Goal: Task Accomplishment & Management: Use online tool/utility

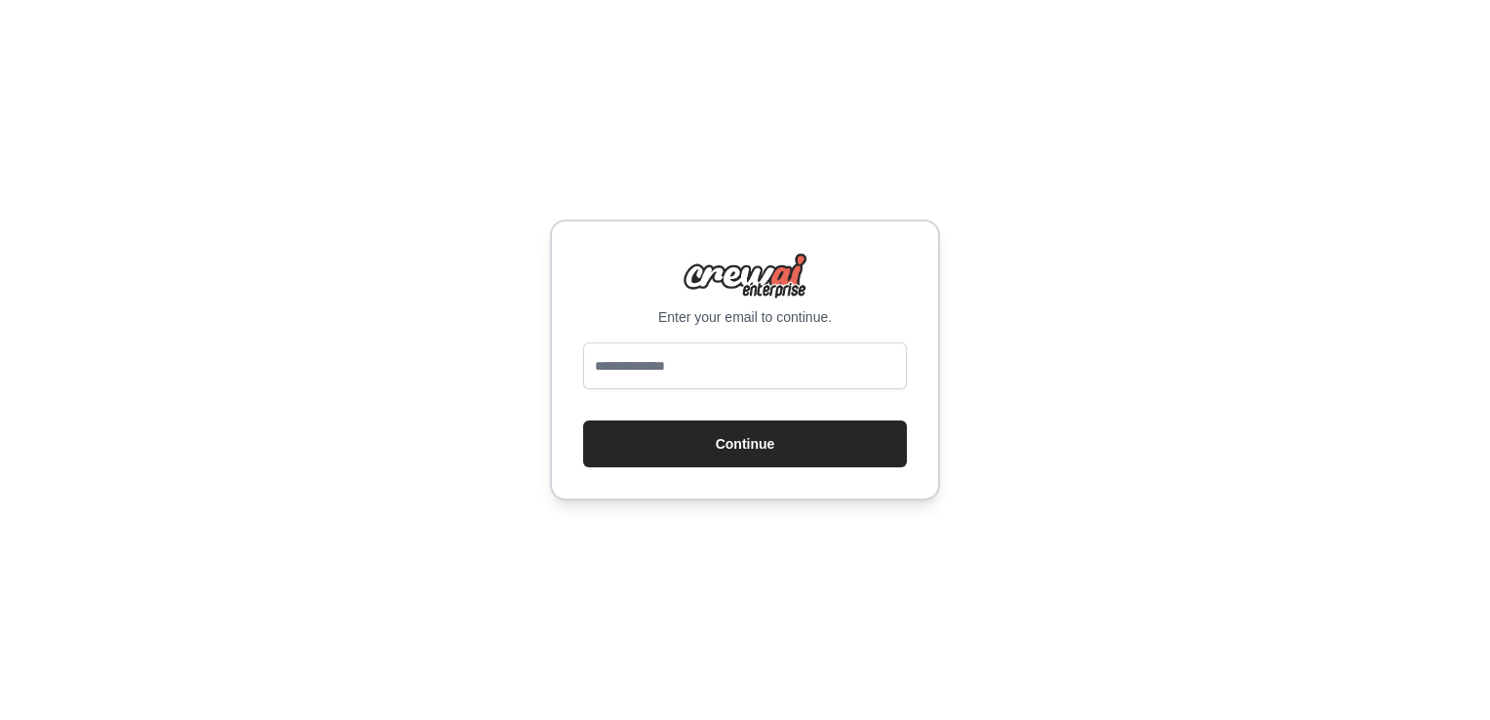
type input "**********"
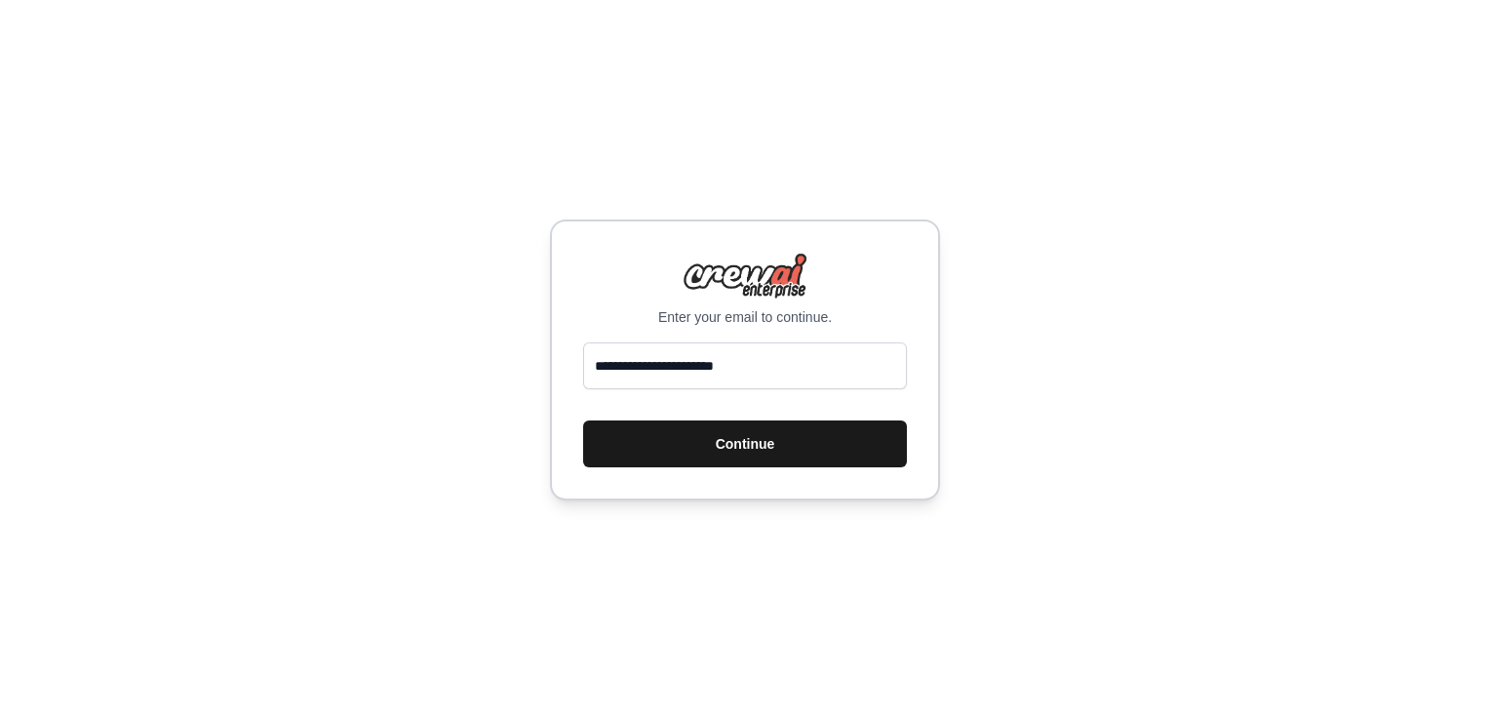
click at [768, 443] on button "Continue" at bounding box center [745, 443] width 324 height 47
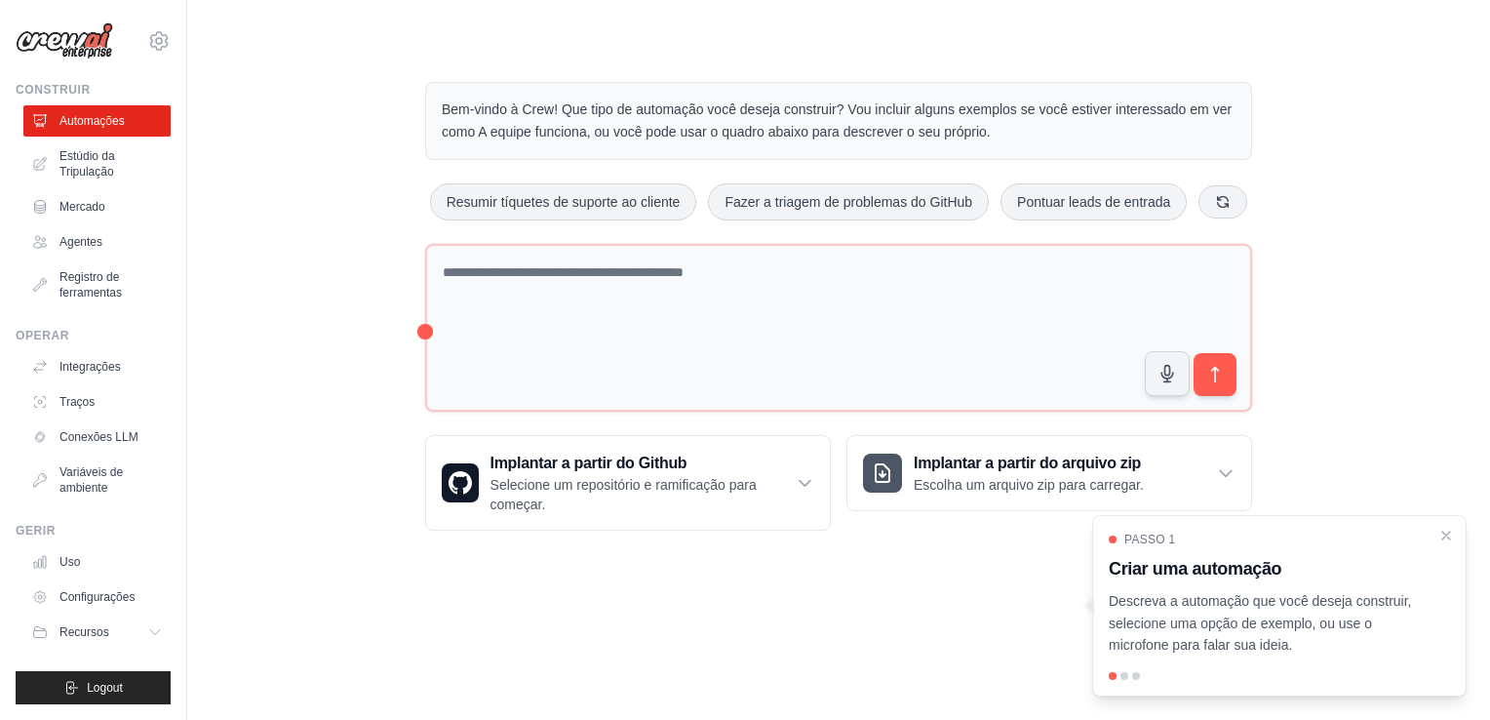
click at [1439, 306] on div "Bem-vindo à Crew! Que tipo de automação você deseja construir? Vou incluir algu…" at bounding box center [838, 306] width 1240 height 511
click at [1443, 531] on icon "Fechar passo a passo" at bounding box center [1446, 533] width 9 height 9
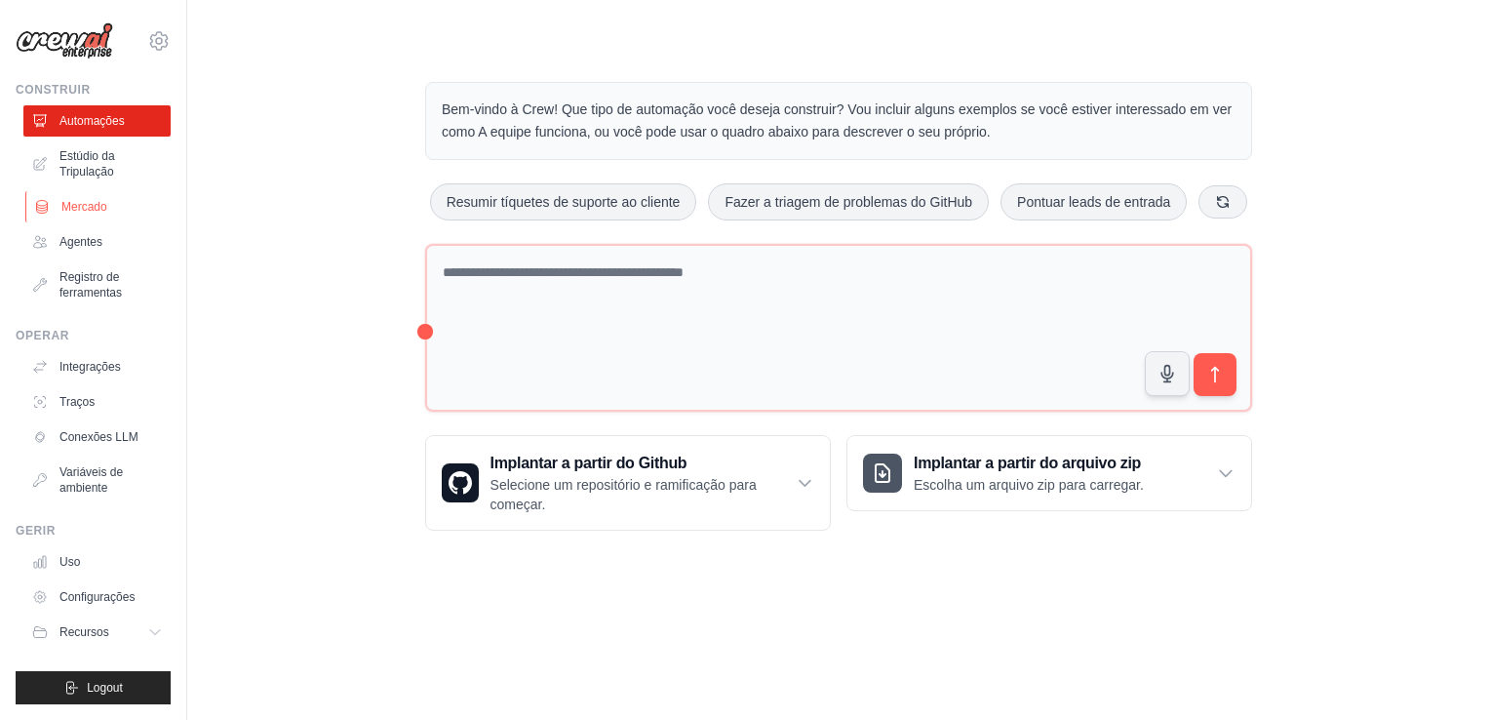
click at [78, 199] on font "Mercado" at bounding box center [84, 207] width 46 height 16
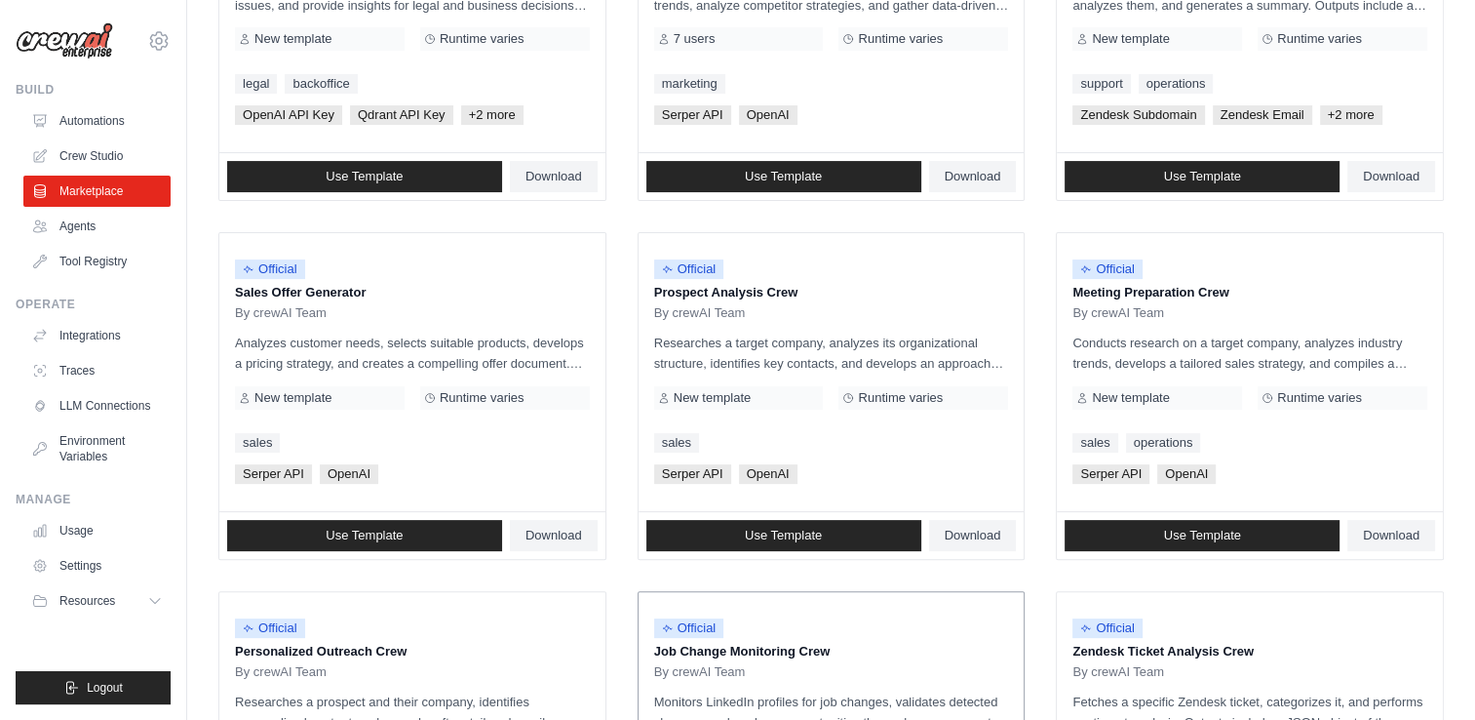
scroll to position [259, 0]
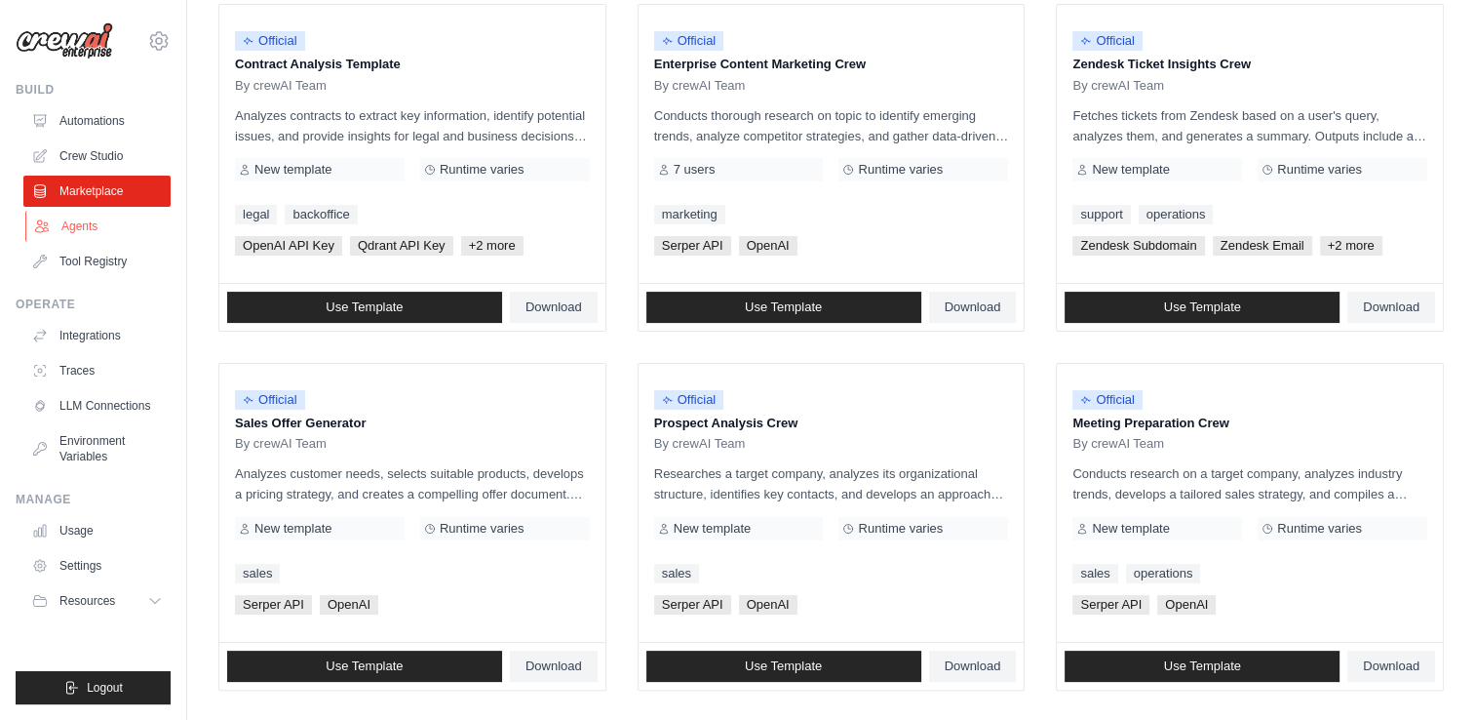
click at [118, 215] on link "Agents" at bounding box center [98, 226] width 147 height 31
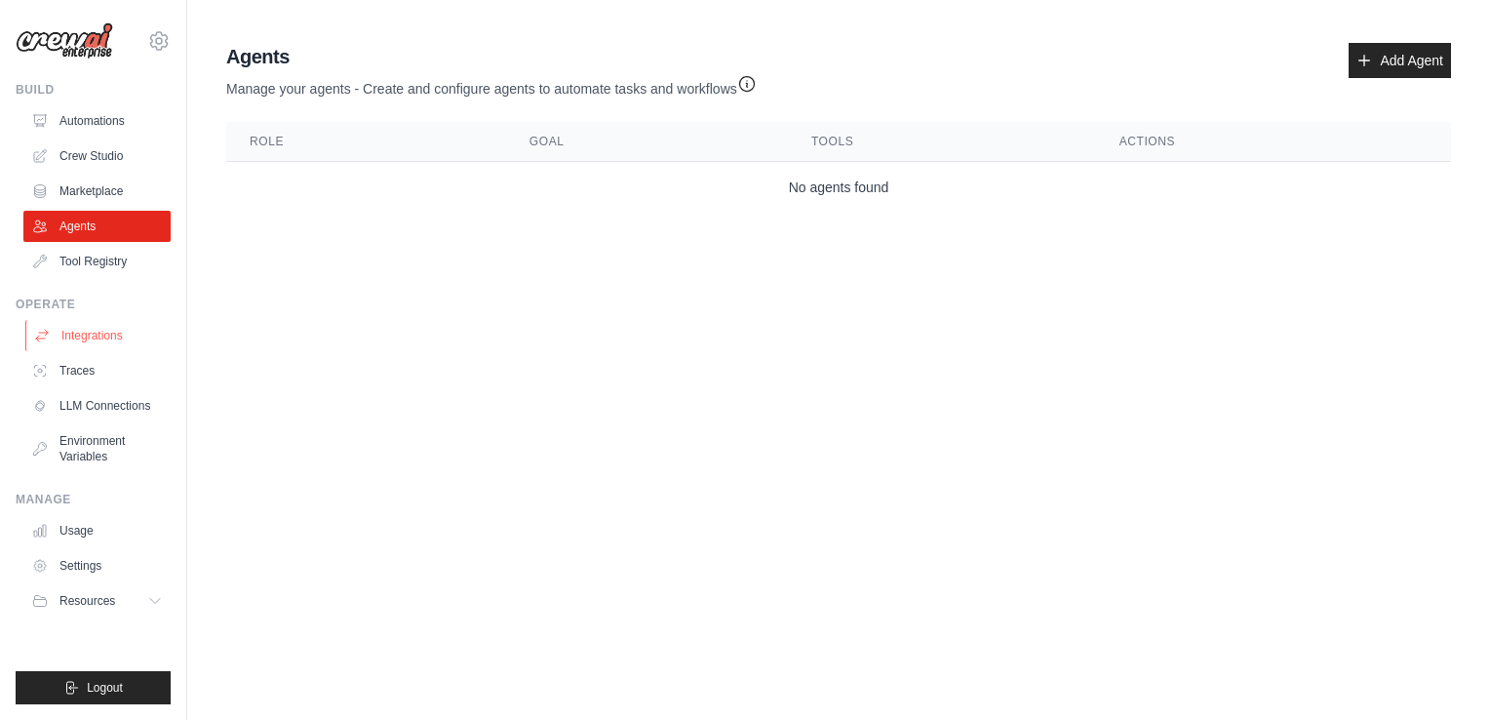
click at [85, 333] on link "Integrations" at bounding box center [98, 335] width 147 height 31
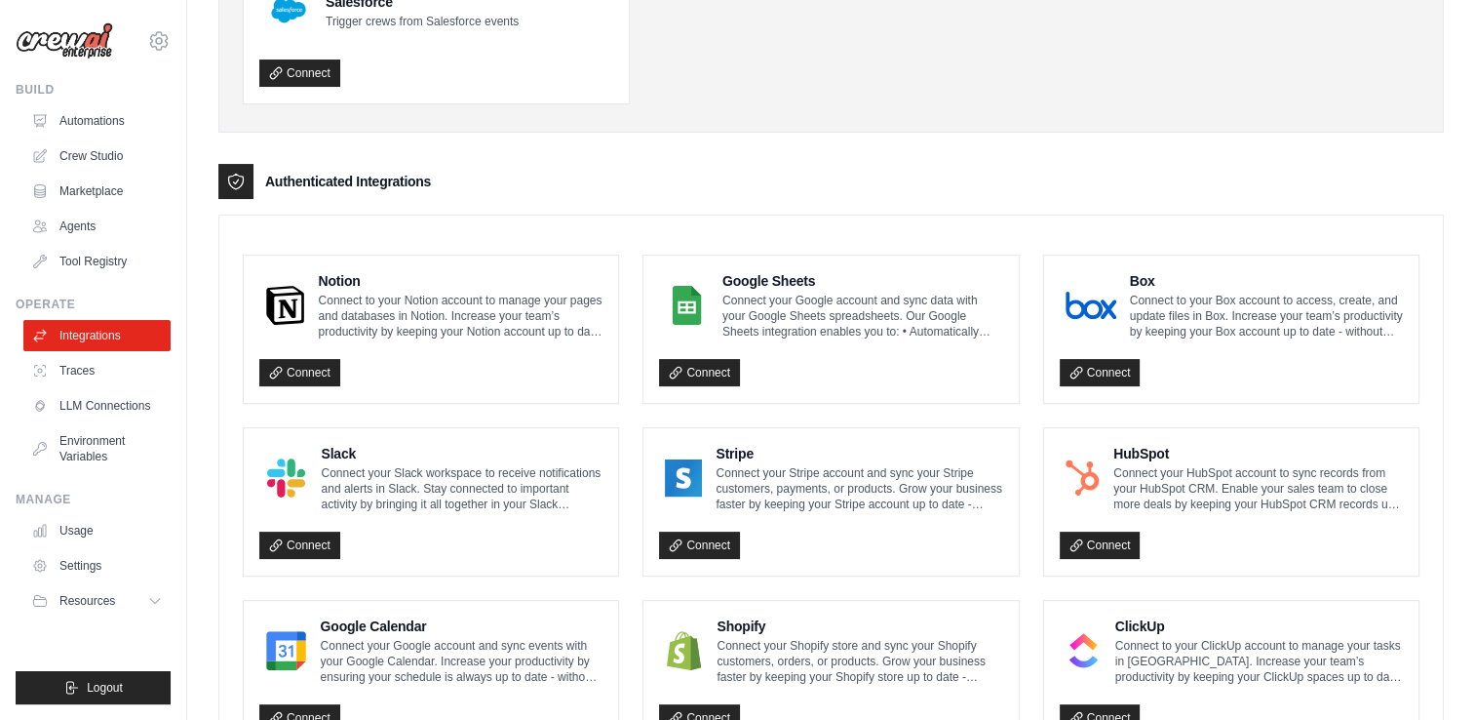
scroll to position [199, 0]
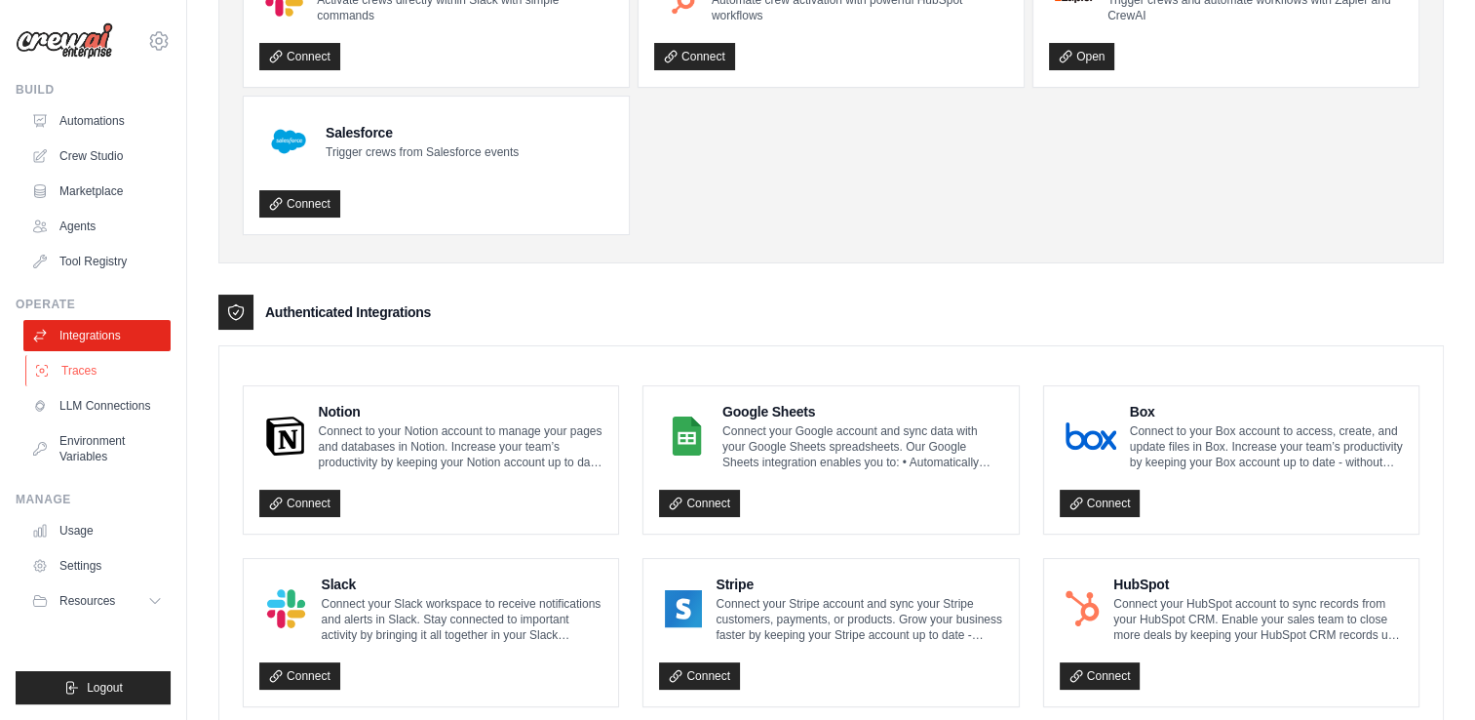
click at [79, 363] on link "Traces" at bounding box center [98, 370] width 147 height 31
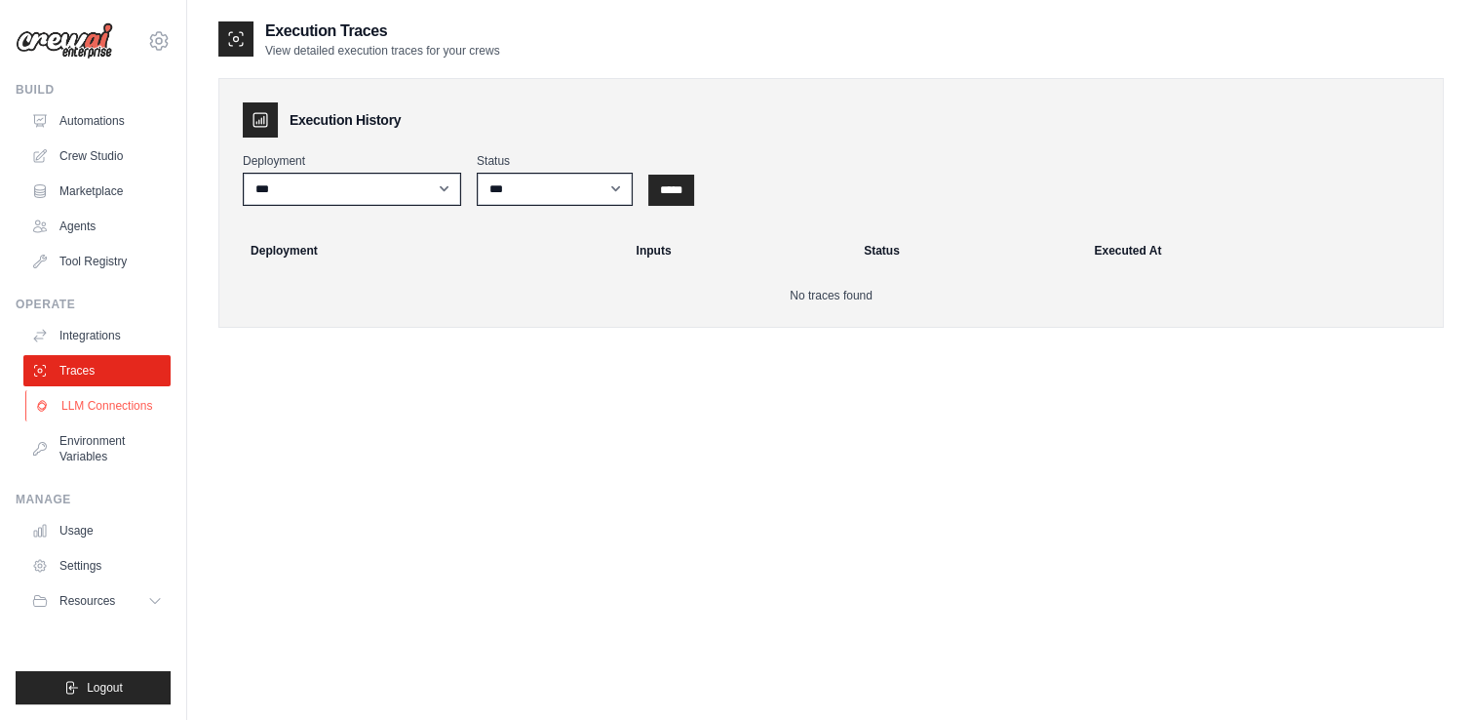
click at [109, 402] on link "LLM Connections" at bounding box center [98, 405] width 147 height 31
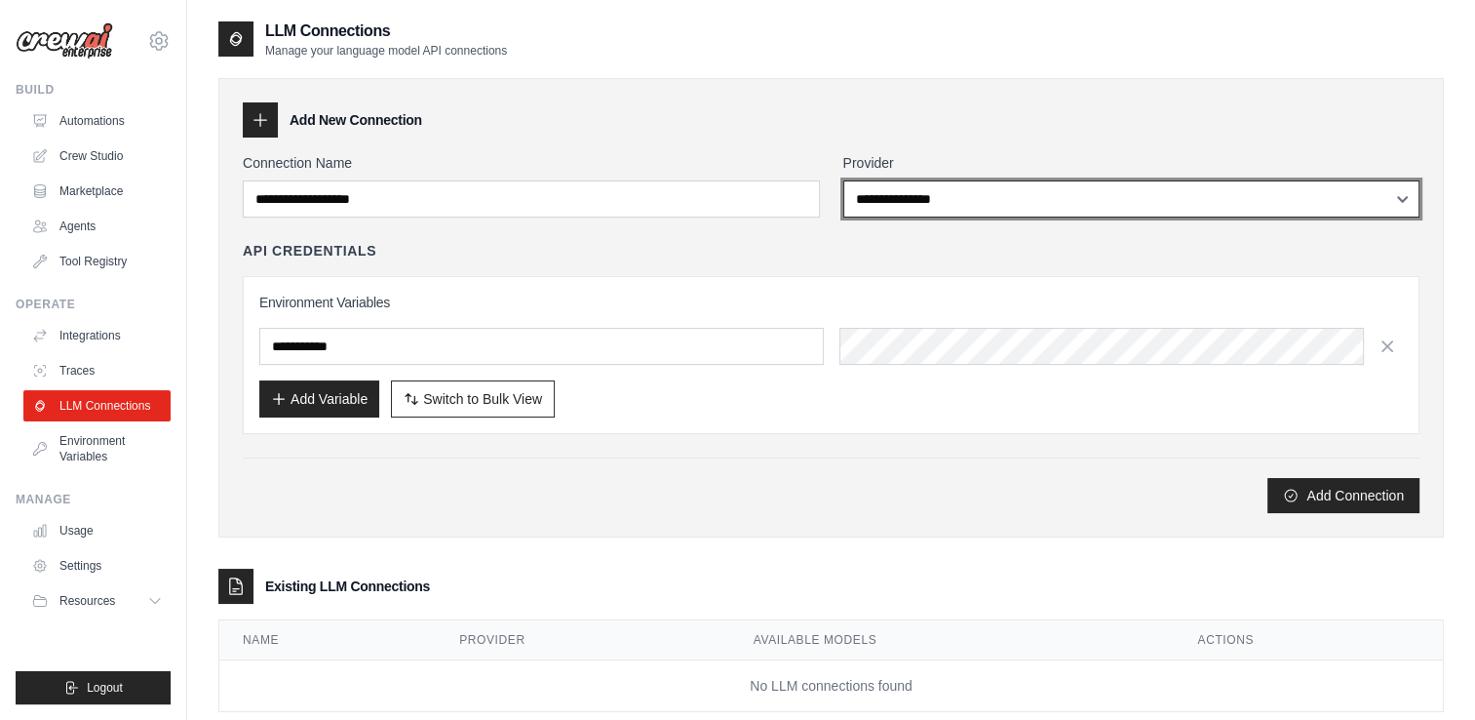
click at [1061, 209] on select "**********" at bounding box center [1131, 198] width 577 height 37
select select "****"
click at [843, 180] on select "**********" at bounding box center [1131, 198] width 577 height 37
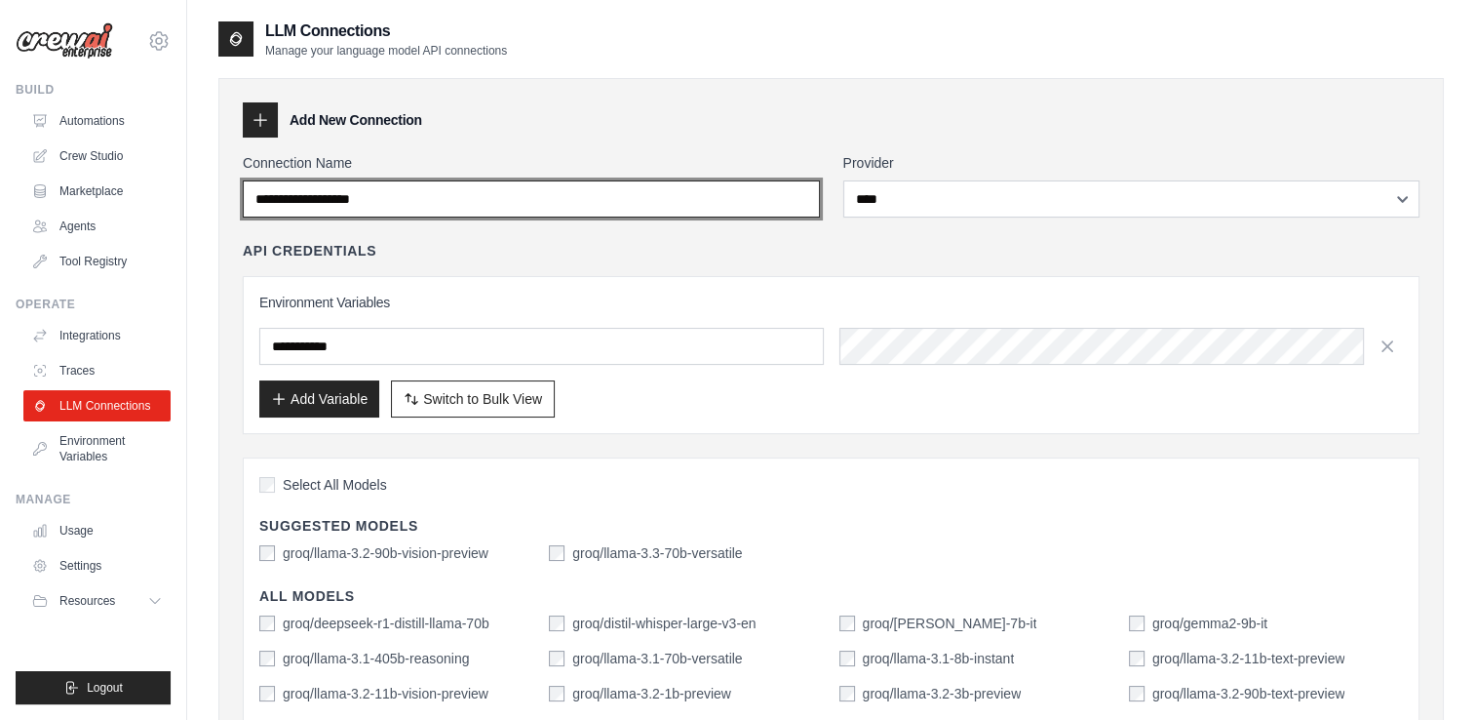
click at [515, 212] on input "Connection Name" at bounding box center [531, 198] width 577 height 37
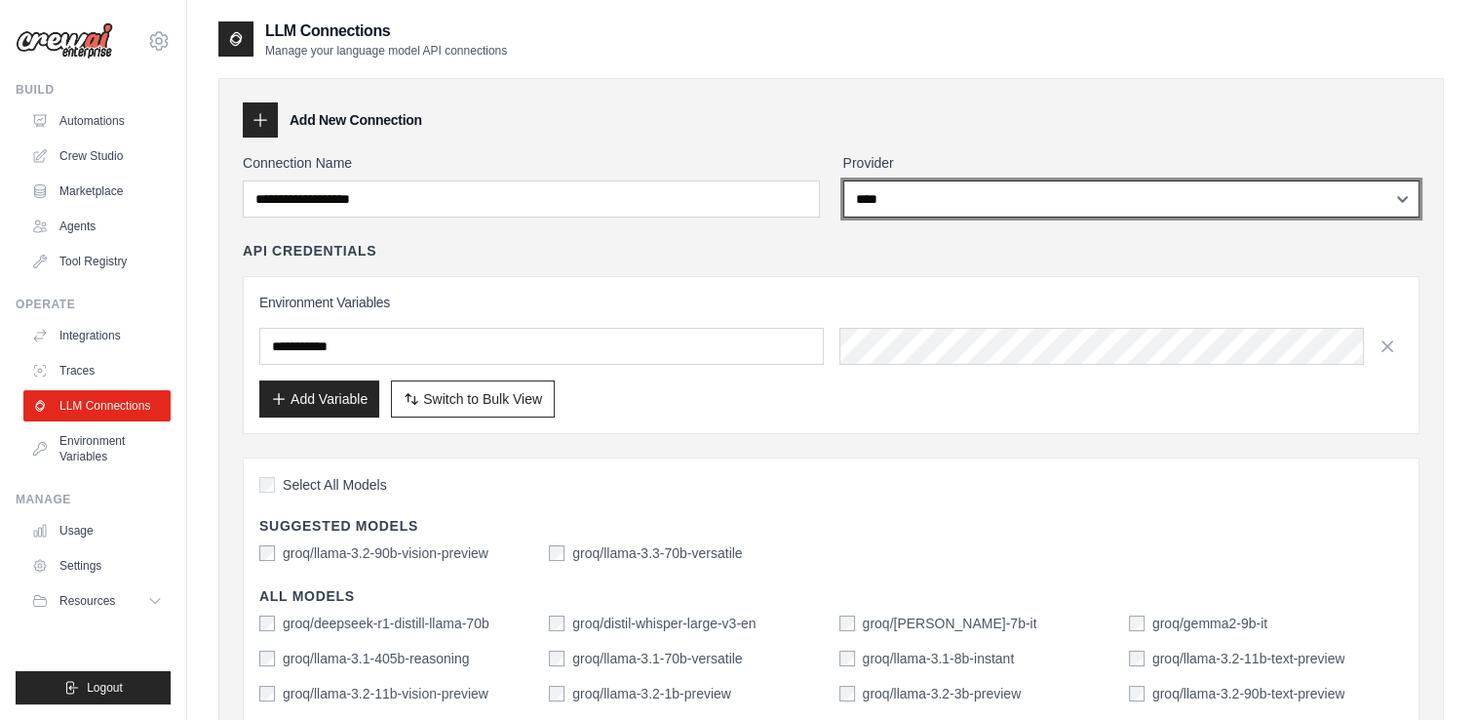
click at [1026, 201] on select "**********" at bounding box center [1131, 198] width 577 height 37
click at [843, 180] on select "**********" at bounding box center [1131, 198] width 577 height 37
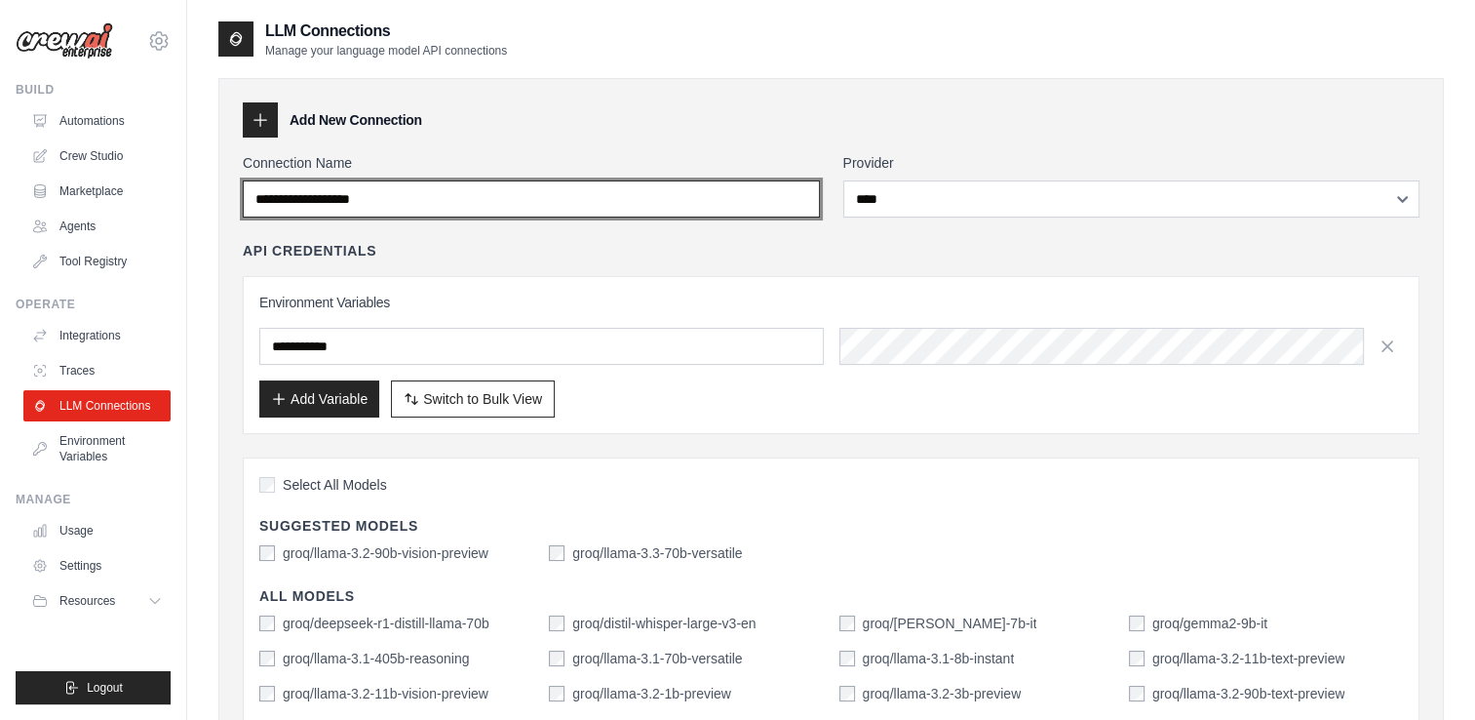
click at [463, 194] on input "Connection Name" at bounding box center [531, 198] width 577 height 37
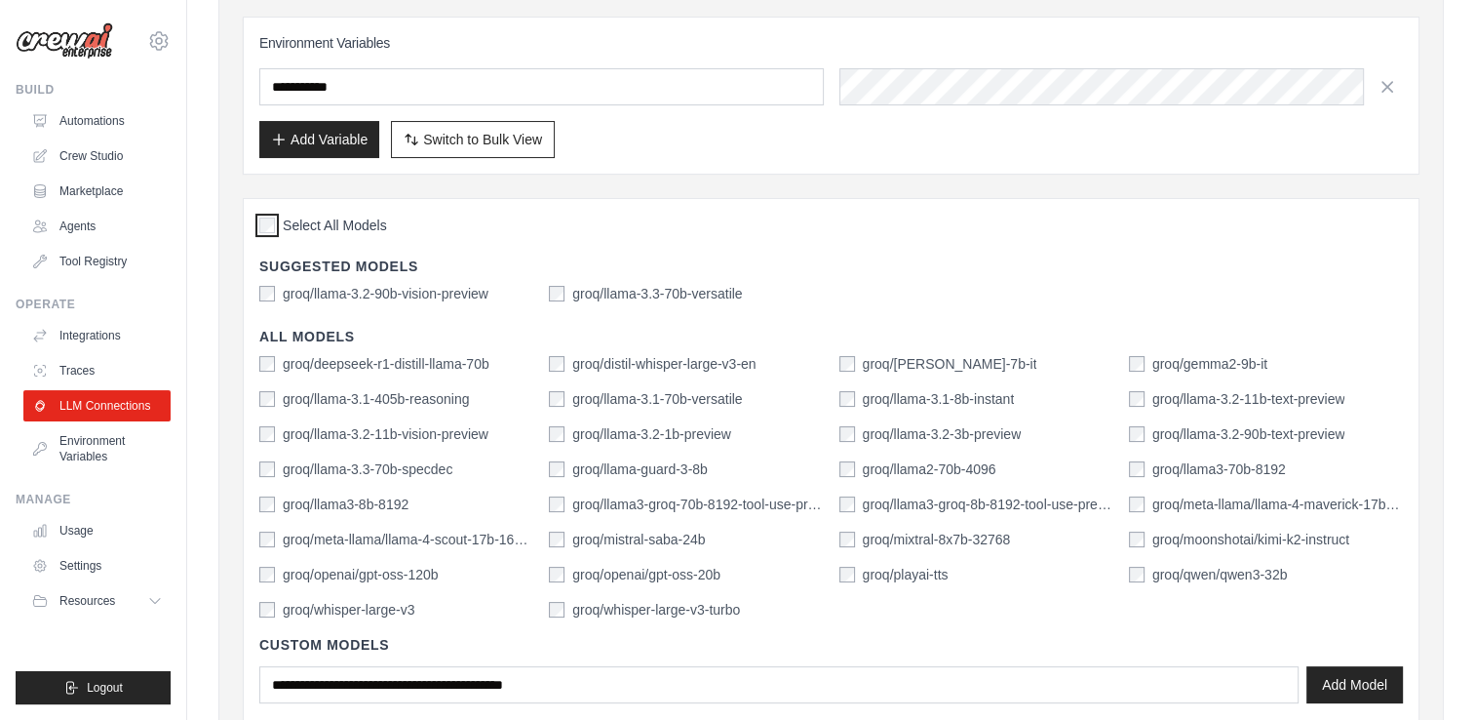
scroll to position [390, 0]
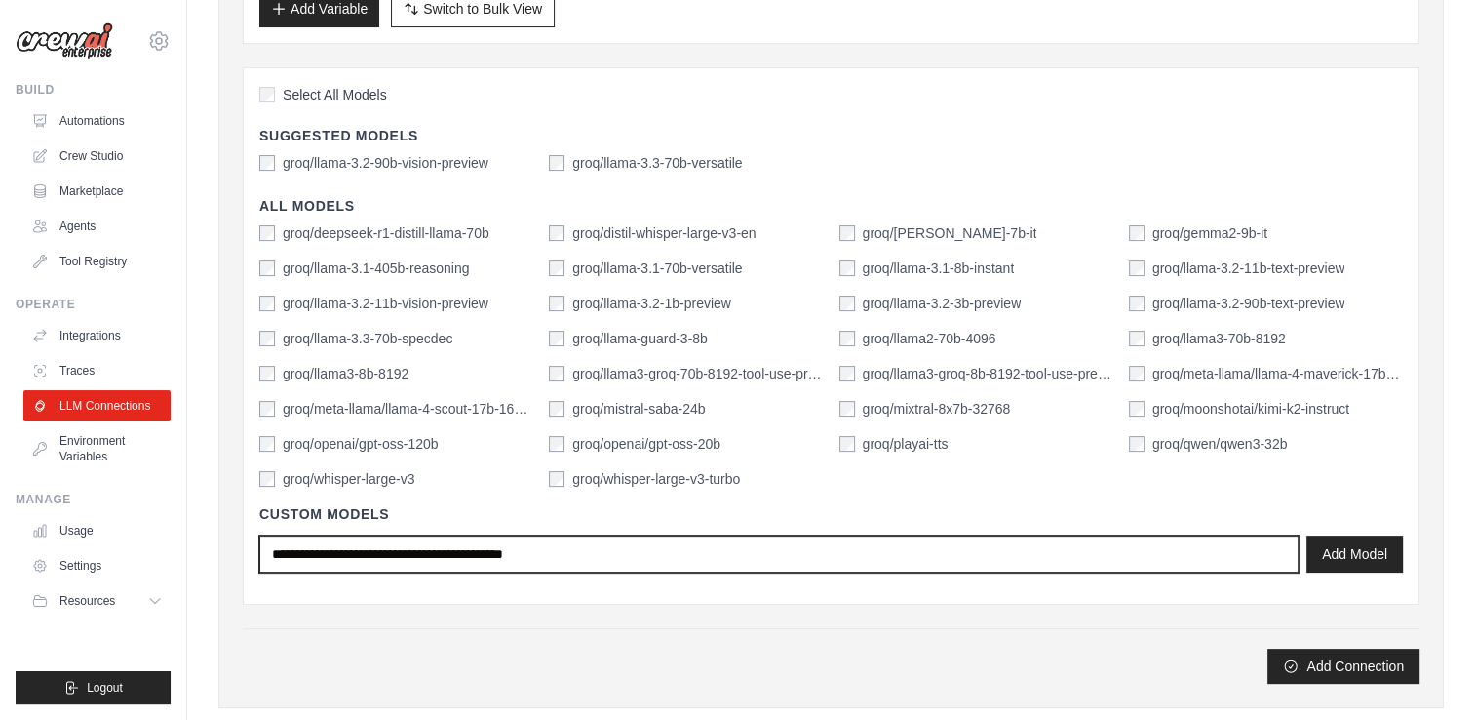
click at [305, 548] on input "text" at bounding box center [778, 553] width 1039 height 37
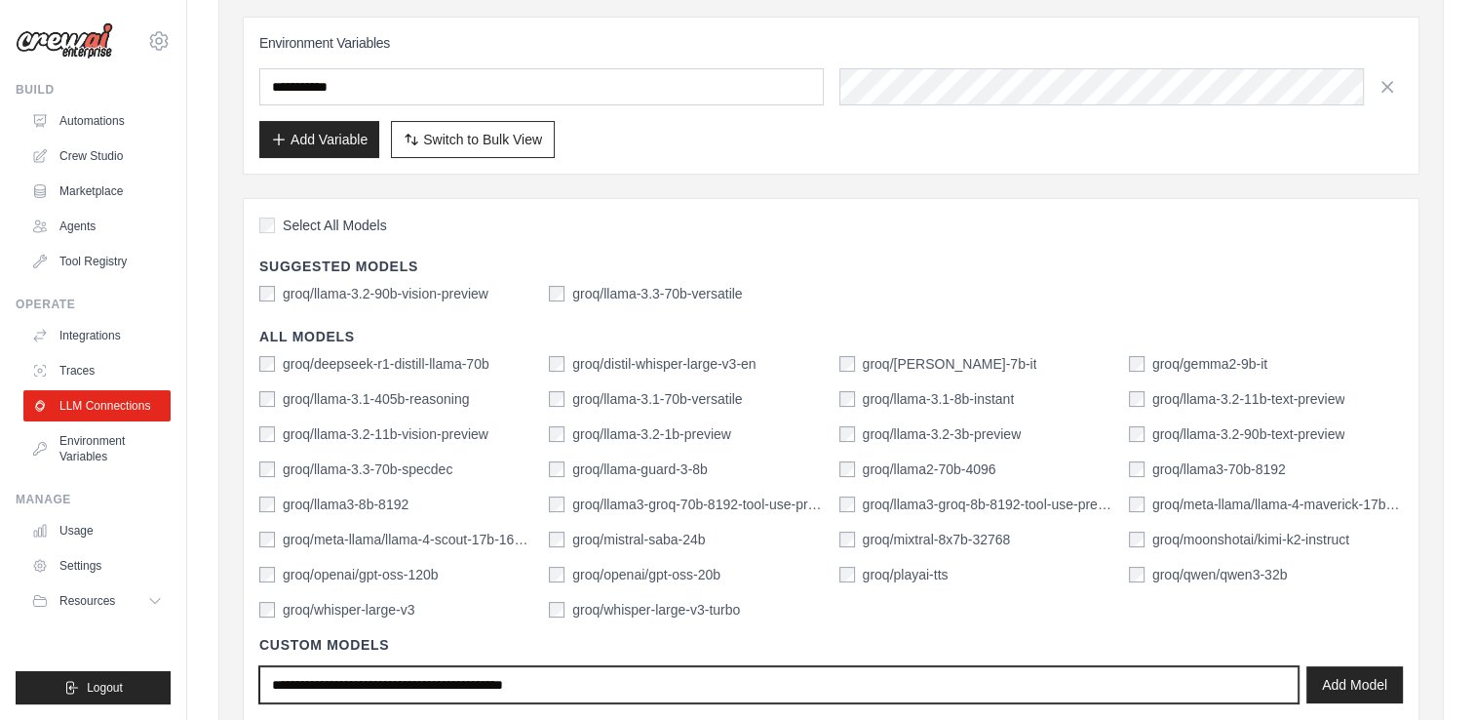
scroll to position [0, 0]
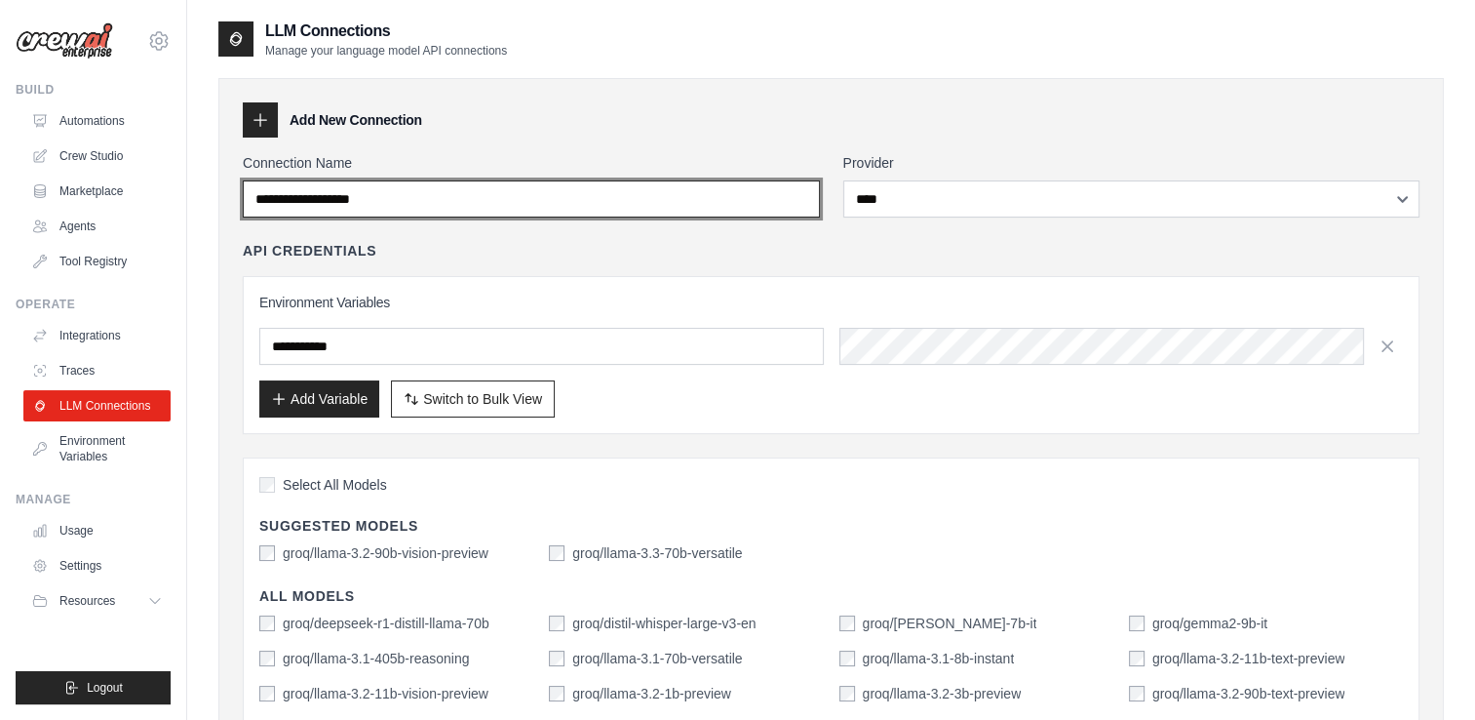
click at [627, 201] on input "Connection Name" at bounding box center [531, 198] width 577 height 37
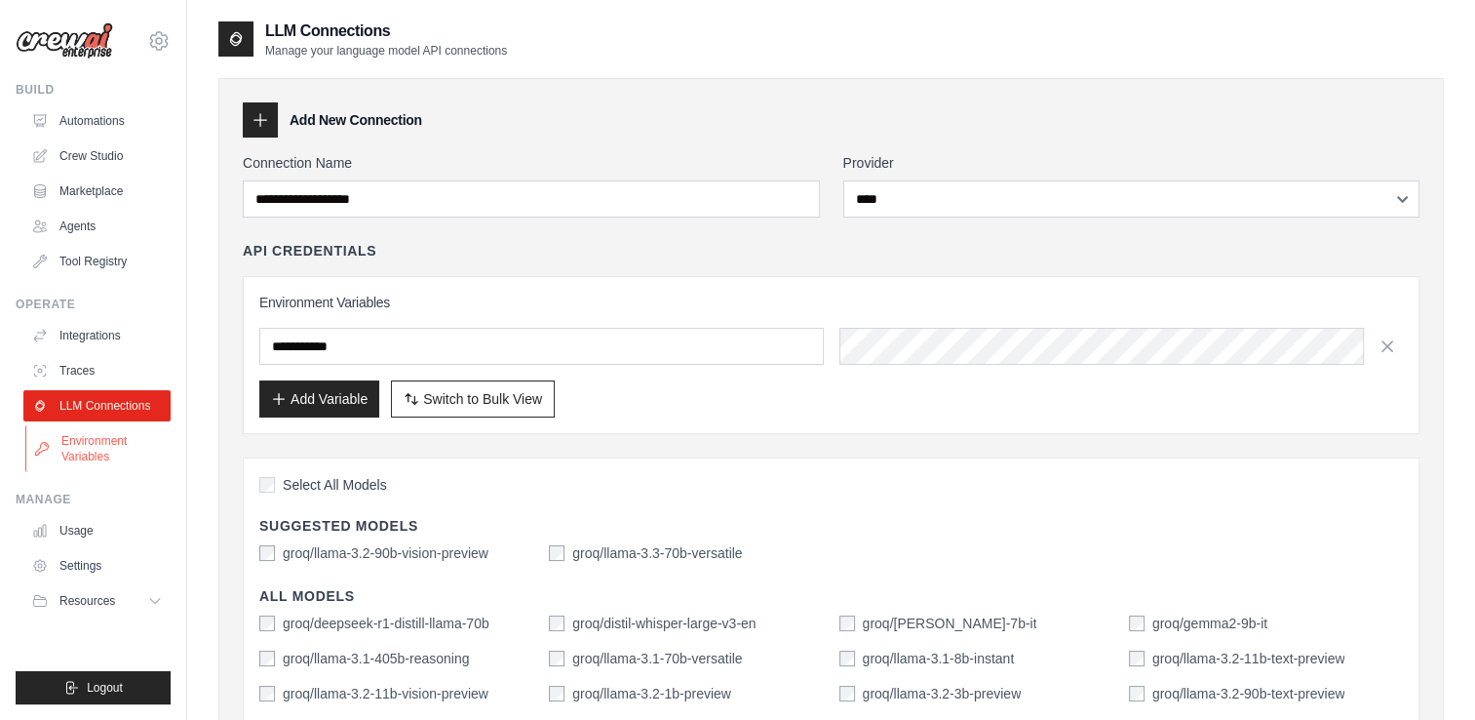
click at [97, 447] on link "Environment Variables" at bounding box center [98, 448] width 147 height 47
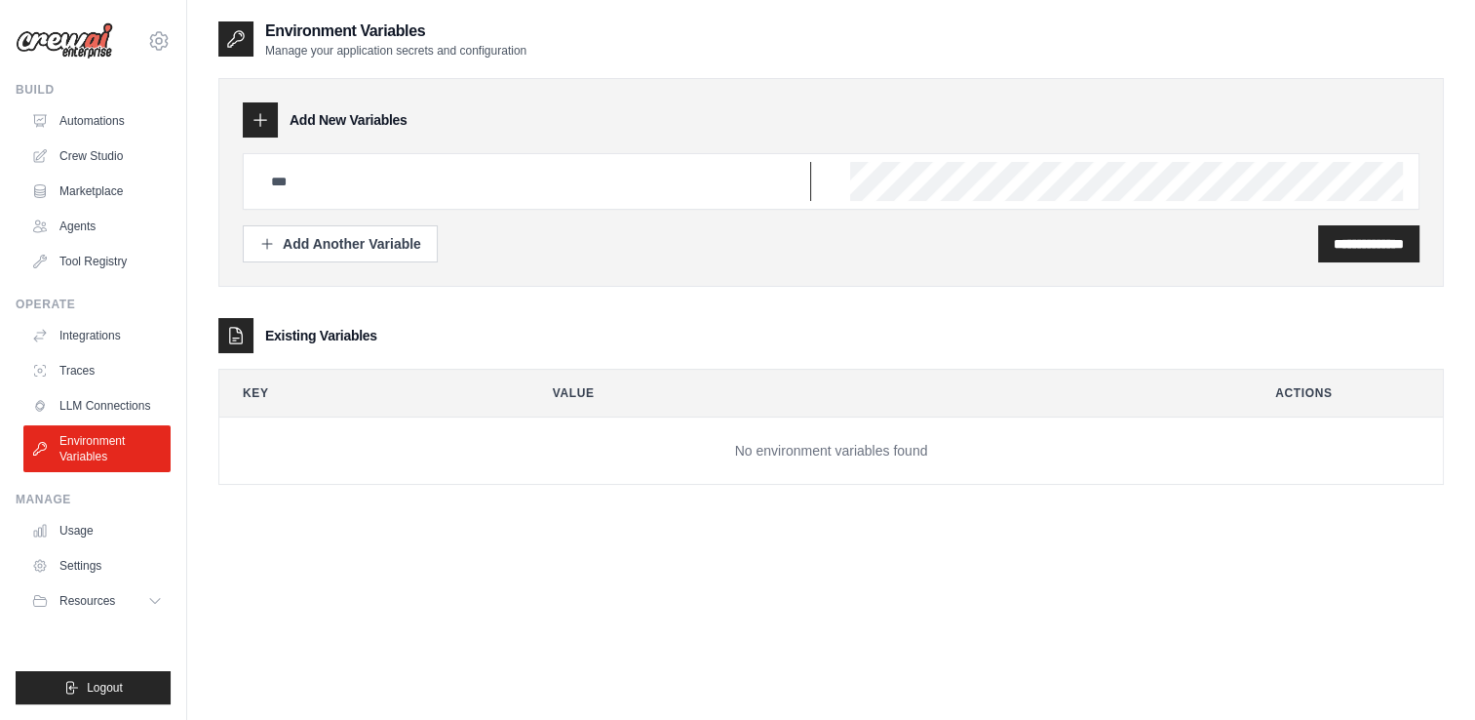
click at [535, 174] on input "text" at bounding box center [535, 181] width 552 height 39
click at [505, 185] on input "text" at bounding box center [535, 181] width 552 height 39
click at [82, 145] on link "Crew Studio" at bounding box center [98, 155] width 147 height 31
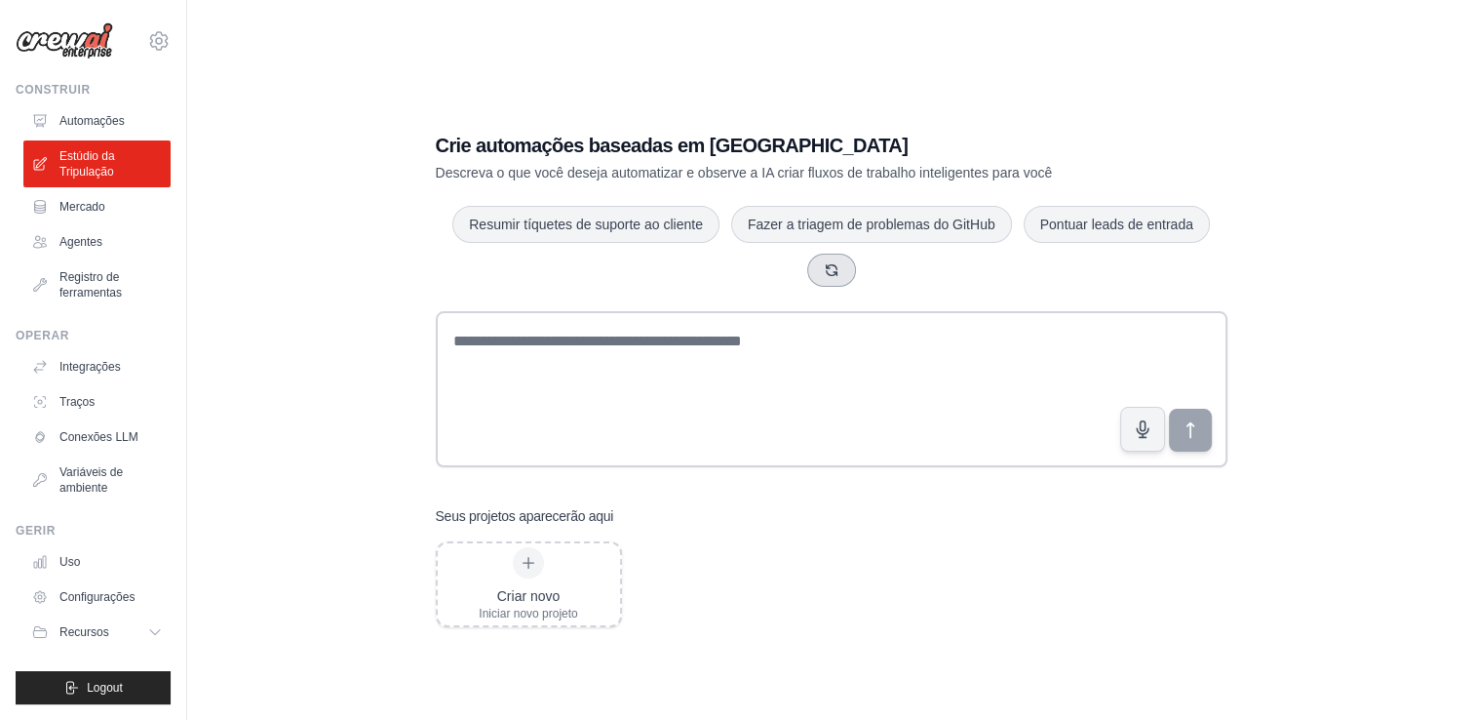
click at [833, 273] on icon "button" at bounding box center [832, 270] width 16 height 16
click at [1080, 228] on button "Crie campanhas de marketing por e-mail" at bounding box center [1071, 223] width 280 height 37
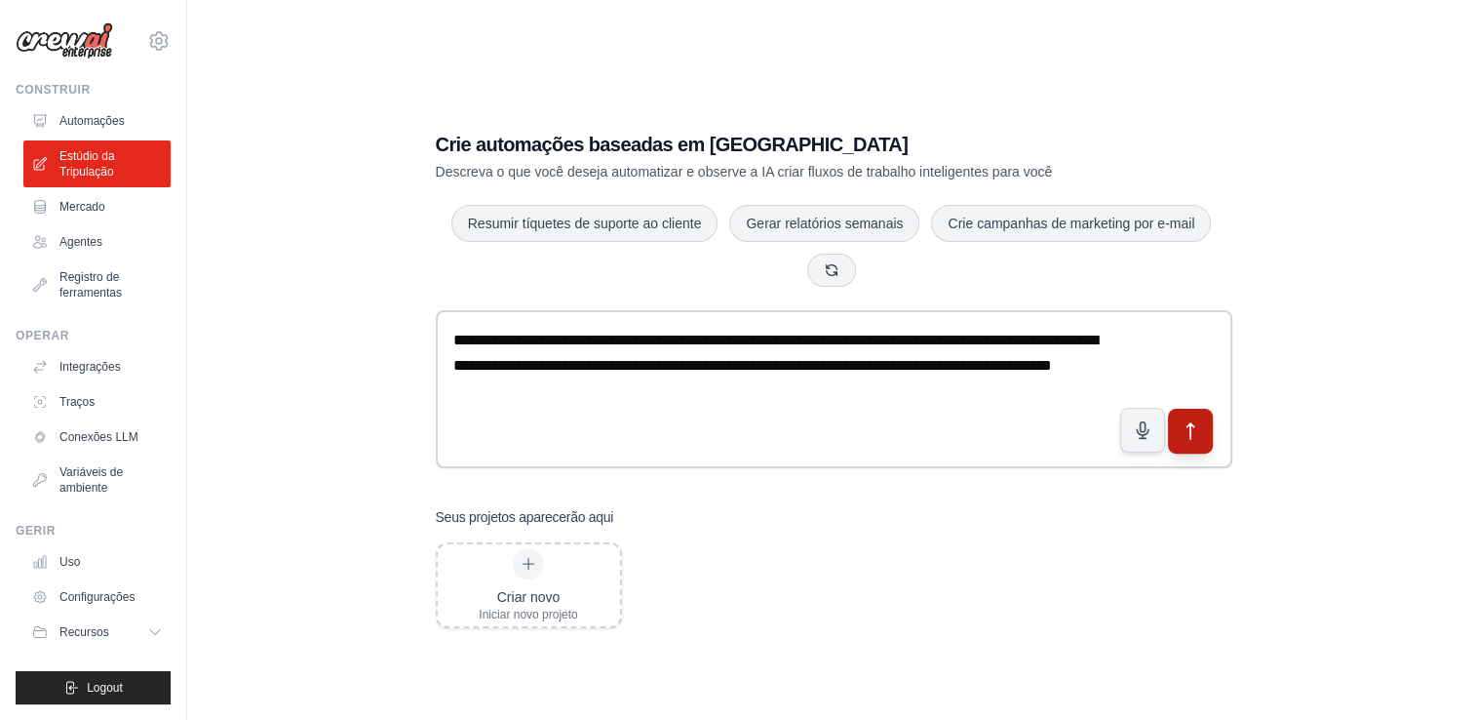
click at [1206, 426] on button "submit" at bounding box center [1189, 430] width 45 height 45
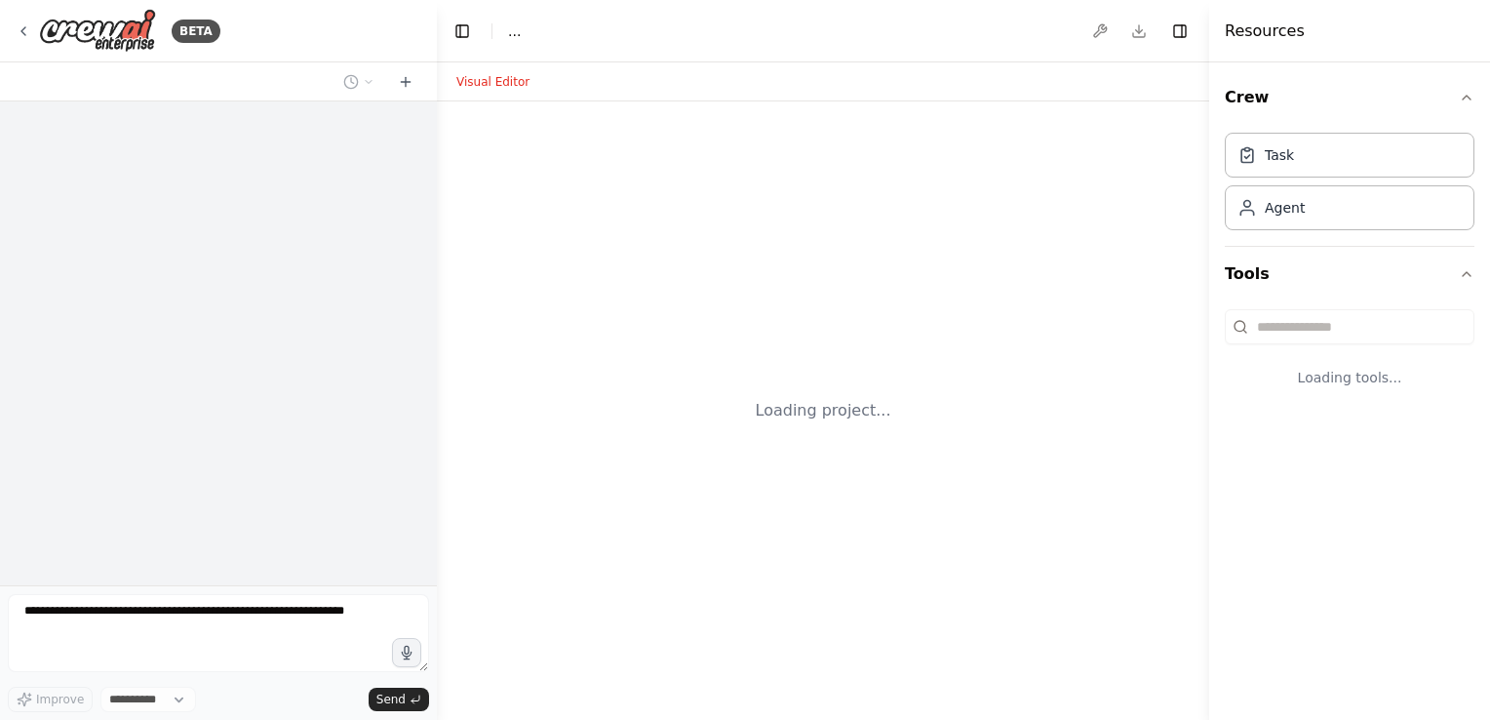
select select "****"
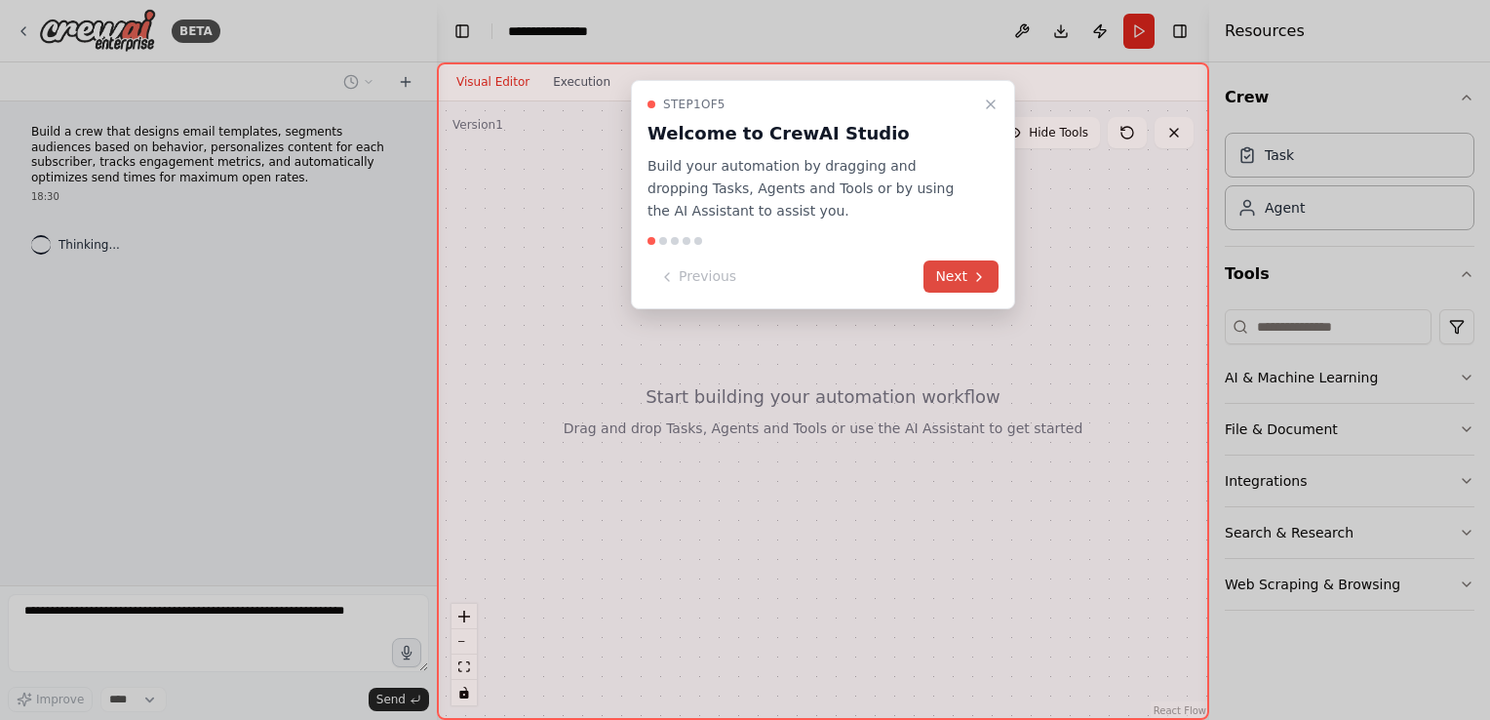
click at [959, 274] on button "Next" at bounding box center [960, 276] width 75 height 32
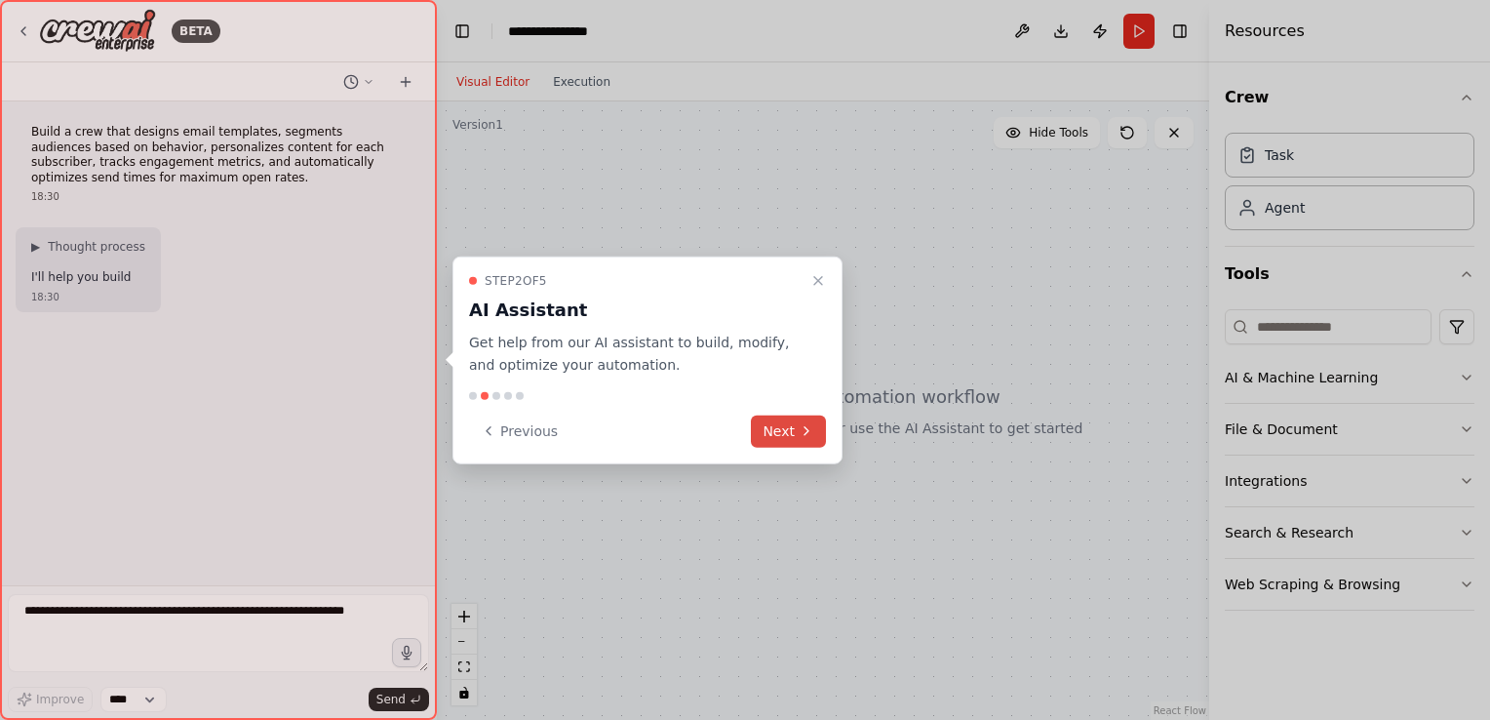
click at [794, 438] on button "Next" at bounding box center [788, 430] width 75 height 32
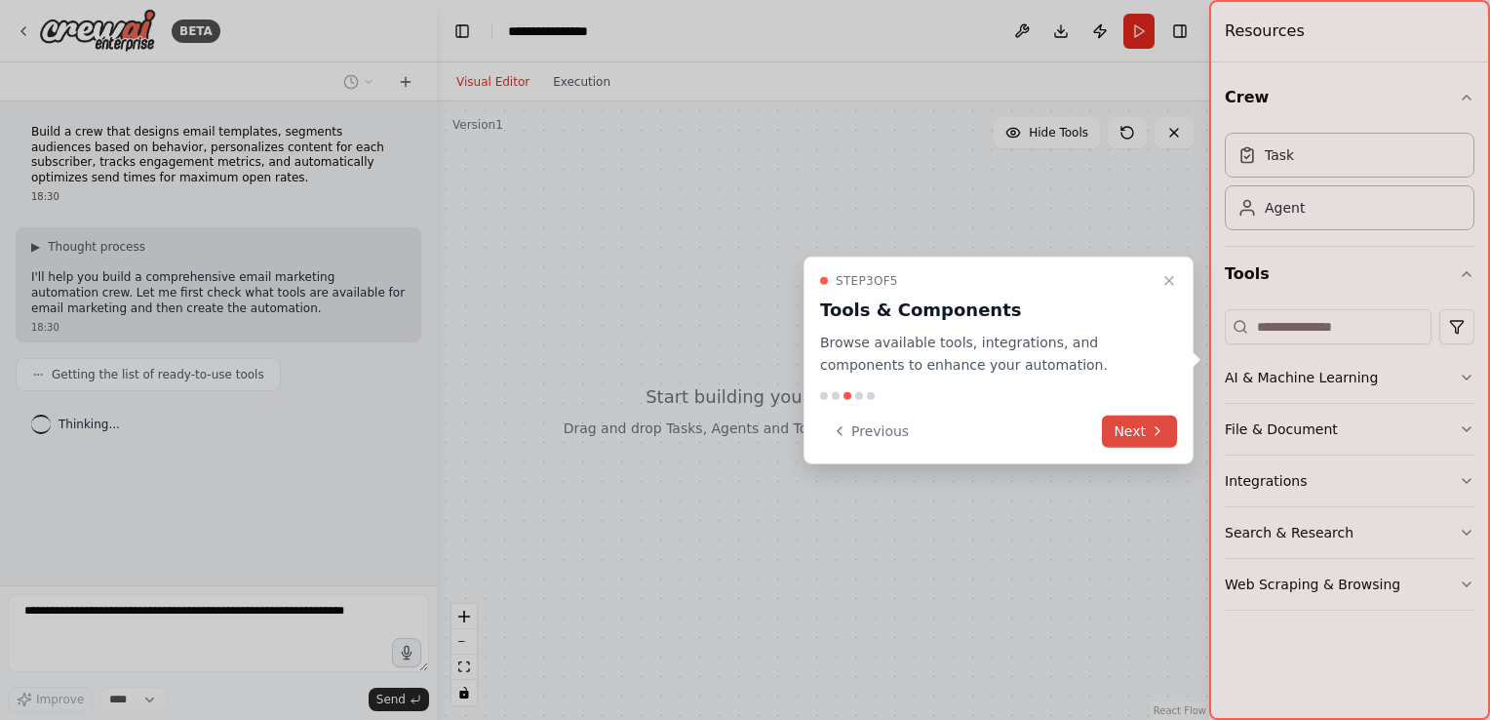
click at [1139, 435] on button "Next" at bounding box center [1139, 430] width 75 height 32
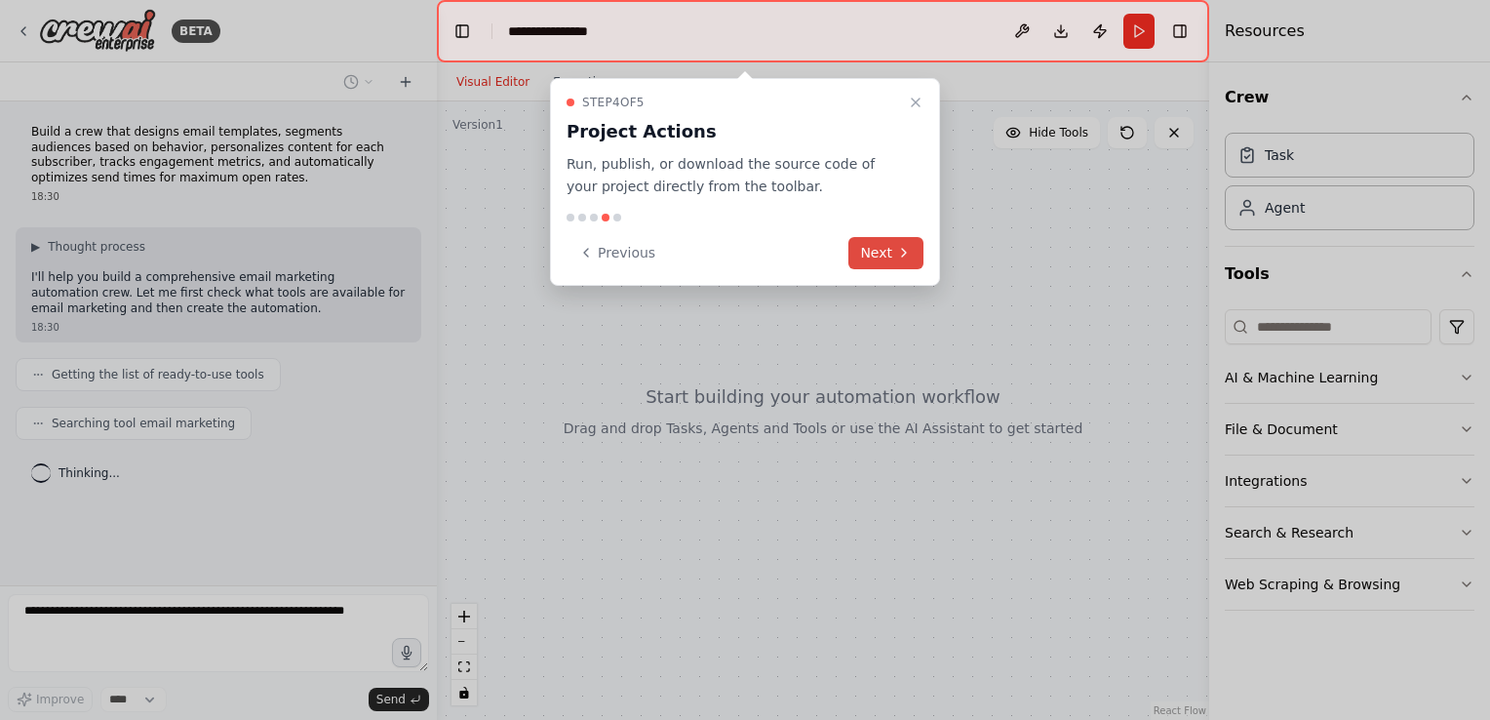
click at [887, 261] on button "Next" at bounding box center [885, 253] width 75 height 32
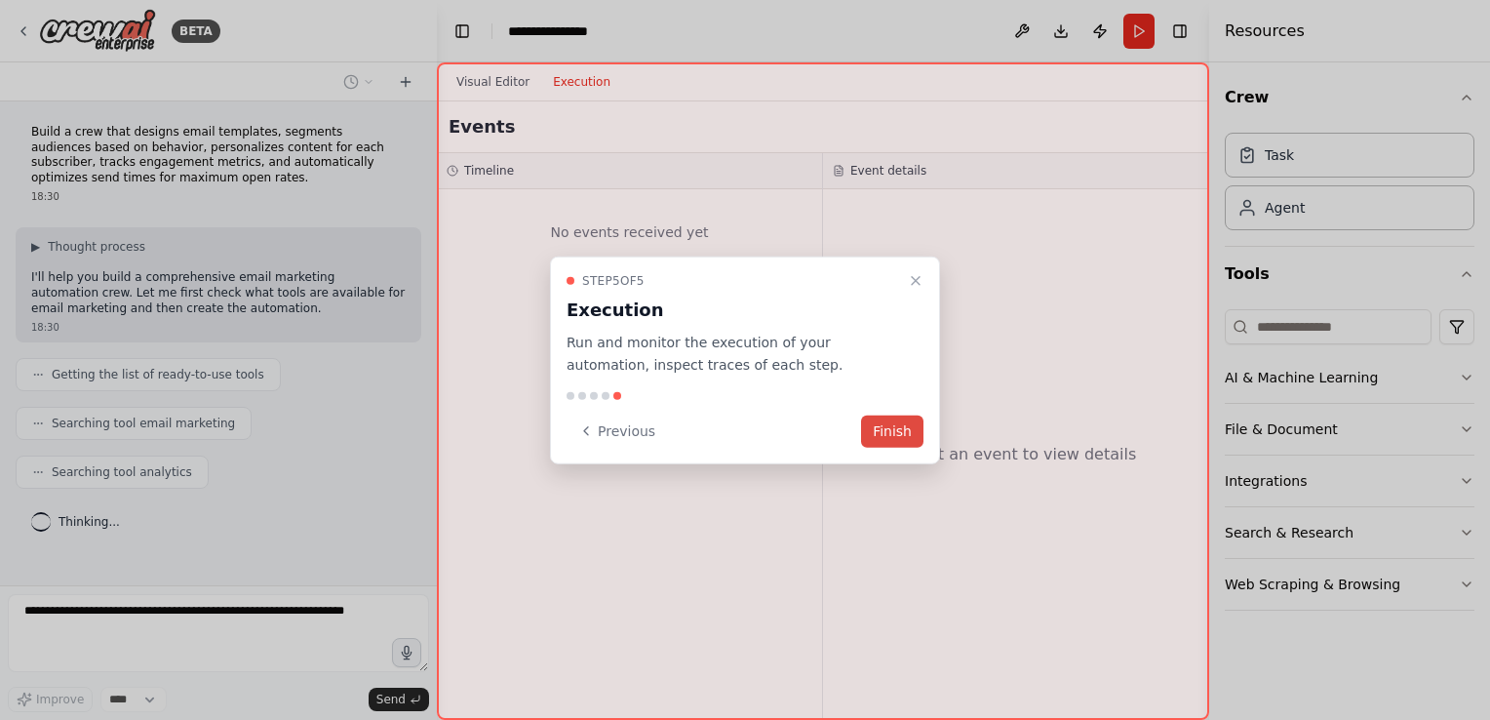
click at [892, 438] on button "Finish" at bounding box center [892, 430] width 62 height 32
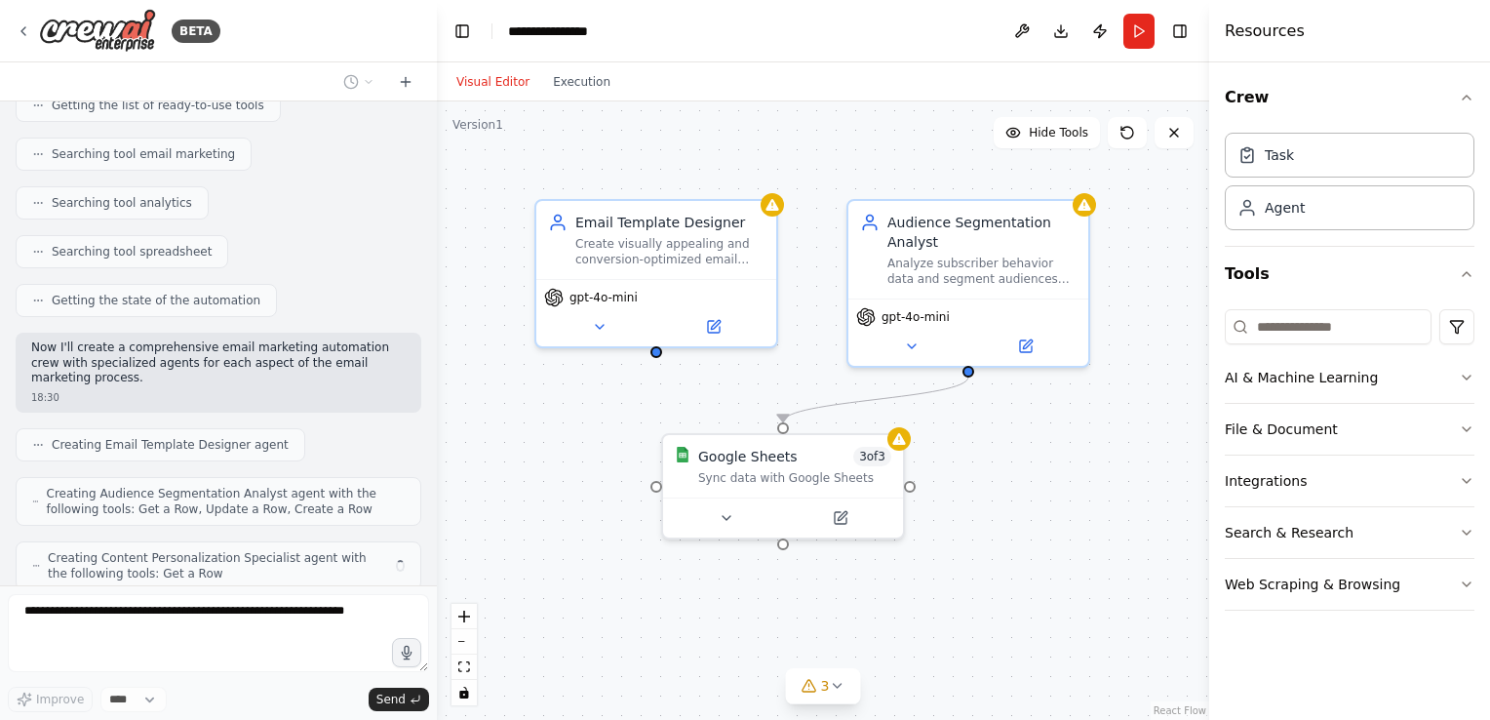
scroll to position [333, 0]
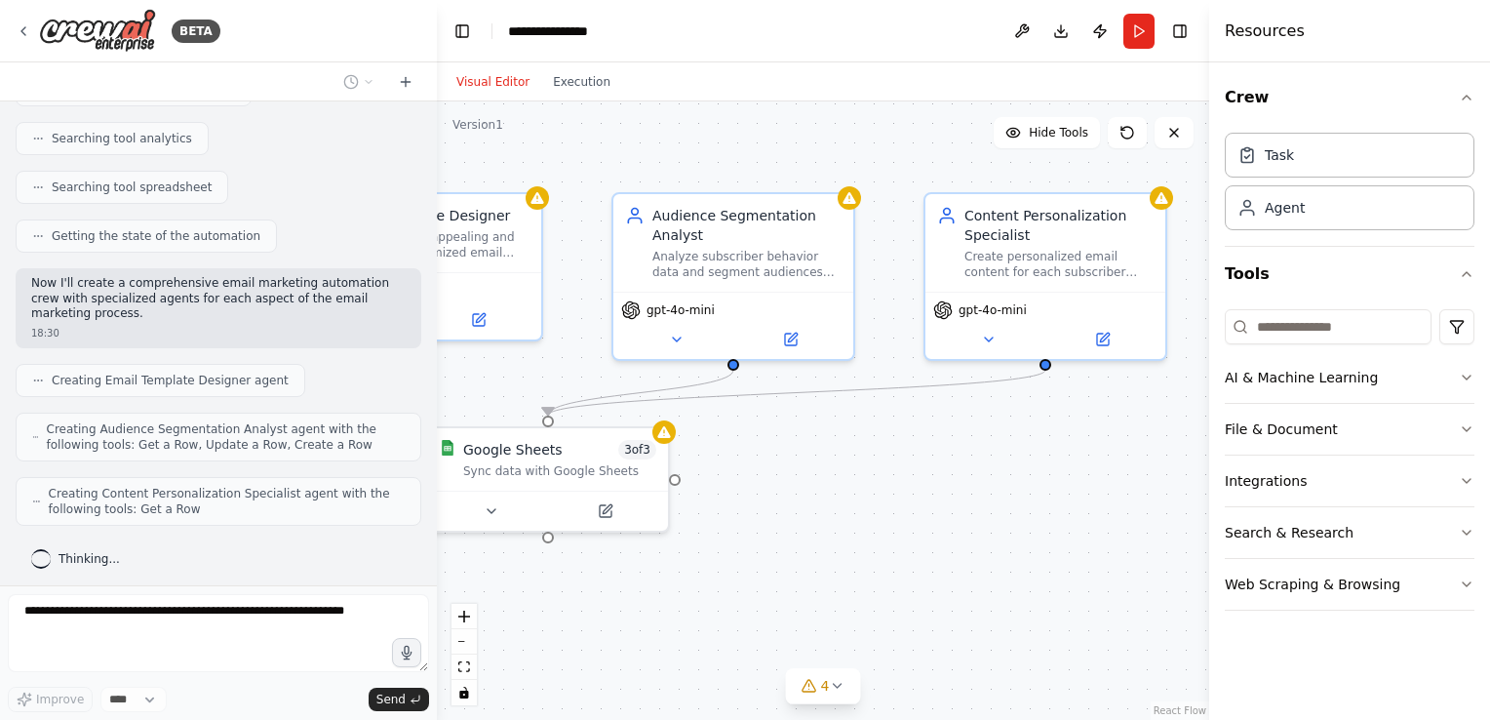
drag, startPoint x: 1053, startPoint y: 578, endPoint x: 826, endPoint y: 571, distance: 227.3
click at [826, 571] on div ".deletable-edge-delete-btn { width: 20px; height: 20px; border: 0px solid #ffff…" at bounding box center [823, 410] width 772 height 618
click at [823, 684] on span "4" at bounding box center [825, 686] width 9 height 20
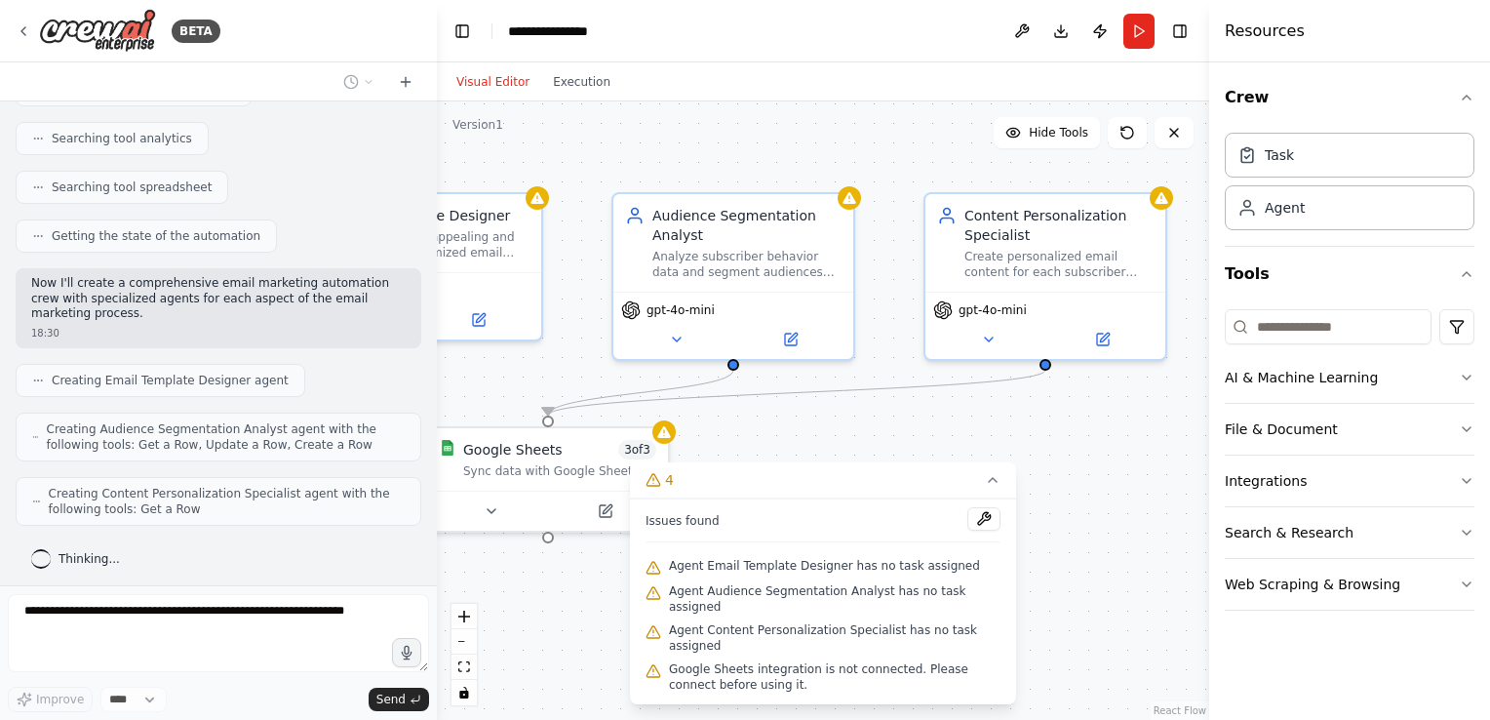
scroll to position [398, 0]
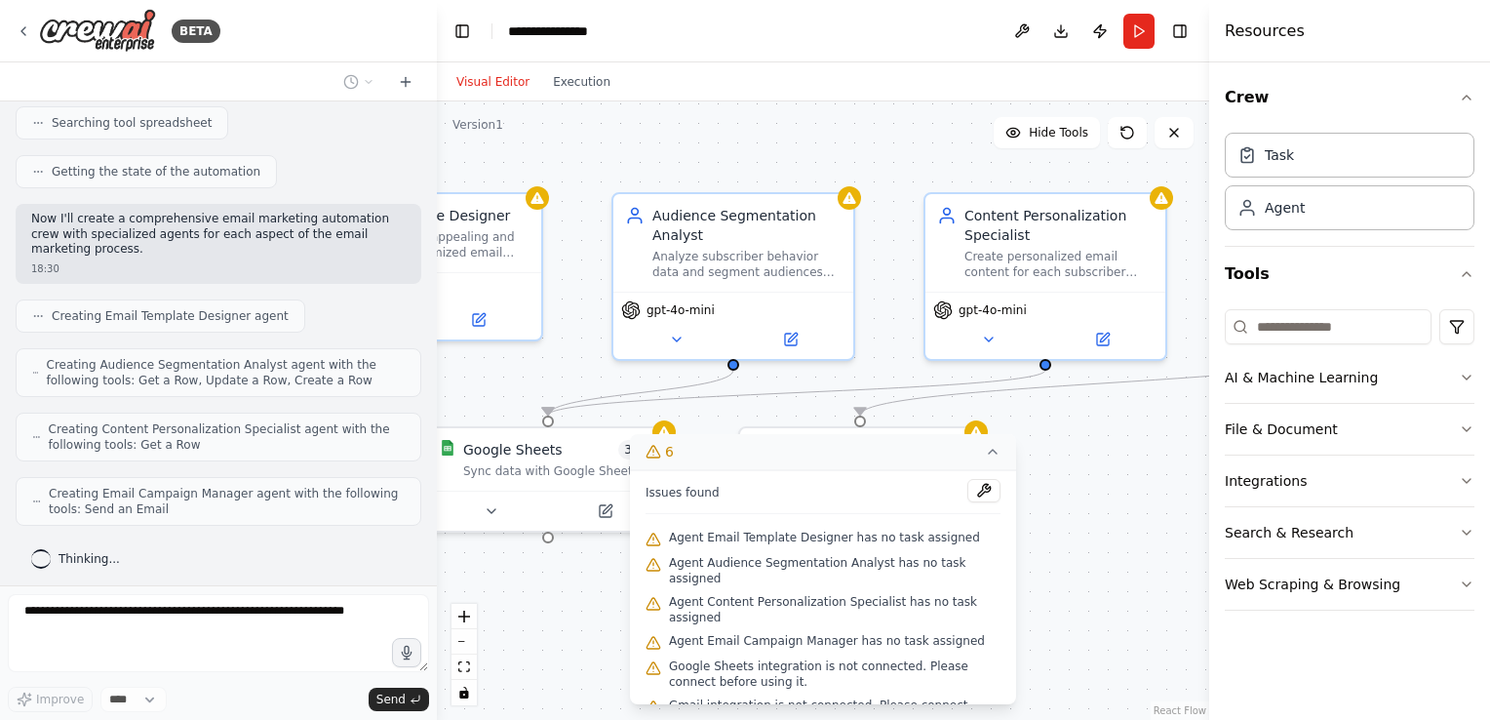
click at [986, 450] on icon at bounding box center [993, 452] width 16 height 16
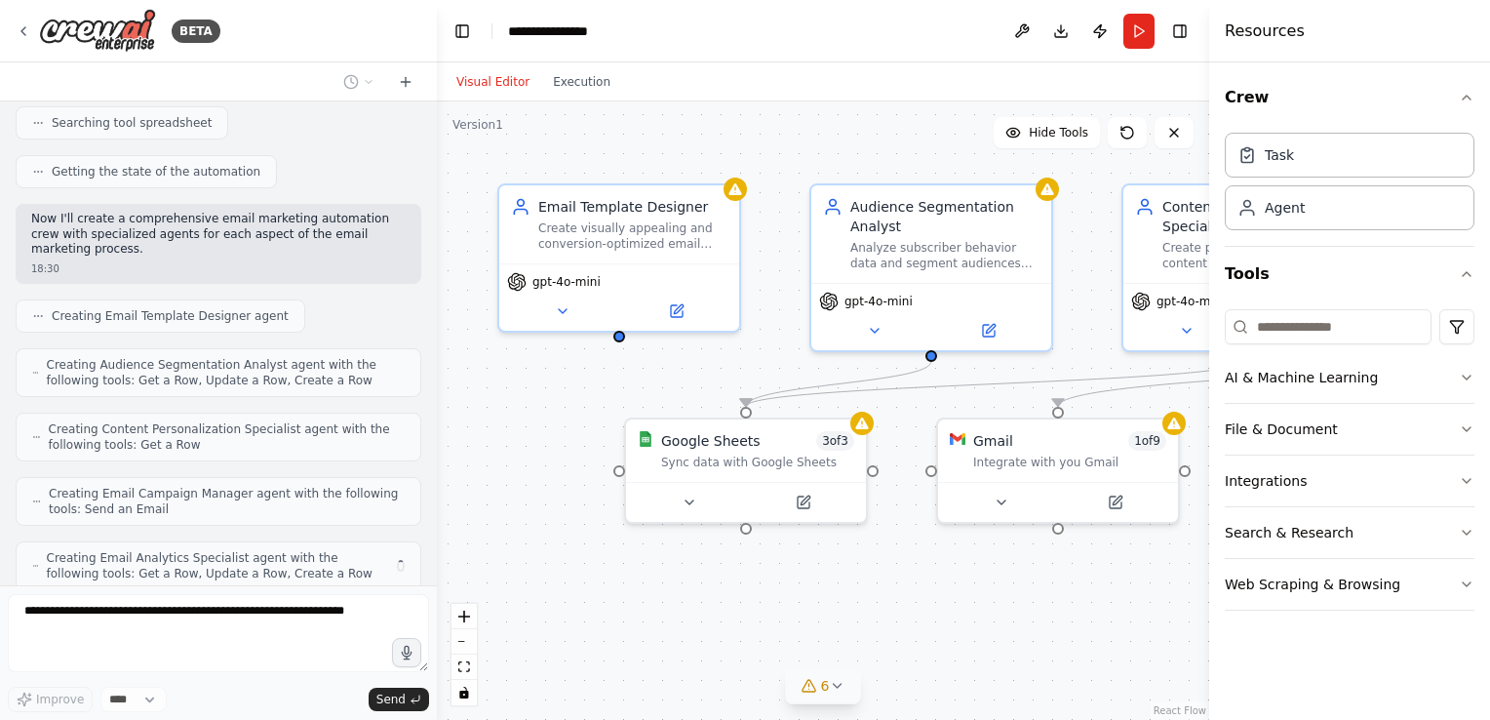
scroll to position [461, 0]
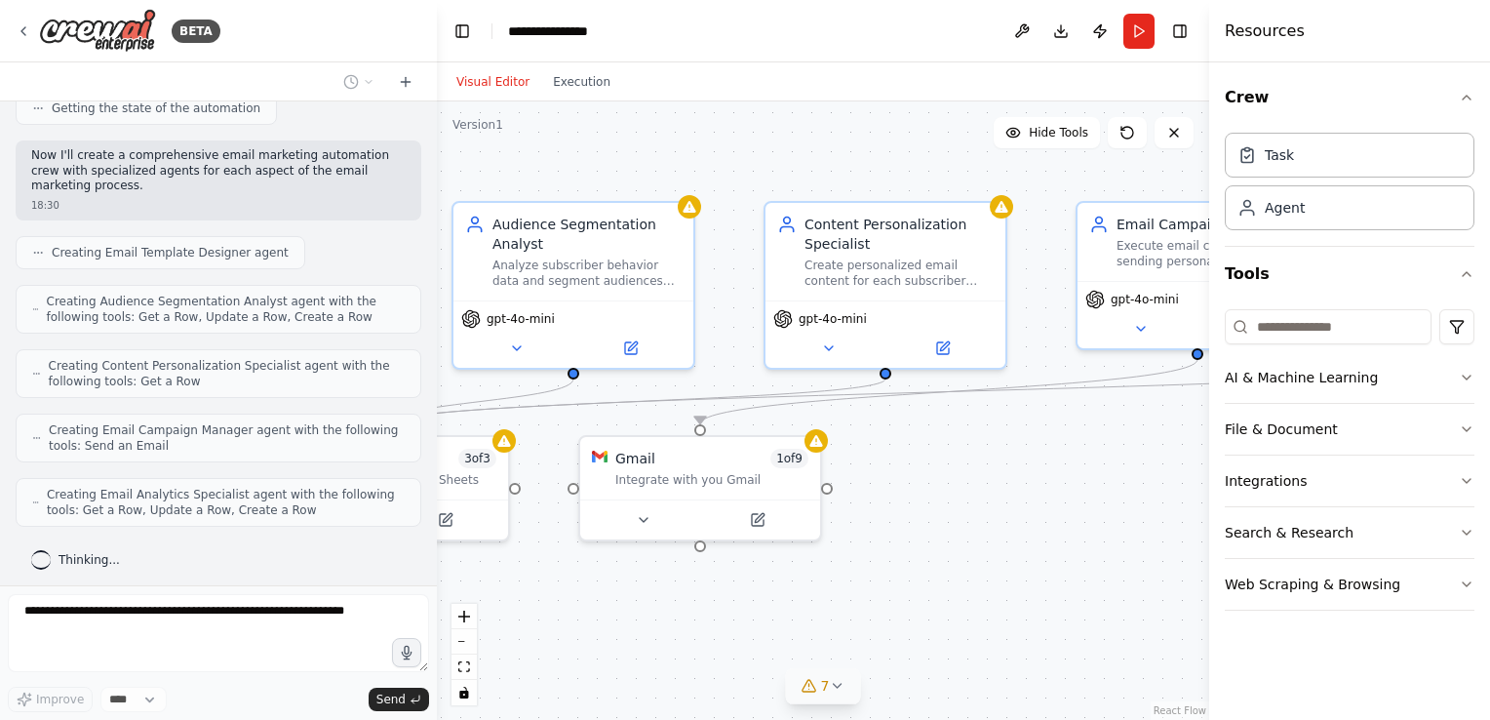
drag, startPoint x: 676, startPoint y: 599, endPoint x: 450, endPoint y: 603, distance: 226.2
click at [450, 606] on div ".deletable-edge-delete-btn { width: 20px; height: 20px; border: 0px solid #ffff…" at bounding box center [823, 410] width 772 height 618
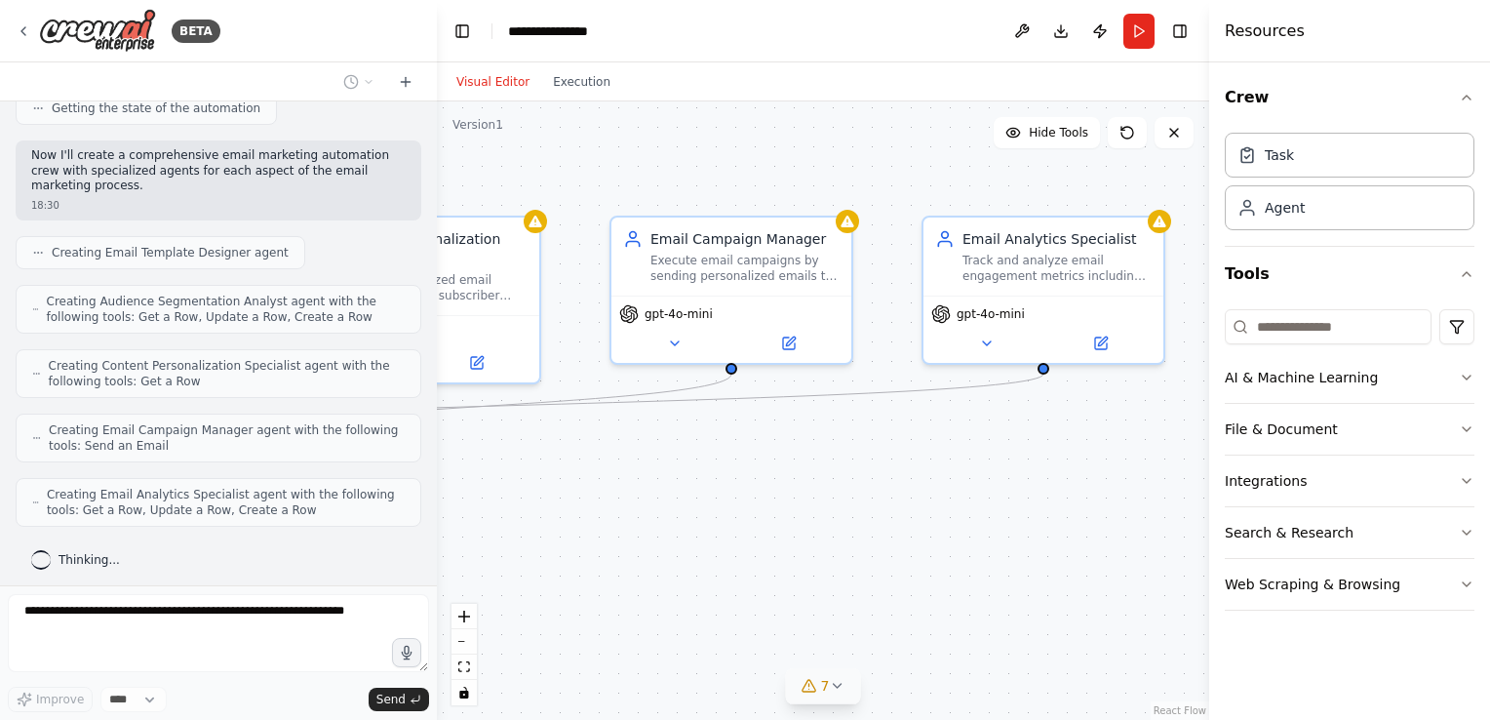
drag, startPoint x: 947, startPoint y: 567, endPoint x: 527, endPoint y: 579, distance: 420.4
click at [511, 583] on div ".deletable-edge-delete-btn { width: 20px; height: 20px; border: 0px solid #ffff…" at bounding box center [823, 410] width 772 height 618
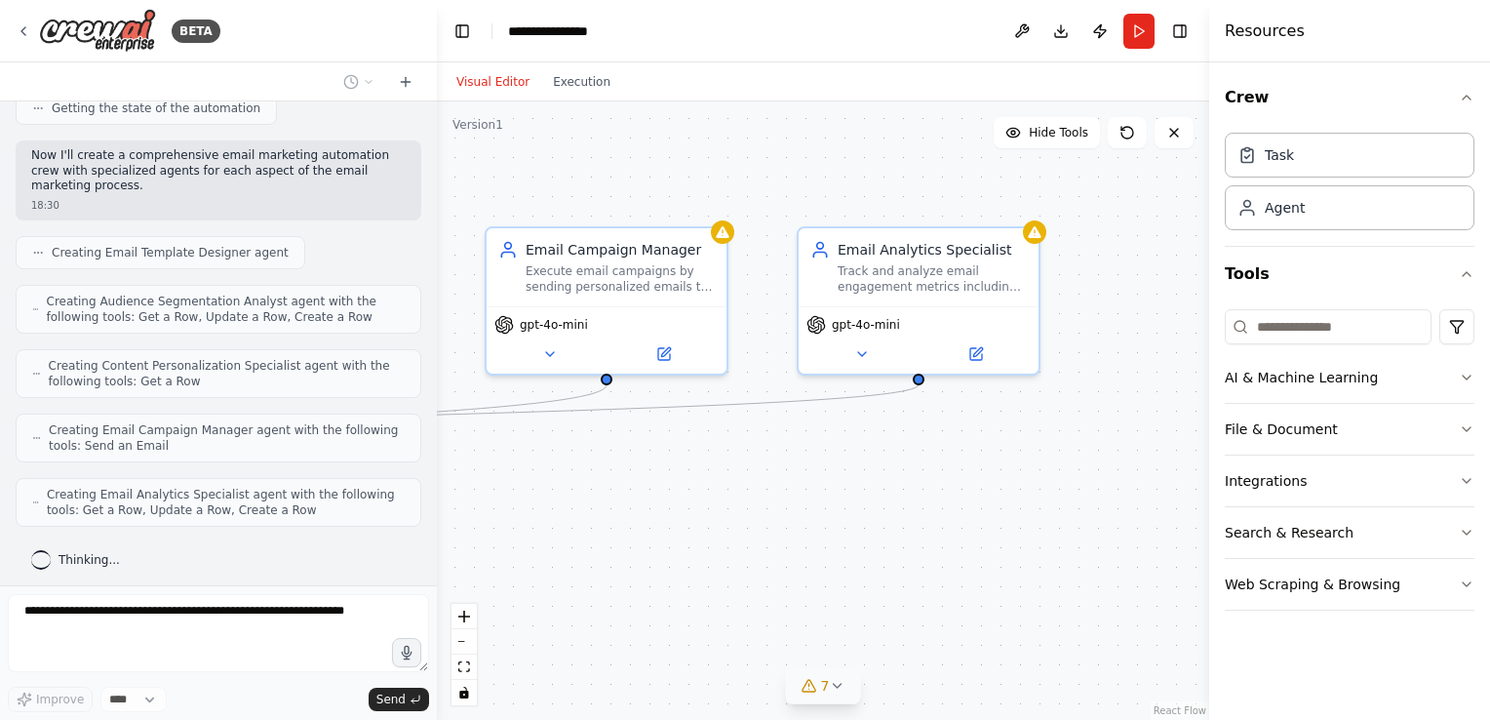
drag, startPoint x: 932, startPoint y: 556, endPoint x: 842, endPoint y: 566, distance: 90.2
click at [842, 566] on div ".deletable-edge-delete-btn { width: 20px; height: 20px; border: 0px solid #ffff…" at bounding box center [823, 410] width 772 height 618
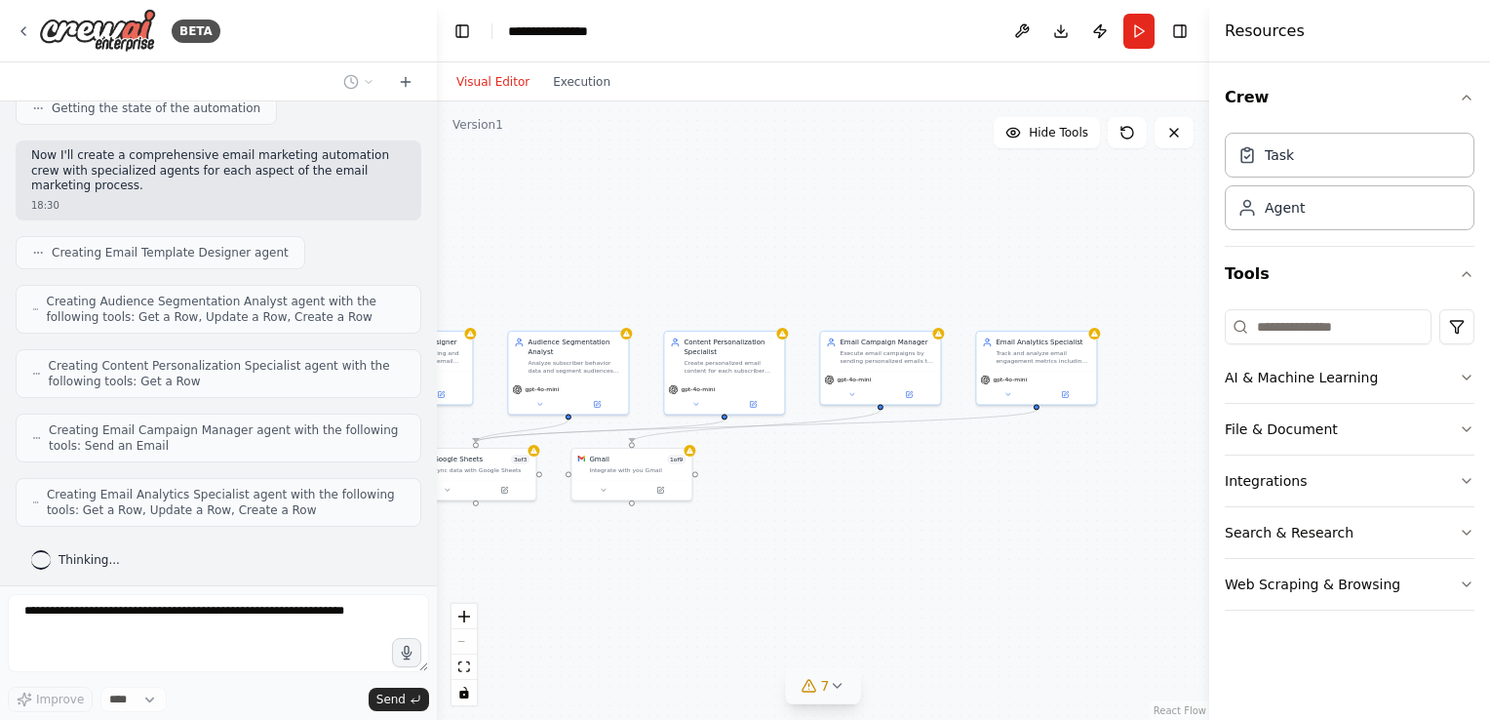
drag, startPoint x: 717, startPoint y: 575, endPoint x: 964, endPoint y: 477, distance: 266.5
click at [964, 477] on div ".deletable-edge-delete-btn { width: 20px; height: 20px; border: 0px solid #ffff…" at bounding box center [823, 410] width 772 height 618
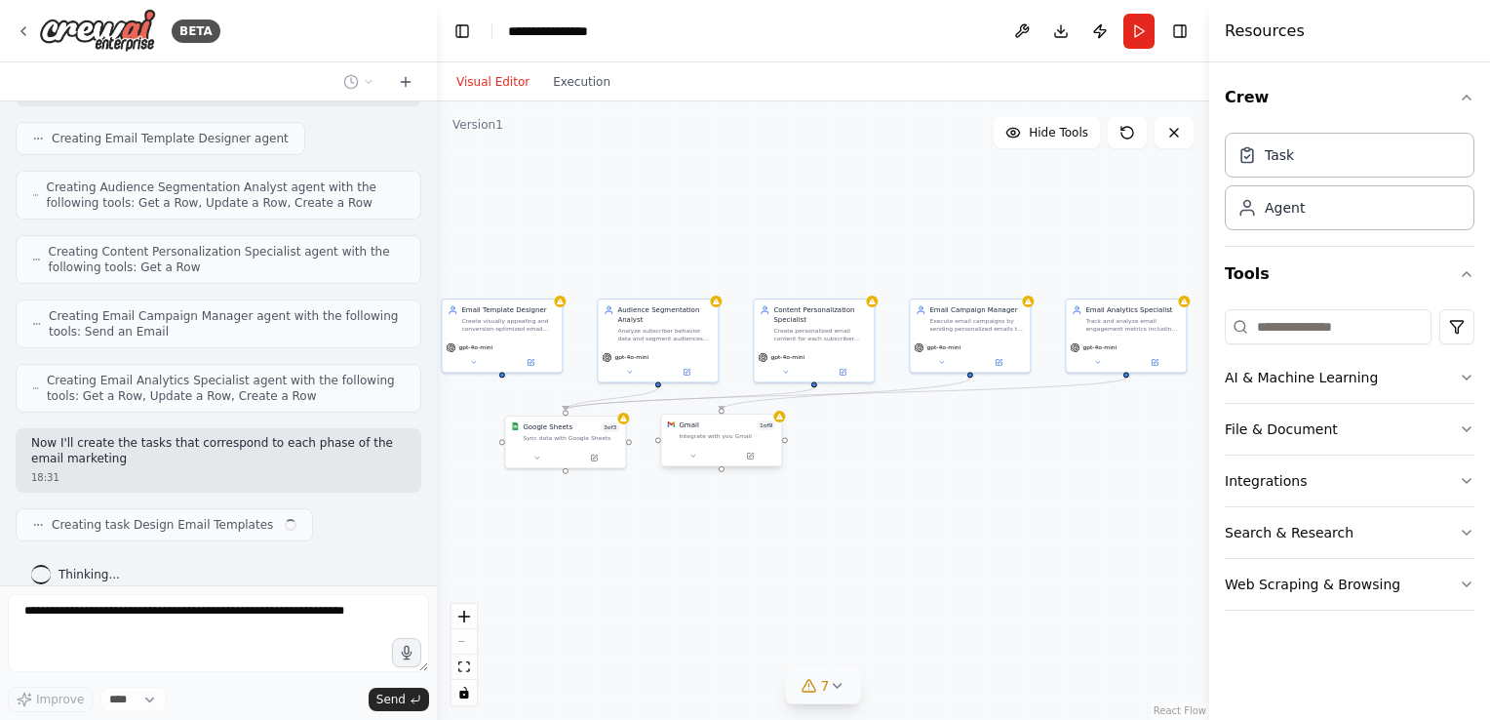
scroll to position [590, 0]
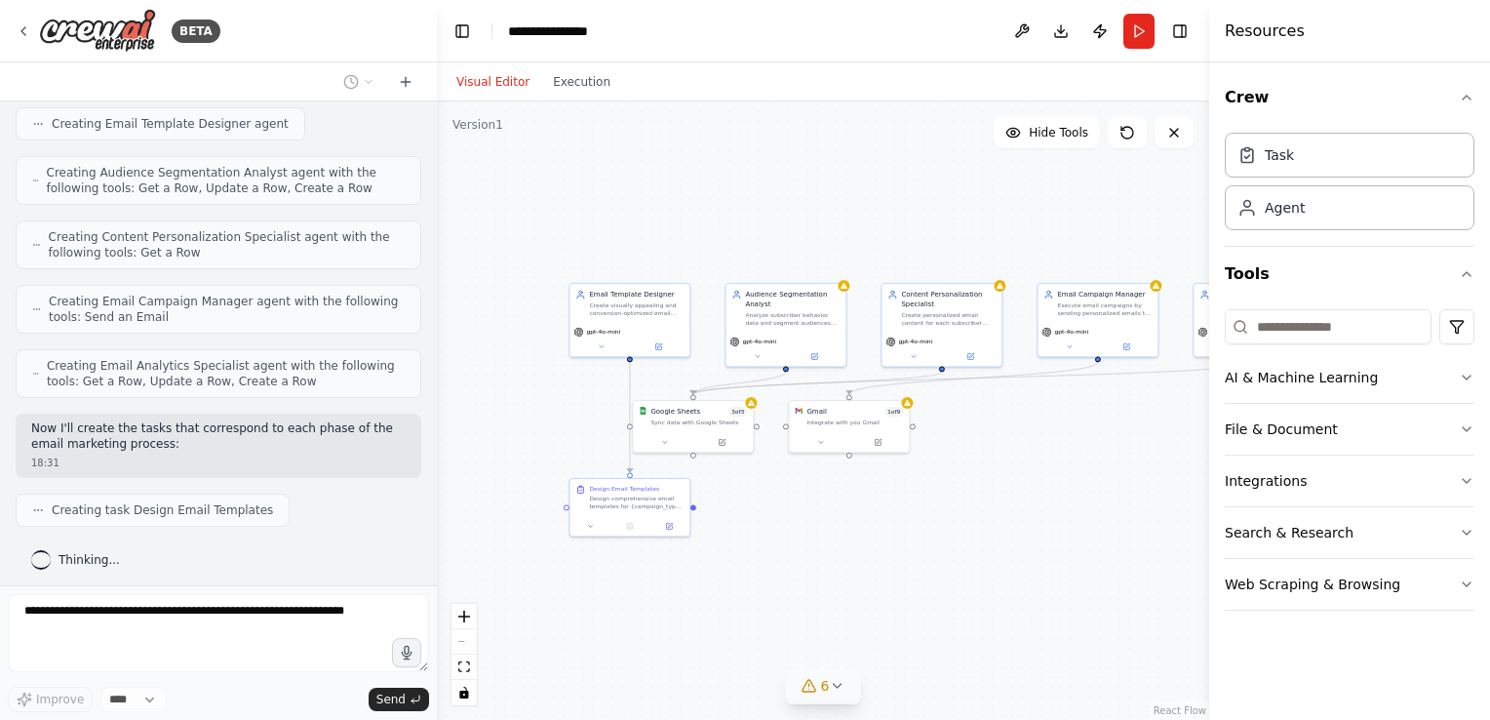
drag, startPoint x: 773, startPoint y: 564, endPoint x: 901, endPoint y: 548, distance: 128.7
click at [901, 548] on div ".deletable-edge-delete-btn { width: 20px; height: 20px; border: 0px solid #ffff…" at bounding box center [823, 410] width 772 height 618
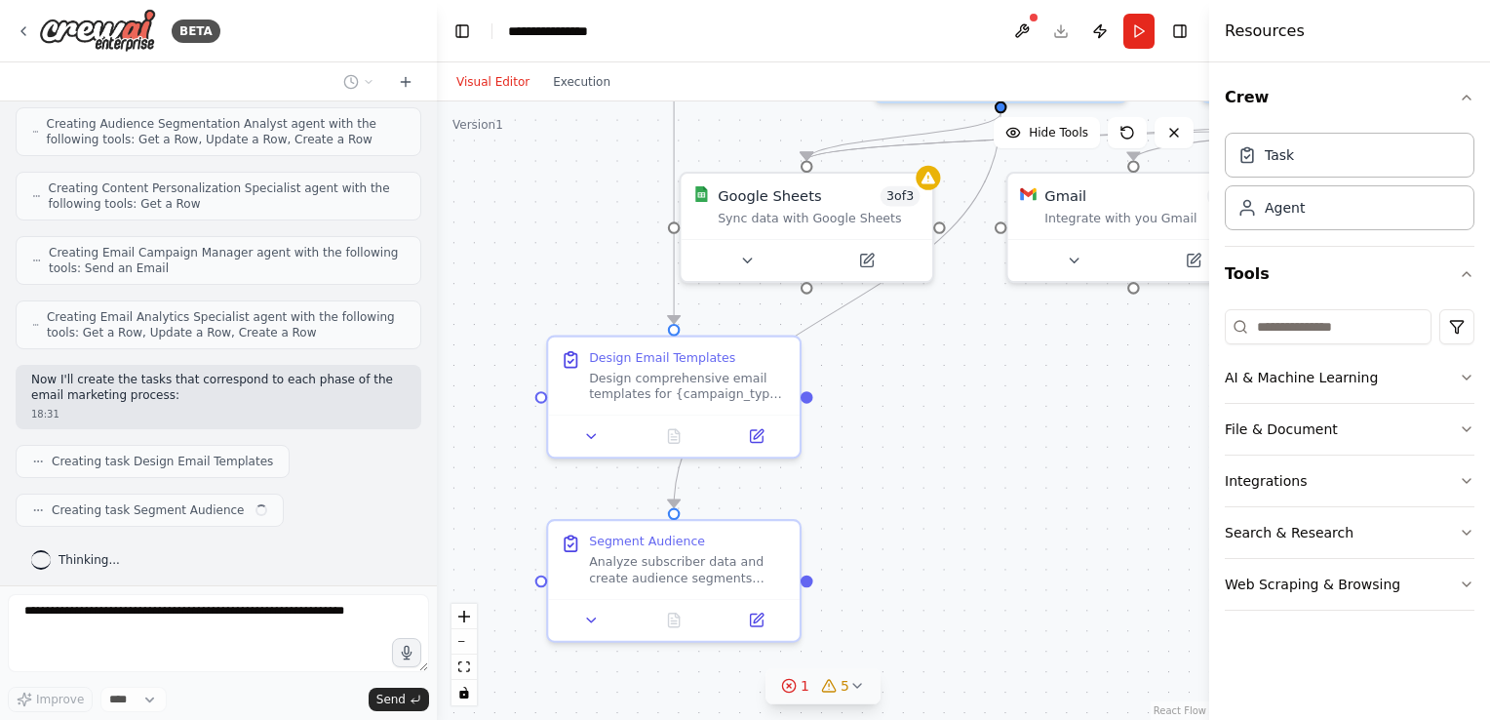
drag, startPoint x: 758, startPoint y: 552, endPoint x: 904, endPoint y: 538, distance: 146.9
click at [904, 538] on div ".deletable-edge-delete-btn { width: 20px; height: 20px; border: 0px solid #ffff…" at bounding box center [823, 410] width 772 height 618
click at [814, 581] on div ".deletable-edge-delete-btn { width: 20px; height: 20px; border: 0px solid #ffff…" at bounding box center [823, 410] width 772 height 618
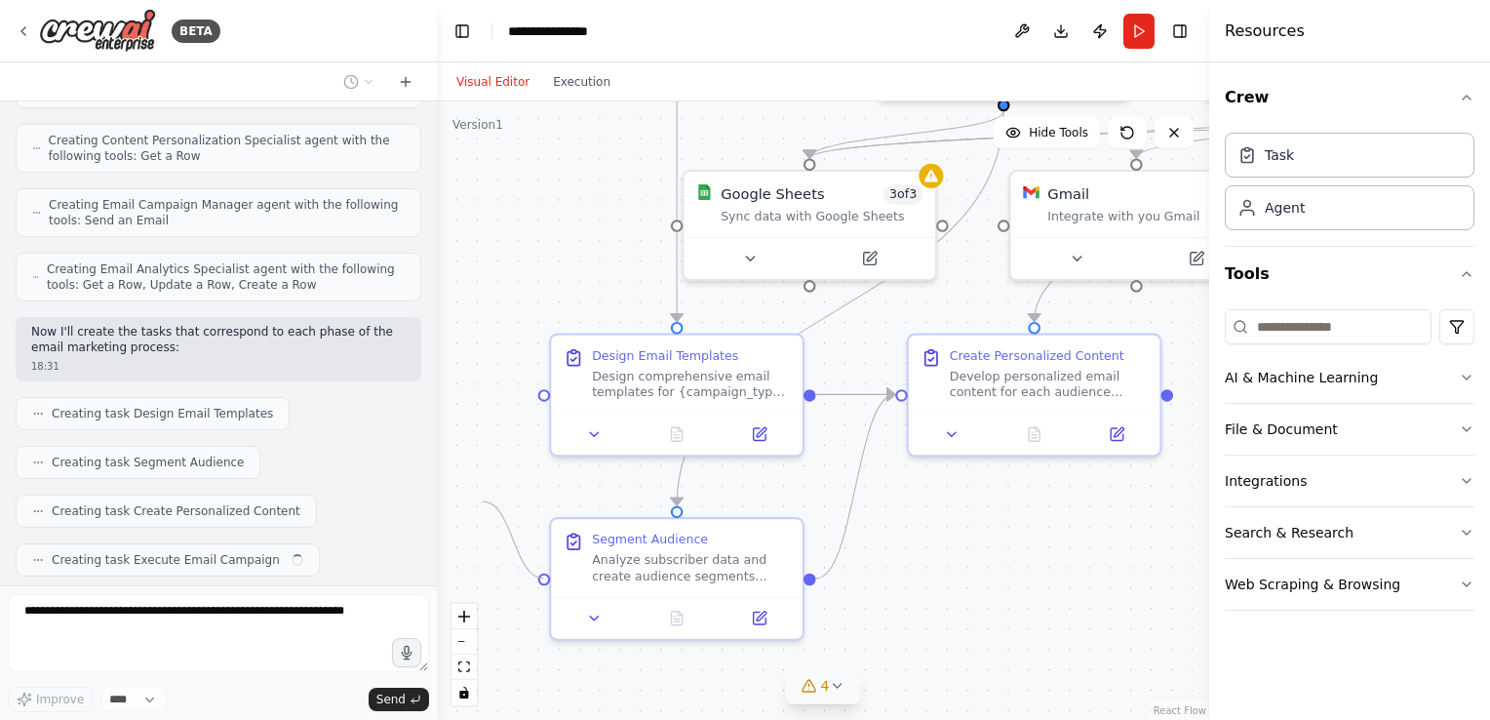
drag, startPoint x: 543, startPoint y: 570, endPoint x: 483, endPoint y: 501, distance: 91.9
click at [483, 501] on div ".deletable-edge-delete-btn { width: 20px; height: 20px; border: 0px solid #ffff…" at bounding box center [823, 410] width 772 height 618
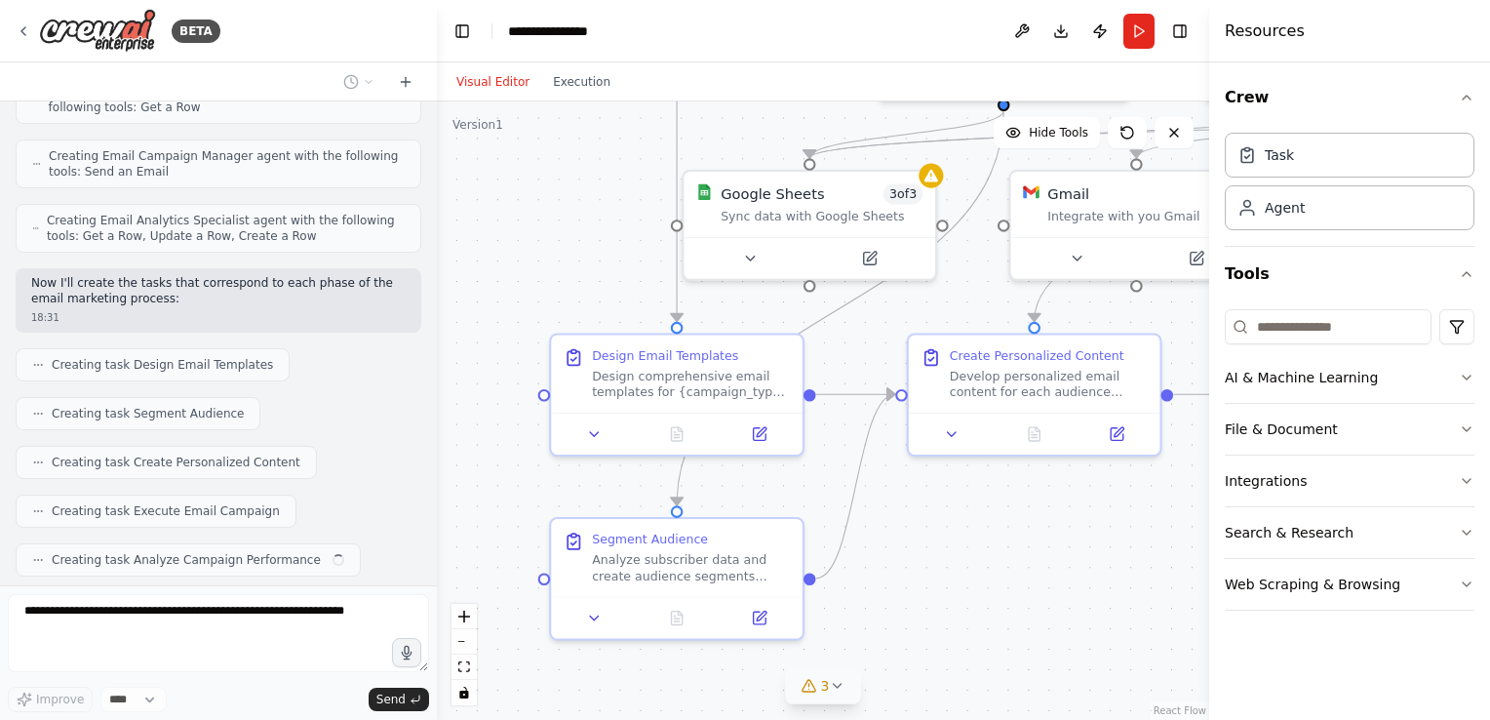
scroll to position [784, 0]
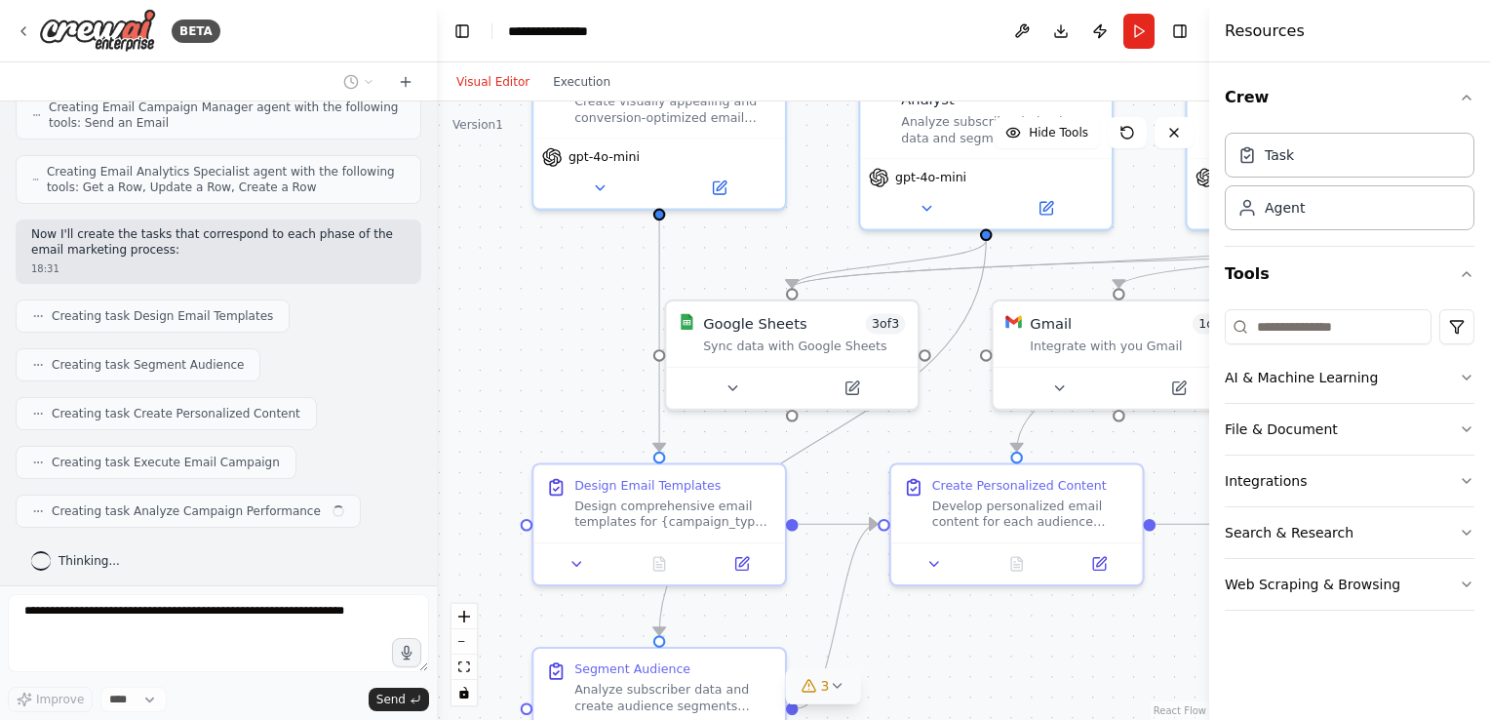
drag, startPoint x: 1001, startPoint y: 660, endPoint x: 866, endPoint y: 704, distance: 142.5
click at [882, 719] on div ".deletable-edge-delete-btn { width: 20px; height: 20px; border: 0px solid #ffff…" at bounding box center [823, 410] width 772 height 618
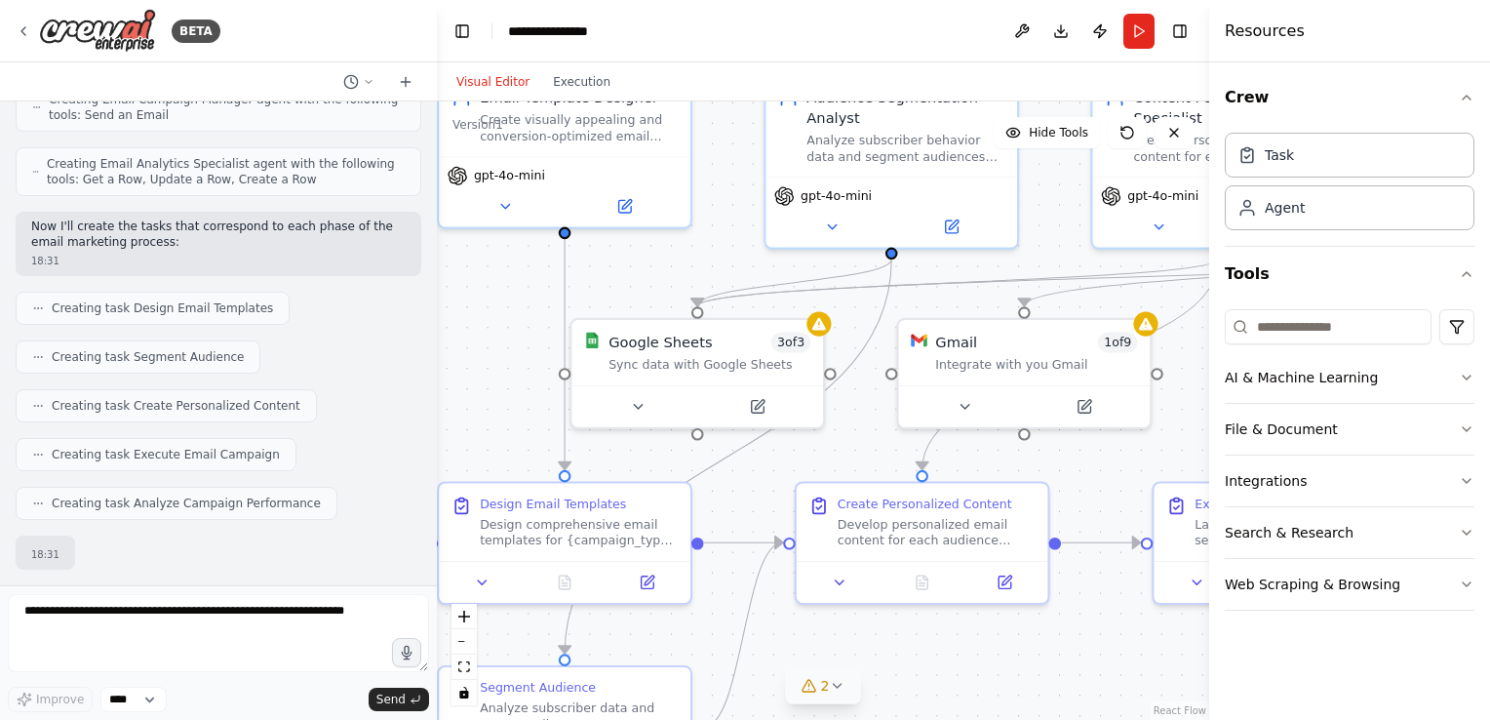
scroll to position [897, 0]
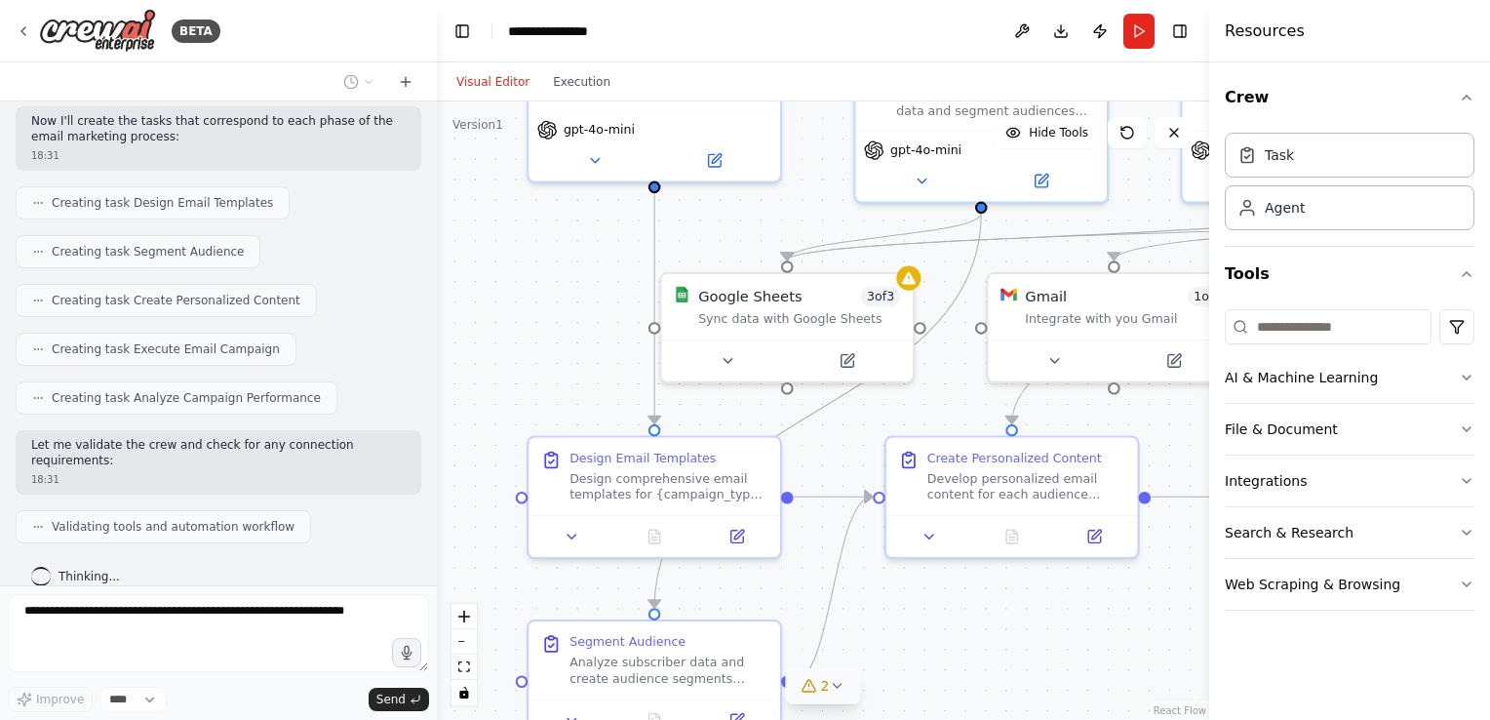
drag, startPoint x: 1065, startPoint y: 645, endPoint x: 1163, endPoint y: 569, distance: 123.8
click at [1163, 571] on div ".deletable-edge-delete-btn { width: 20px; height: 20px; border: 0px solid #ffff…" at bounding box center [823, 410] width 772 height 618
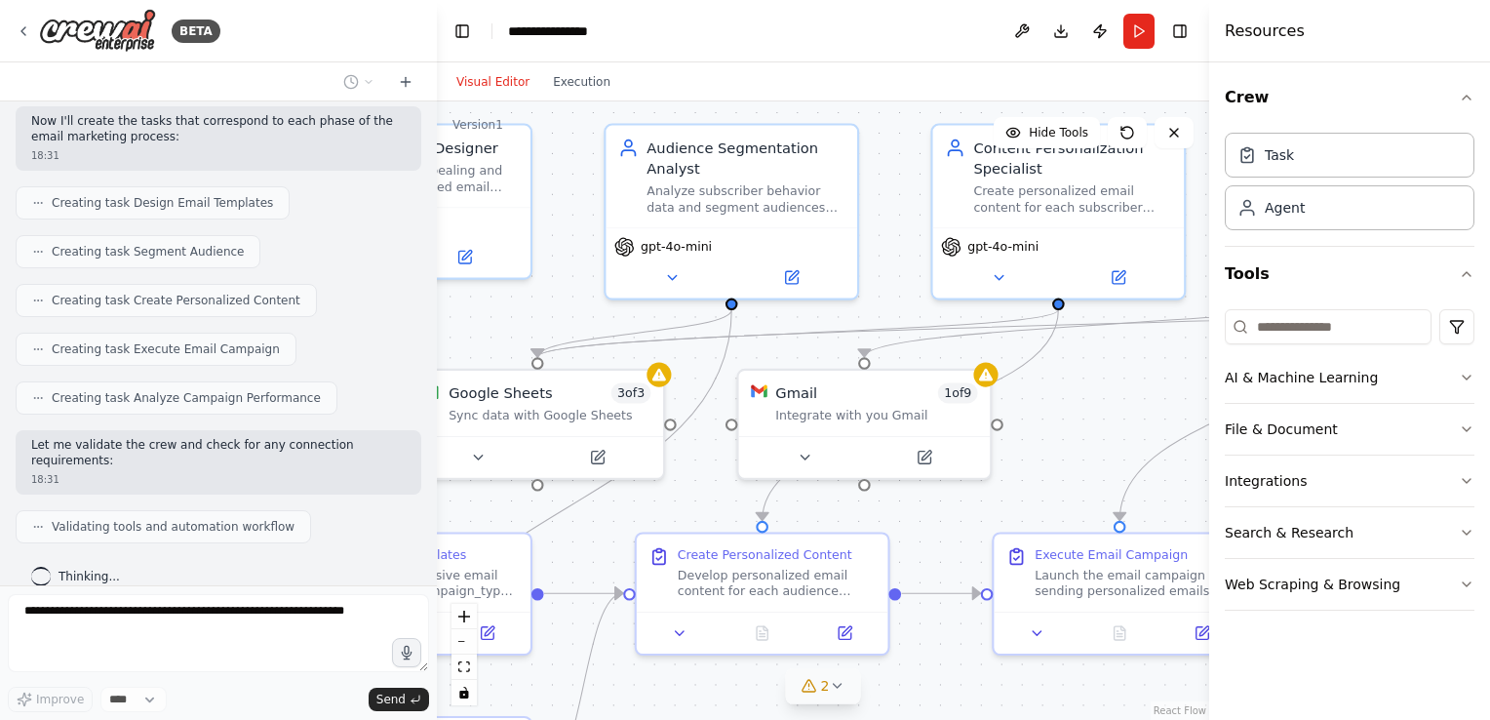
scroll to position [945, 0]
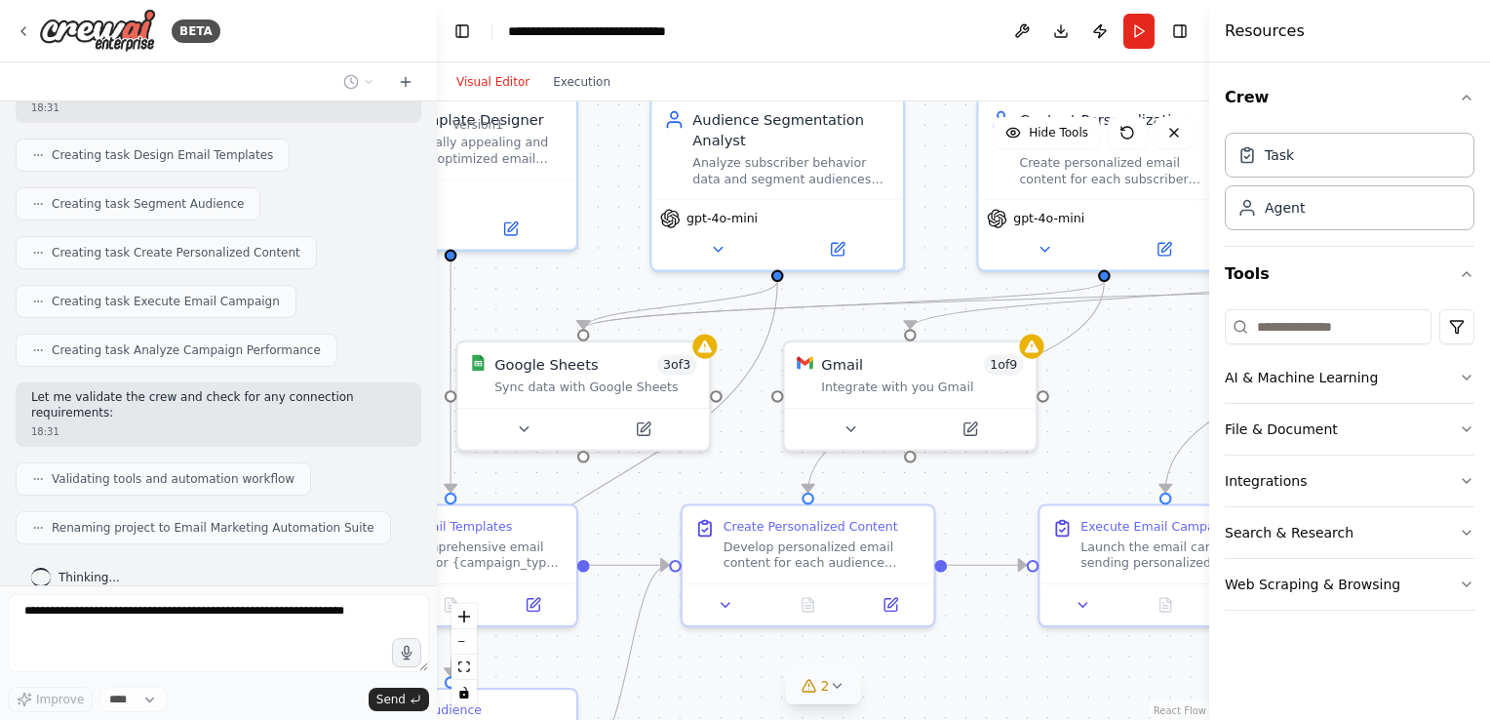
drag, startPoint x: 1060, startPoint y: 626, endPoint x: 737, endPoint y: 718, distance: 335.5
click at [737, 718] on div ".deletable-edge-delete-btn { width: 20px; height: 20px; border: 0px solid #ffff…" at bounding box center [823, 410] width 772 height 618
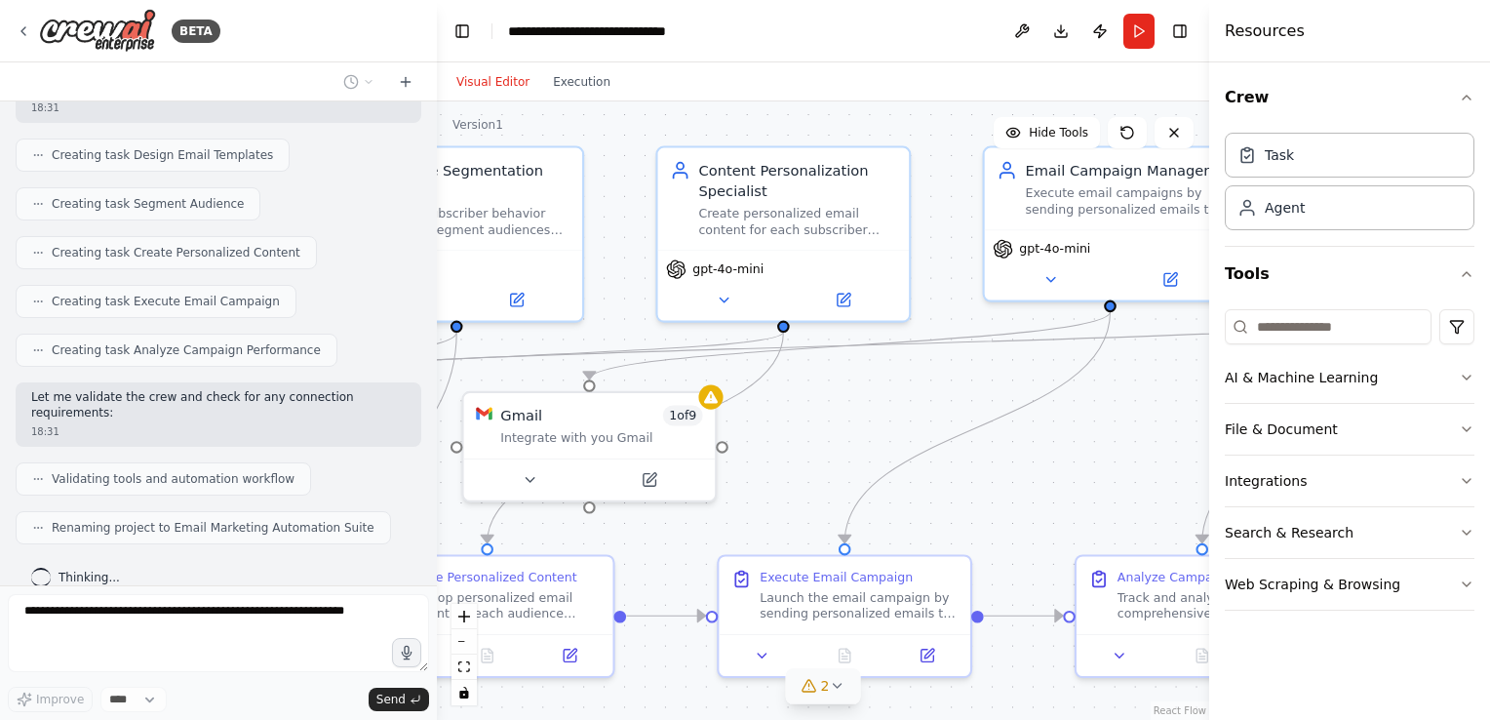
drag, startPoint x: 1034, startPoint y: 684, endPoint x: 772, endPoint y: 739, distance: 267.0
click at [772, 719] on html "BETA Build a crew that designs email templates, segments audiences based on beh…" at bounding box center [745, 360] width 1490 height 720
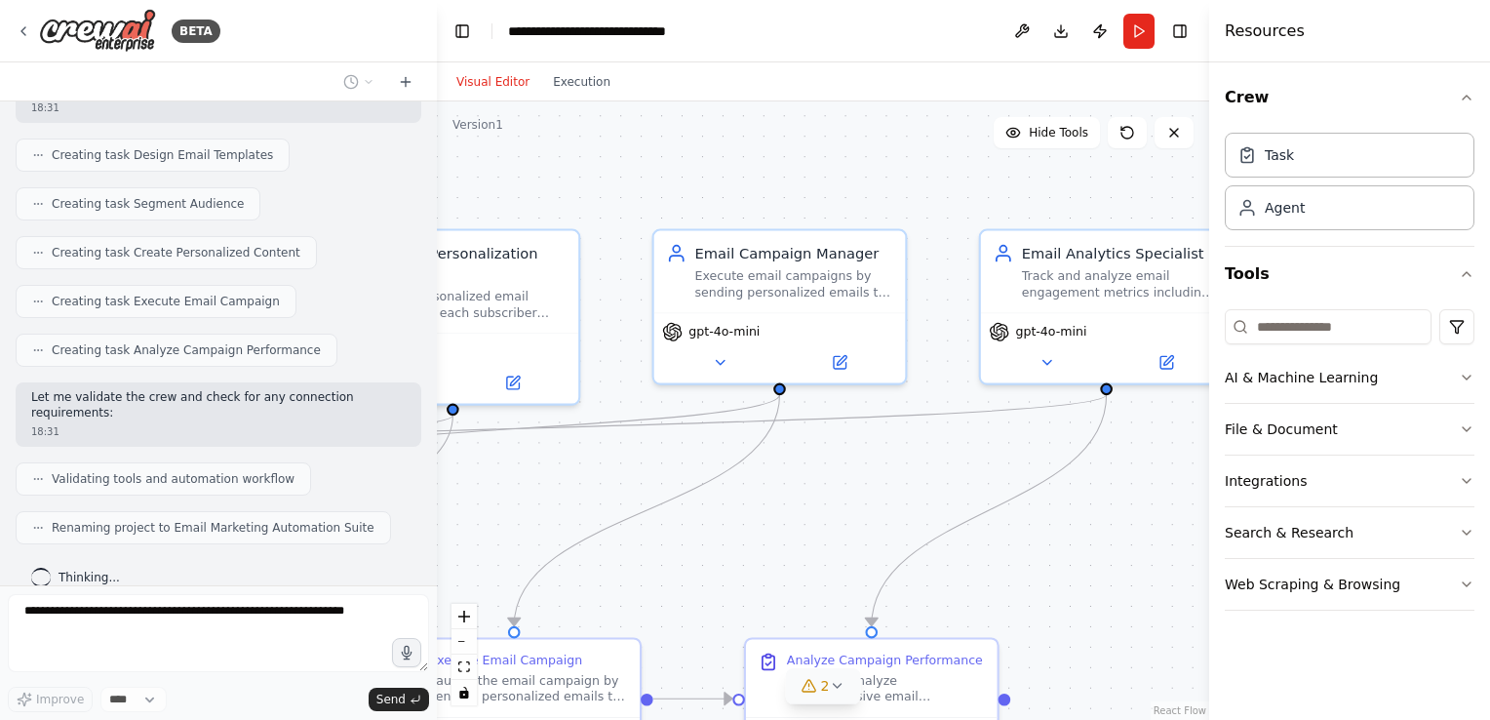
drag, startPoint x: 1066, startPoint y: 460, endPoint x: 786, endPoint y: 543, distance: 291.9
click at [786, 543] on div ".deletable-edge-delete-btn { width: 20px; height: 20px; border: 0px solid #ffff…" at bounding box center [823, 410] width 772 height 618
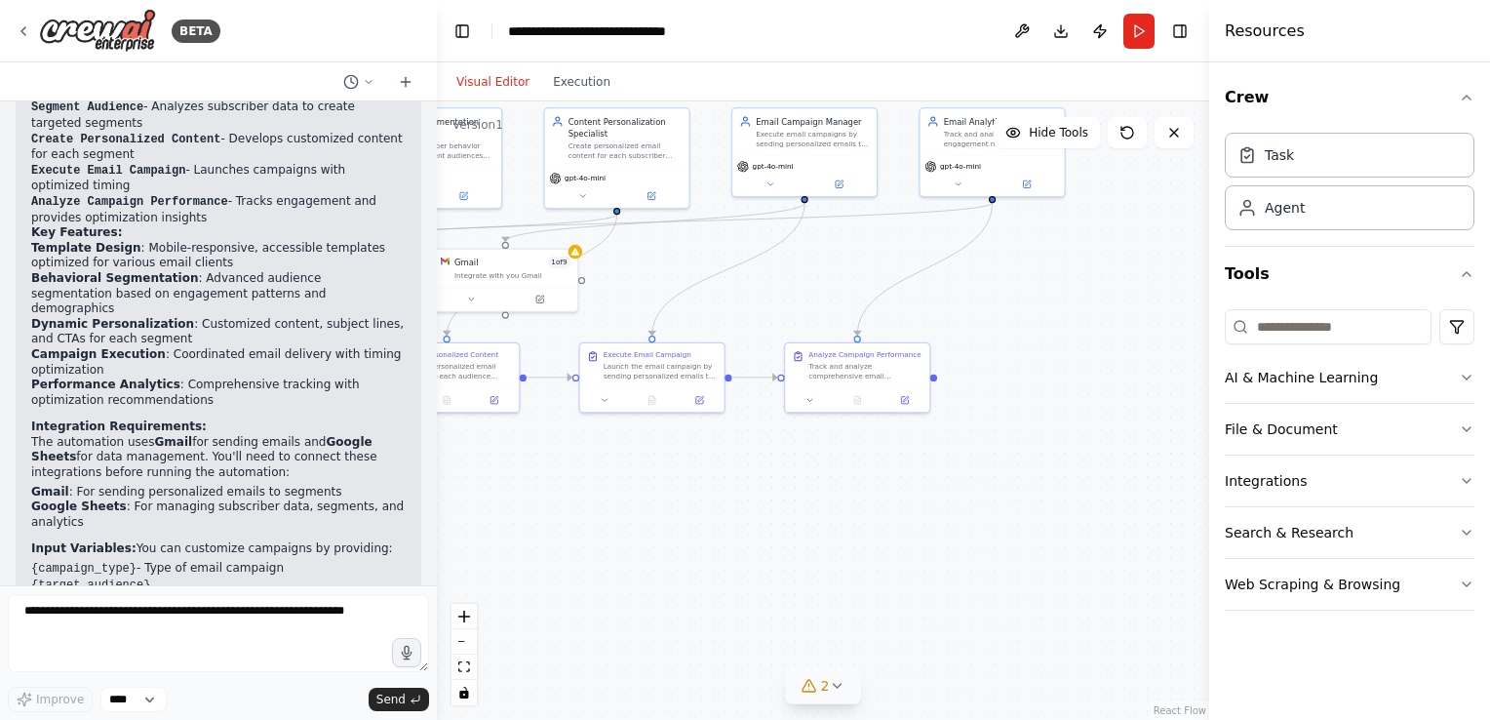
drag, startPoint x: 1114, startPoint y: 594, endPoint x: 1170, endPoint y: 328, distance: 271.9
click at [1169, 330] on div ".deletable-edge-delete-btn { width: 20px; height: 20px; border: 0px solid #ffff…" at bounding box center [823, 410] width 772 height 618
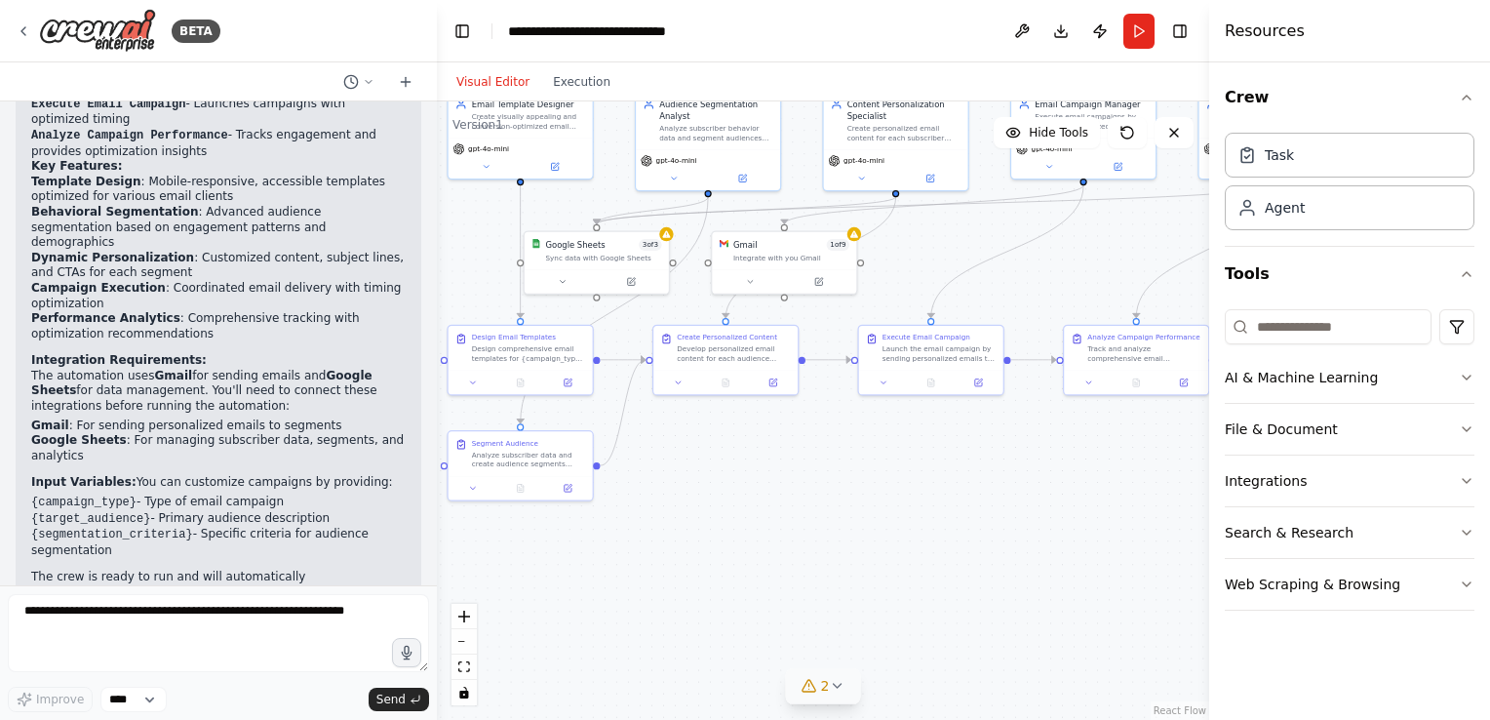
scroll to position [1762, 0]
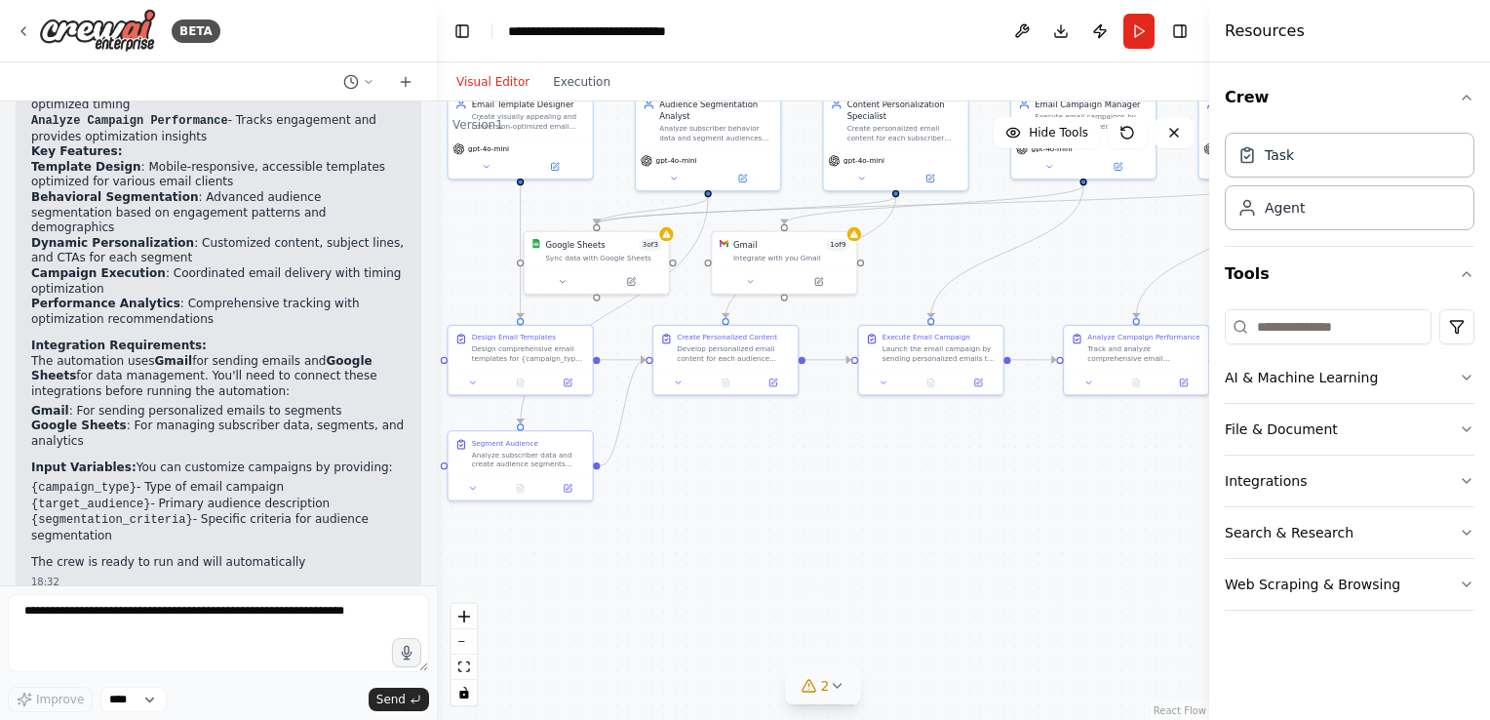
drag, startPoint x: 924, startPoint y: 511, endPoint x: 1147, endPoint y: 513, distance: 222.3
click at [1143, 513] on div ".deletable-edge-delete-btn { width: 20px; height: 20px; border: 0px solid #ffff…" at bounding box center [823, 410] width 772 height 618
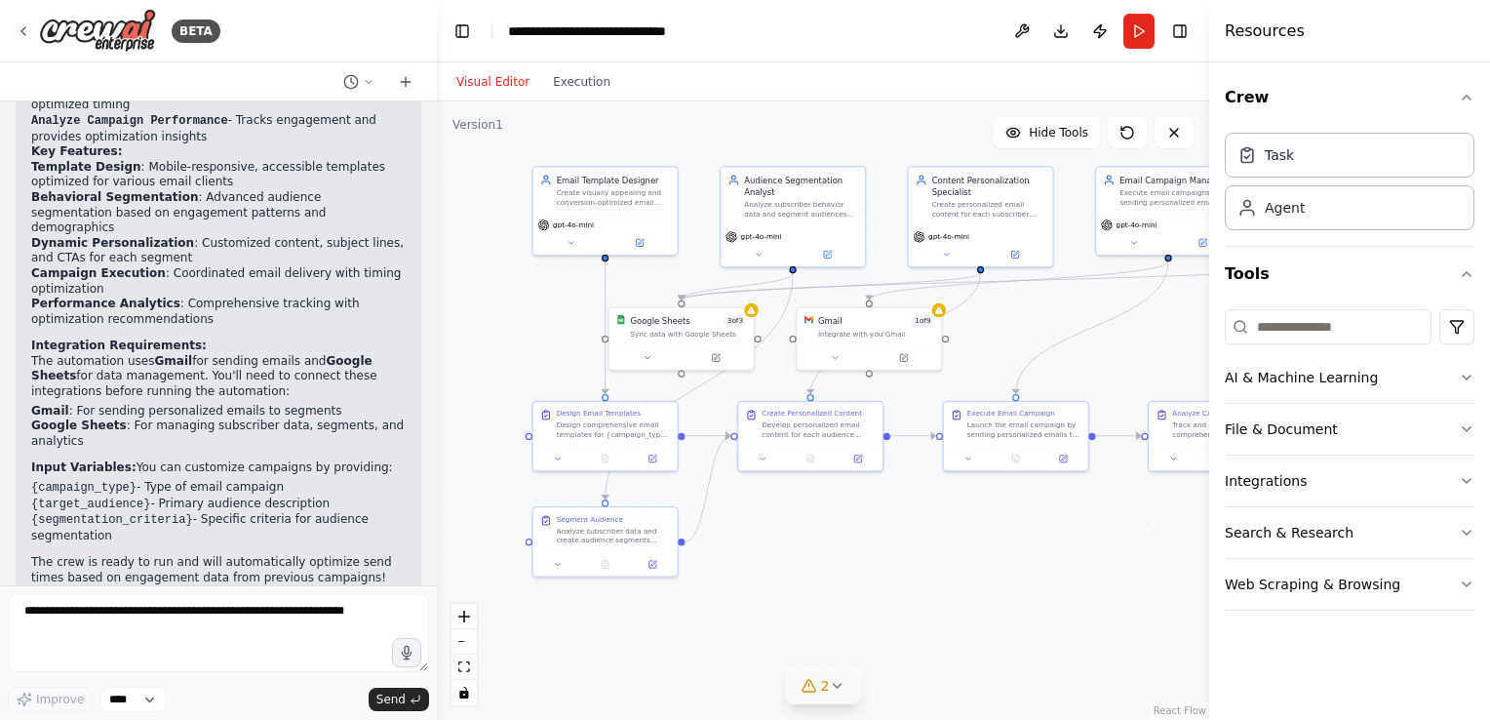
drag, startPoint x: 891, startPoint y: 527, endPoint x: 959, endPoint y: 616, distance: 112.7
click at [959, 616] on div ".deletable-edge-delete-btn { width: 20px; height: 20px; border: 0px solid #ffff…" at bounding box center [823, 410] width 772 height 618
drag, startPoint x: 66, startPoint y: 421, endPoint x: 196, endPoint y: 435, distance: 130.4
click at [196, 460] on p "Input Variables: You can customize campaigns by providing:" at bounding box center [218, 468] width 374 height 16
drag, startPoint x: 196, startPoint y: 435, endPoint x: 51, endPoint y: 454, distance: 146.6
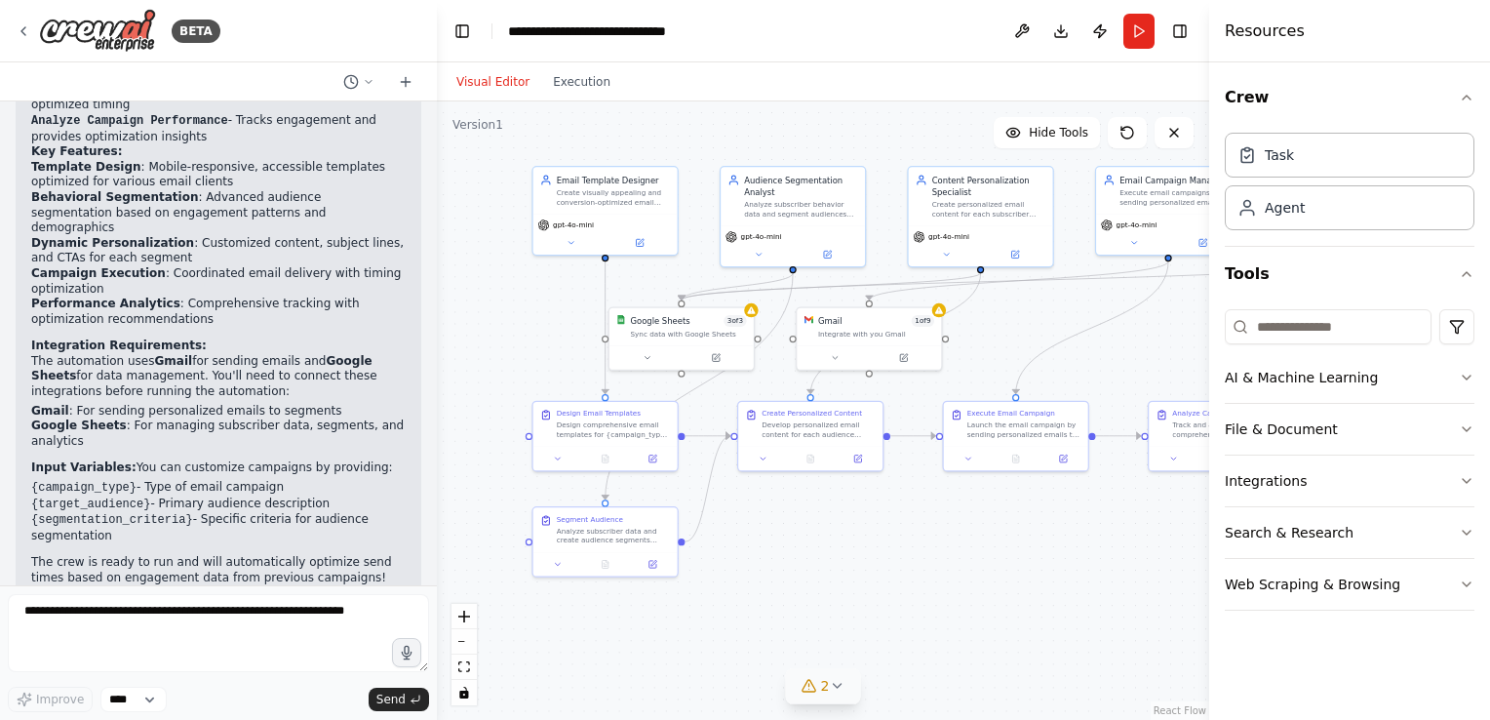
click at [51, 481] on code "{campaign_type}" at bounding box center [83, 488] width 105 height 14
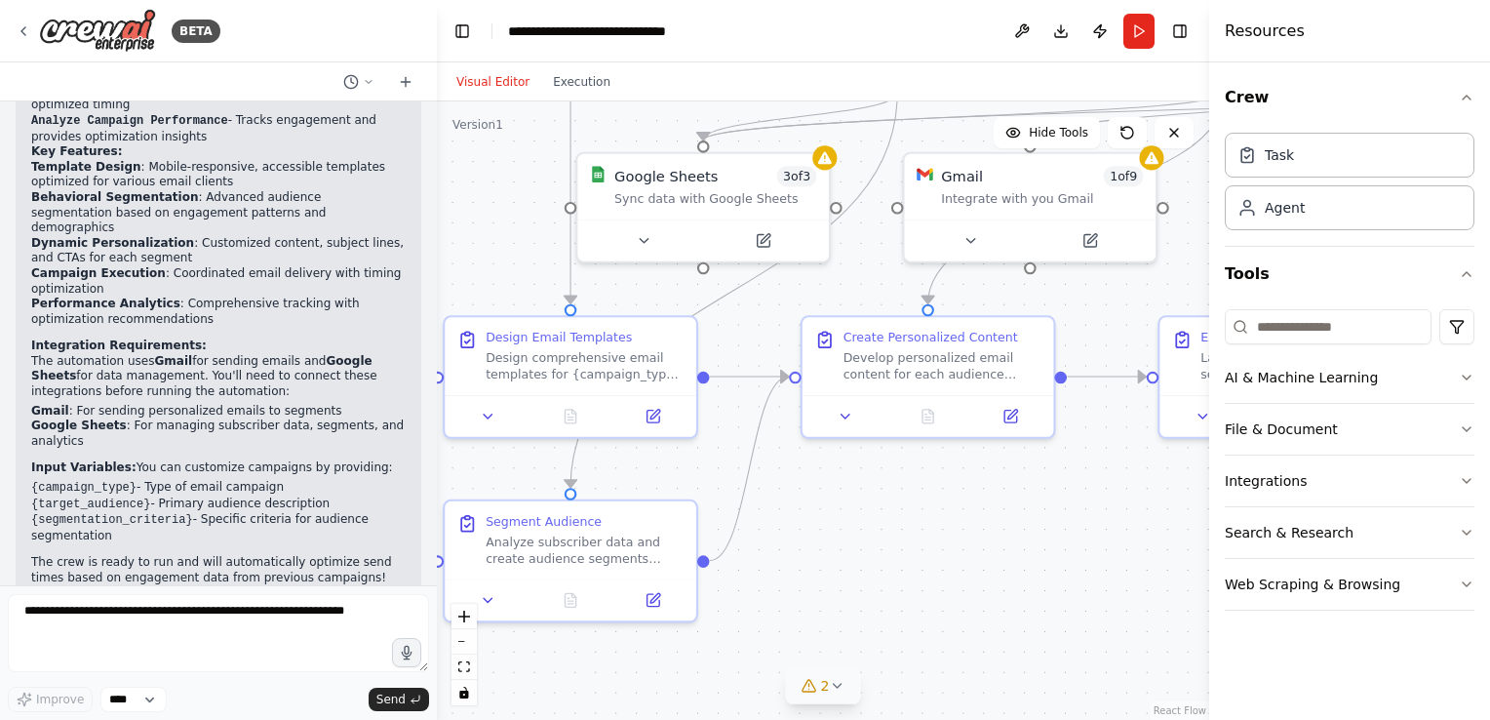
drag, startPoint x: 865, startPoint y: 600, endPoint x: 962, endPoint y: 712, distance: 148.6
click at [960, 710] on div ".deletable-edge-delete-btn { width: 20px; height: 20px; border: 0px solid #ffff…" at bounding box center [823, 410] width 772 height 618
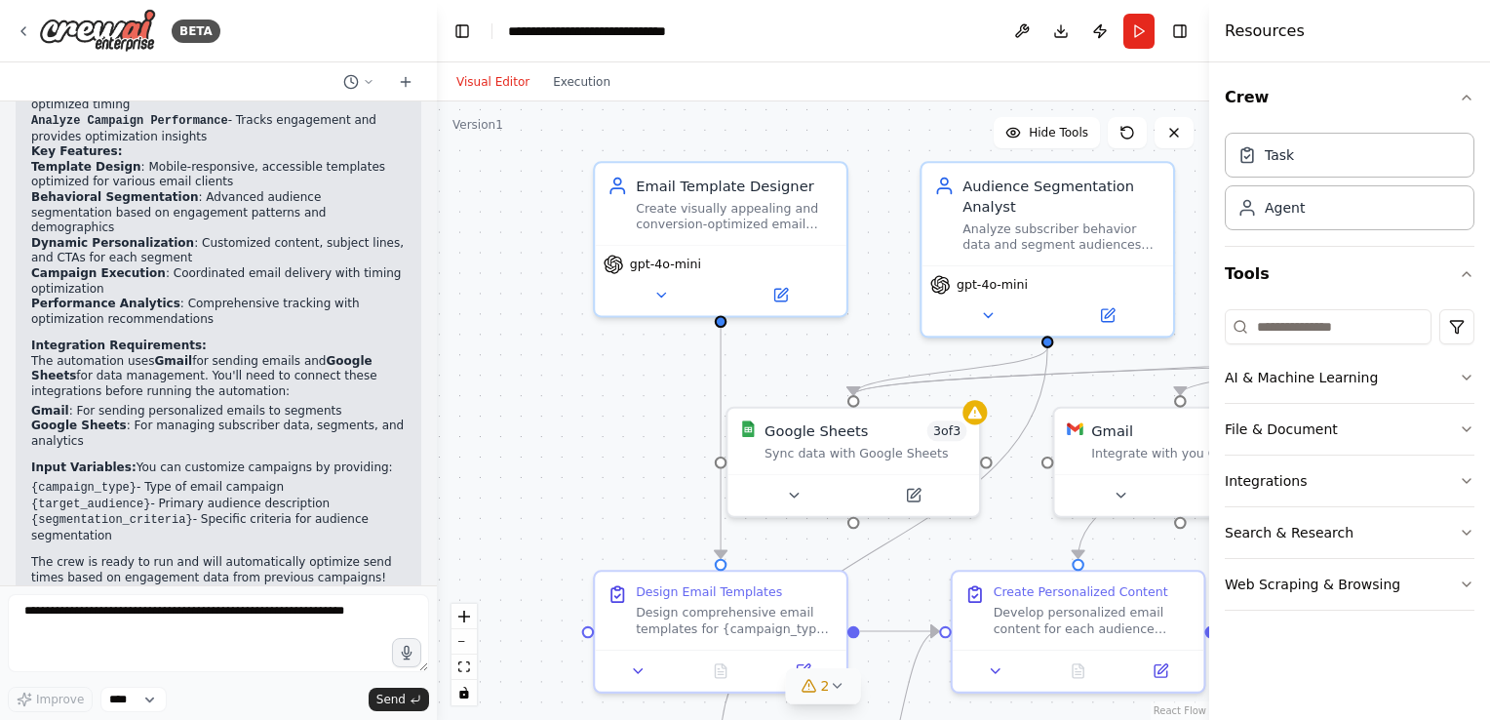
drag, startPoint x: 483, startPoint y: 267, endPoint x: 546, endPoint y: 427, distance: 172.0
click at [545, 430] on div ".deletable-edge-delete-btn { width: 20px; height: 20px; border: 0px solid #ffff…" at bounding box center [823, 410] width 772 height 618
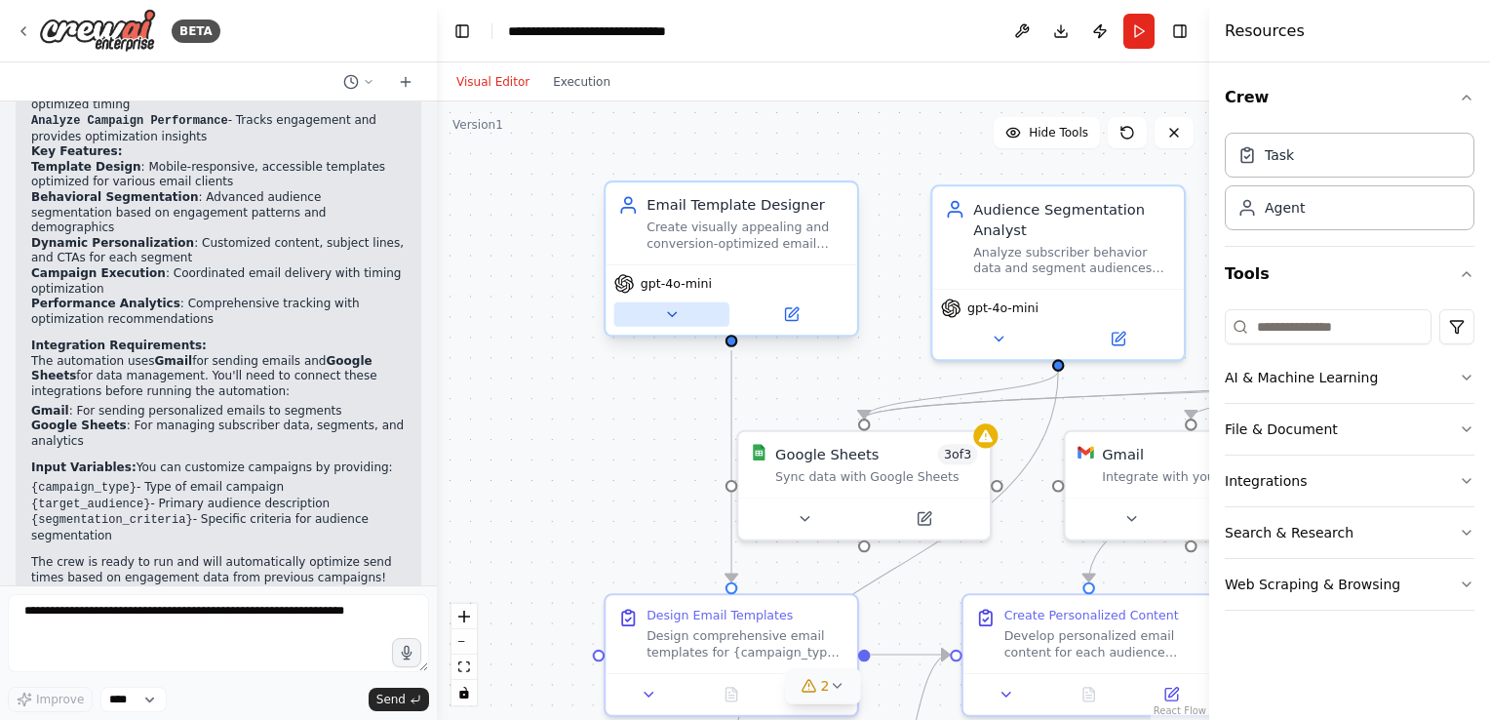
click at [660, 316] on button at bounding box center [671, 314] width 115 height 24
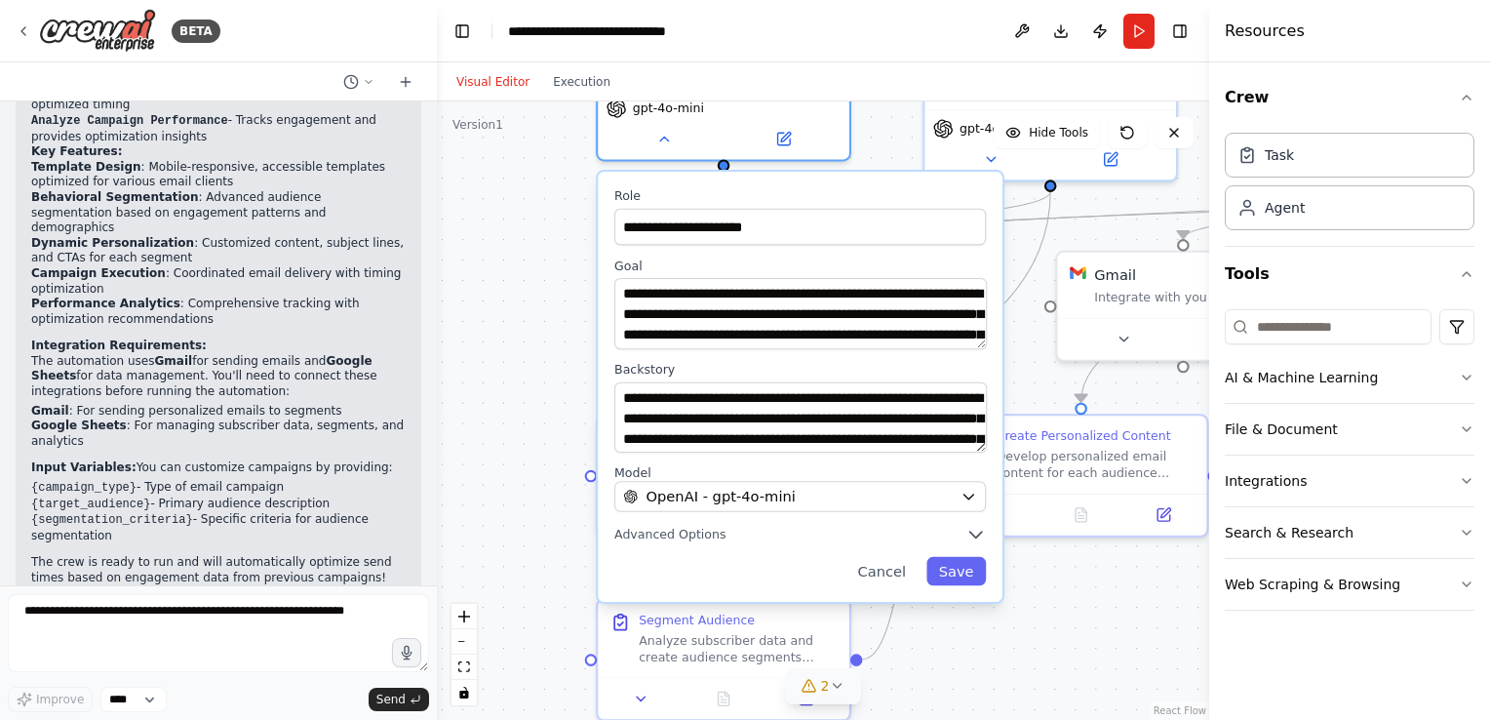
drag, startPoint x: 529, startPoint y: 415, endPoint x: 538, endPoint y: 381, distance: 35.2
click at [538, 381] on div "**********" at bounding box center [823, 410] width 772 height 618
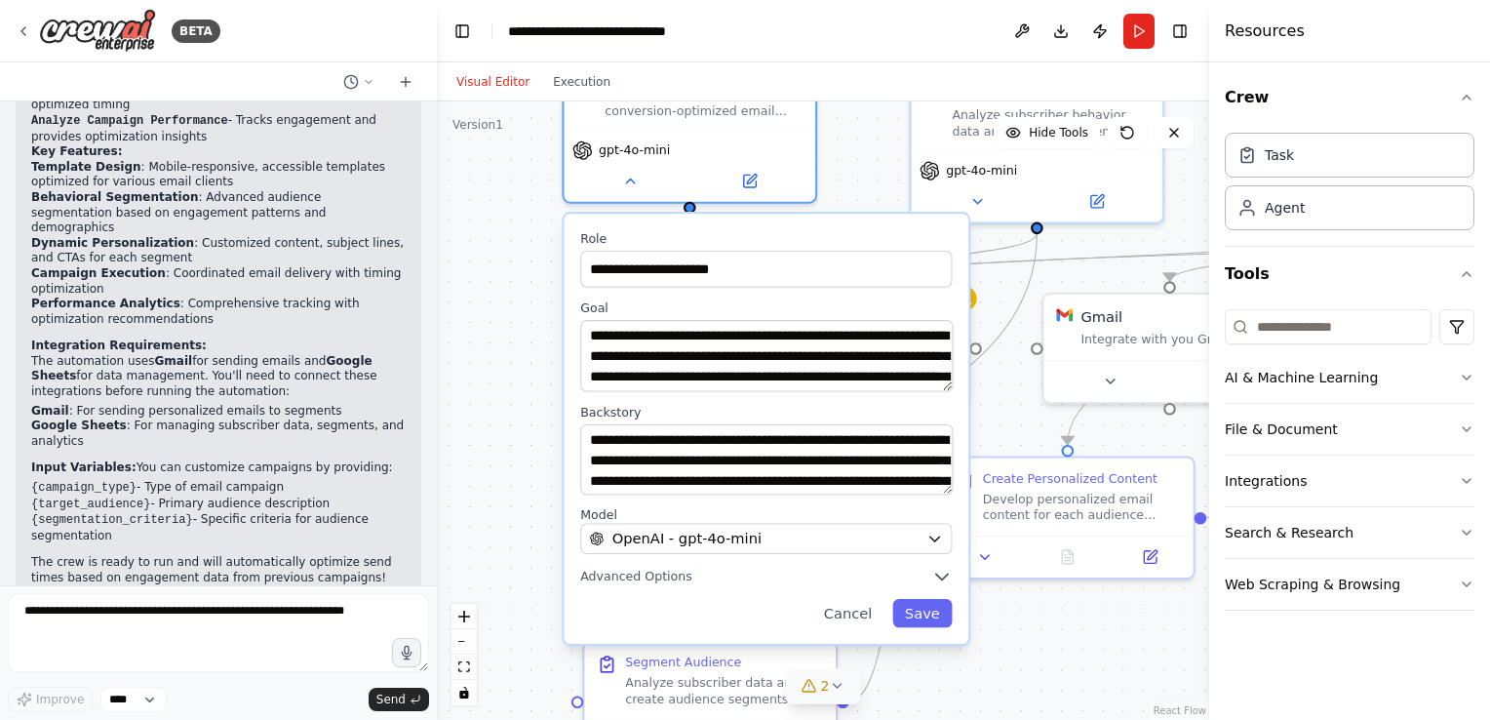
drag, startPoint x: 964, startPoint y: 392, endPoint x: 950, endPoint y: 399, distance: 16.1
click at [950, 399] on div "**********" at bounding box center [766, 429] width 405 height 430
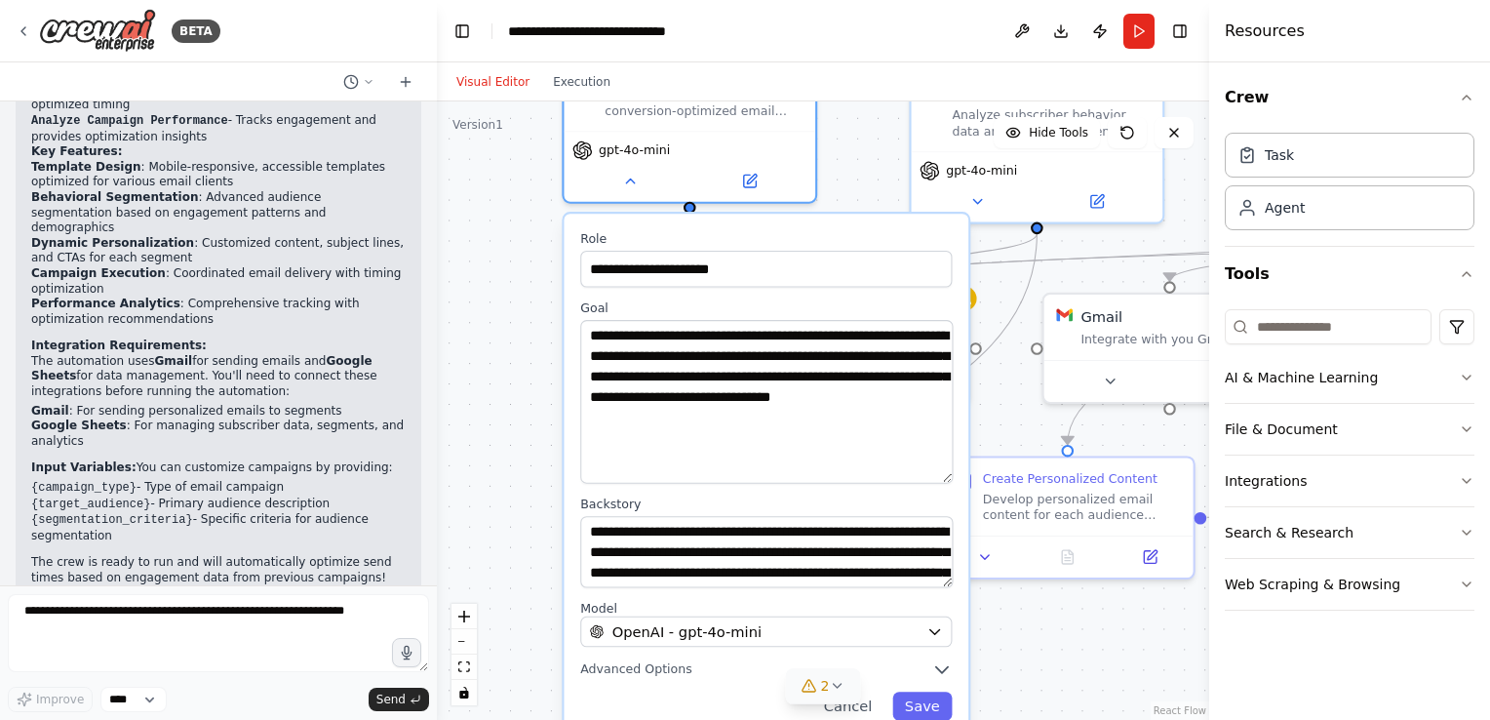
drag, startPoint x: 943, startPoint y: 379, endPoint x: 949, endPoint y: 471, distance: 91.8
click at [949, 471] on textarea "**********" at bounding box center [766, 402] width 372 height 164
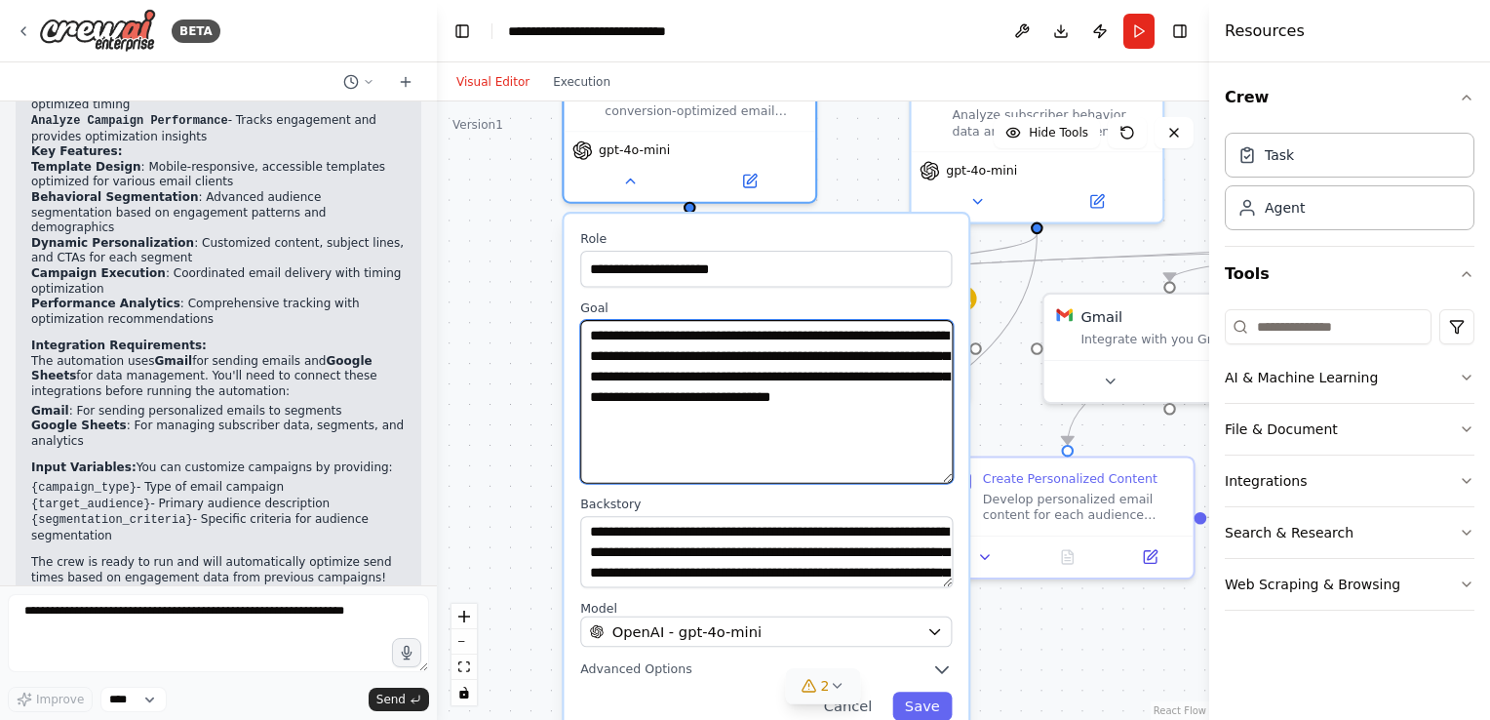
drag, startPoint x: 861, startPoint y: 425, endPoint x: 583, endPoint y: 318, distance: 297.9
click at [583, 320] on div "**********" at bounding box center [765, 402] width 371 height 164
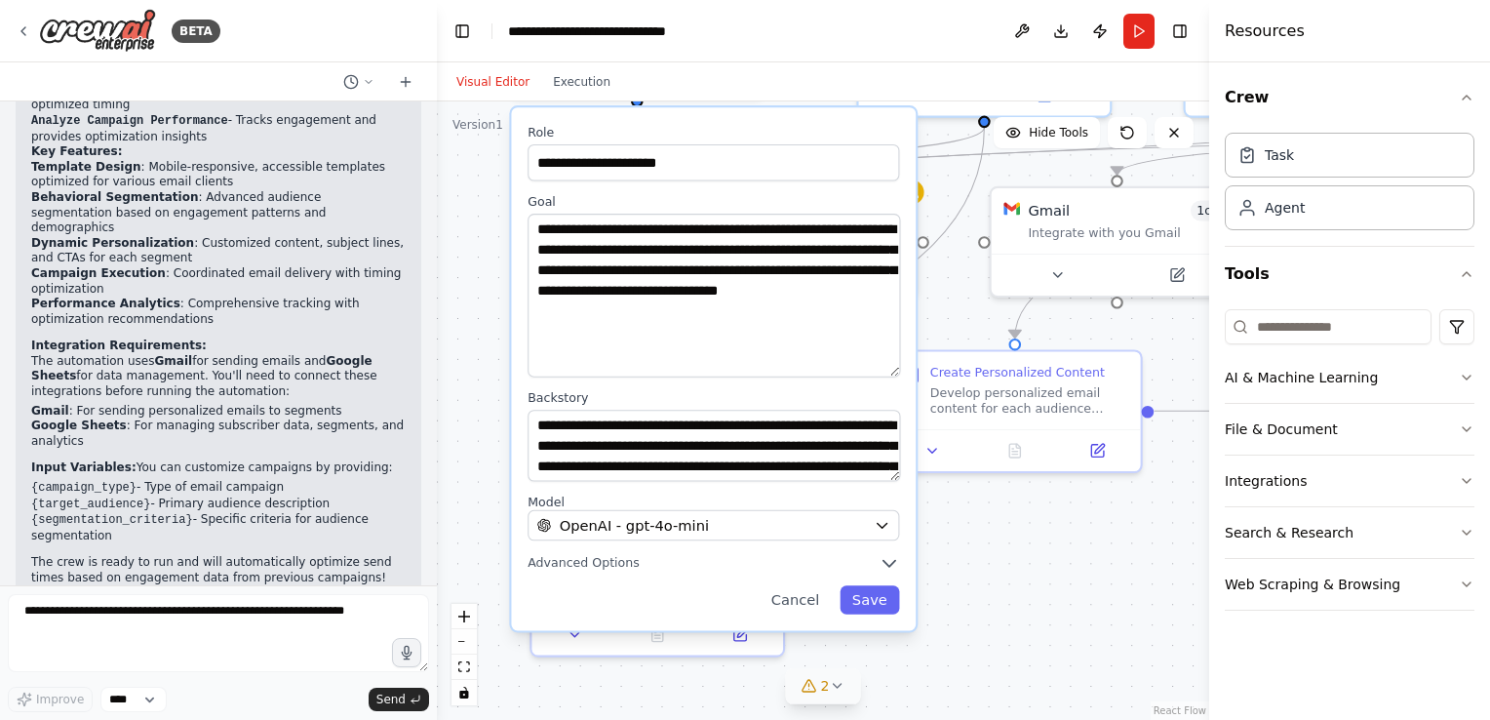
drag, startPoint x: 1038, startPoint y: 674, endPoint x: 986, endPoint y: 567, distance: 118.6
click at [986, 567] on div "**********" at bounding box center [823, 410] width 772 height 618
click at [877, 611] on div "**********" at bounding box center [713, 368] width 405 height 523
click at [879, 594] on button "Save" at bounding box center [869, 599] width 59 height 28
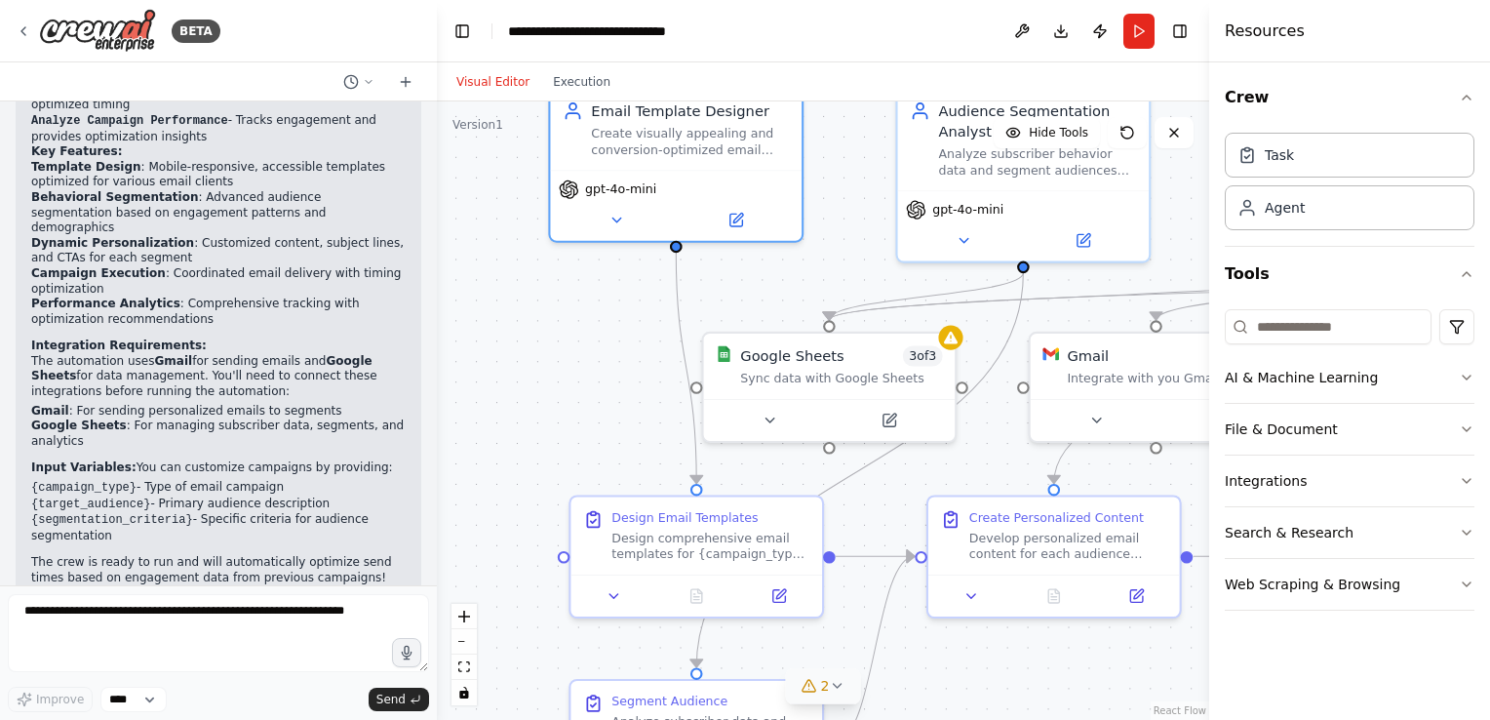
drag, startPoint x: 1017, startPoint y: 621, endPoint x: 1022, endPoint y: 689, distance: 68.4
click at [1022, 689] on div ".deletable-edge-delete-btn { width: 20px; height: 20px; border: 0px solid #ffff…" at bounding box center [823, 410] width 772 height 618
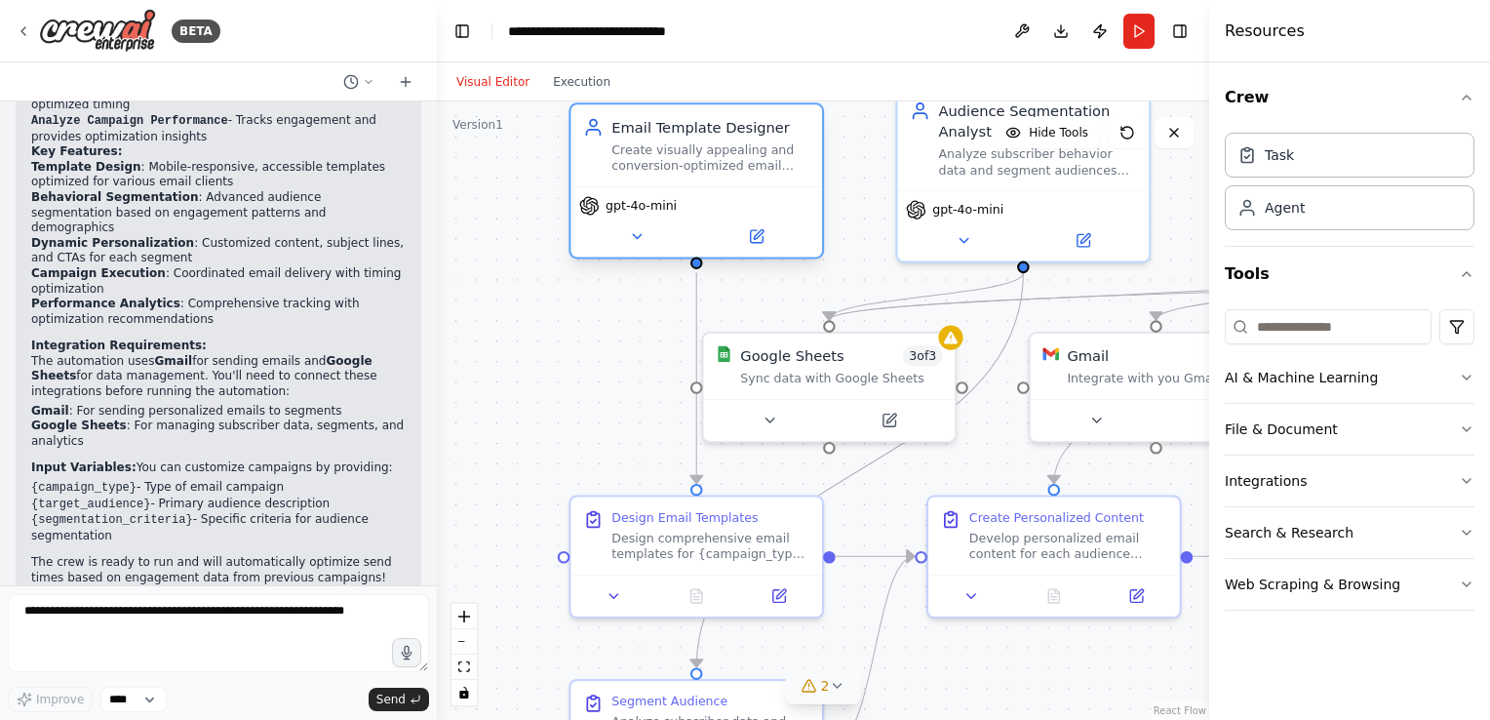
drag, startPoint x: 732, startPoint y: 168, endPoint x: 765, endPoint y: 187, distance: 38.5
click at [765, 187] on div "gpt-4o-mini" at bounding box center [696, 221] width 252 height 70
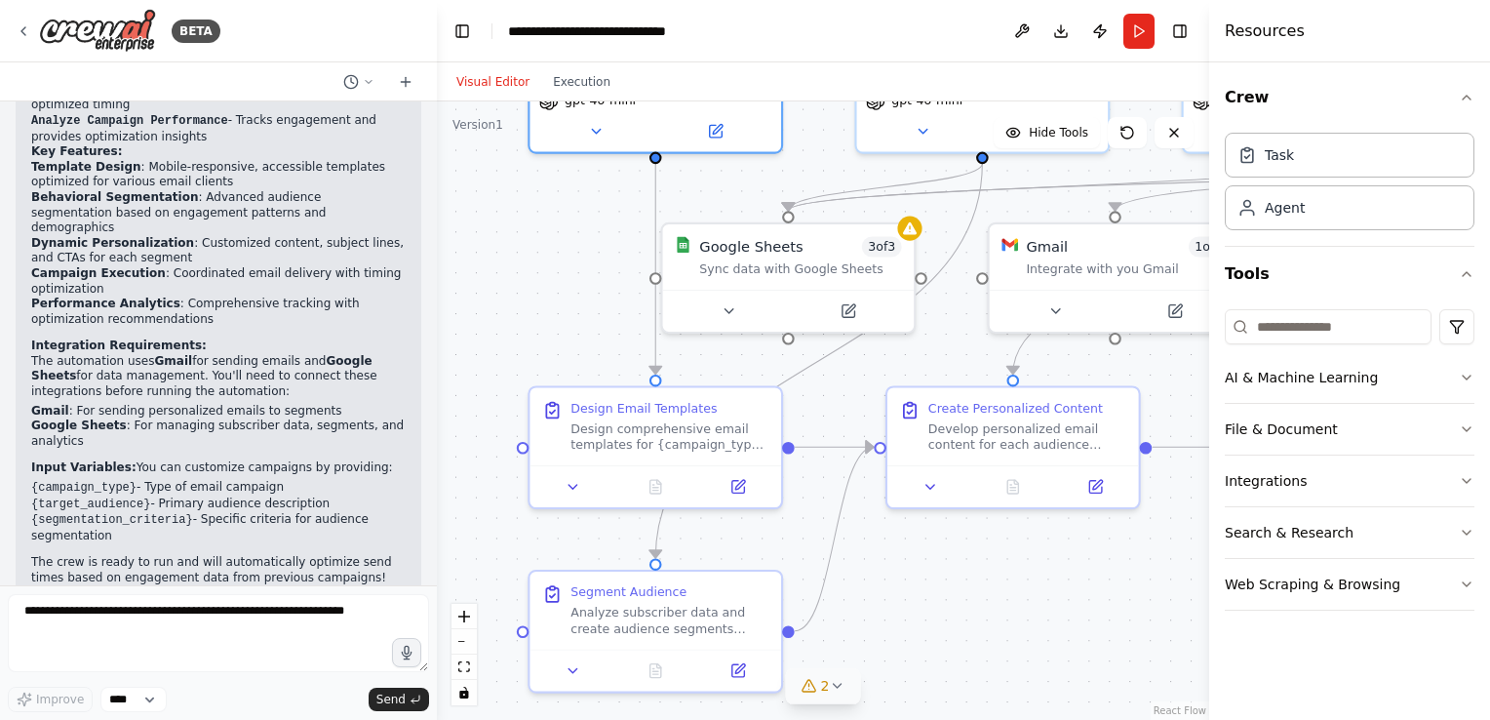
drag, startPoint x: 534, startPoint y: 450, endPoint x: 519, endPoint y: 240, distance: 211.2
click at [499, 232] on div ".deletable-edge-delete-btn { width: 20px; height: 20px; border: 0px solid #ffff…" at bounding box center [823, 410] width 772 height 618
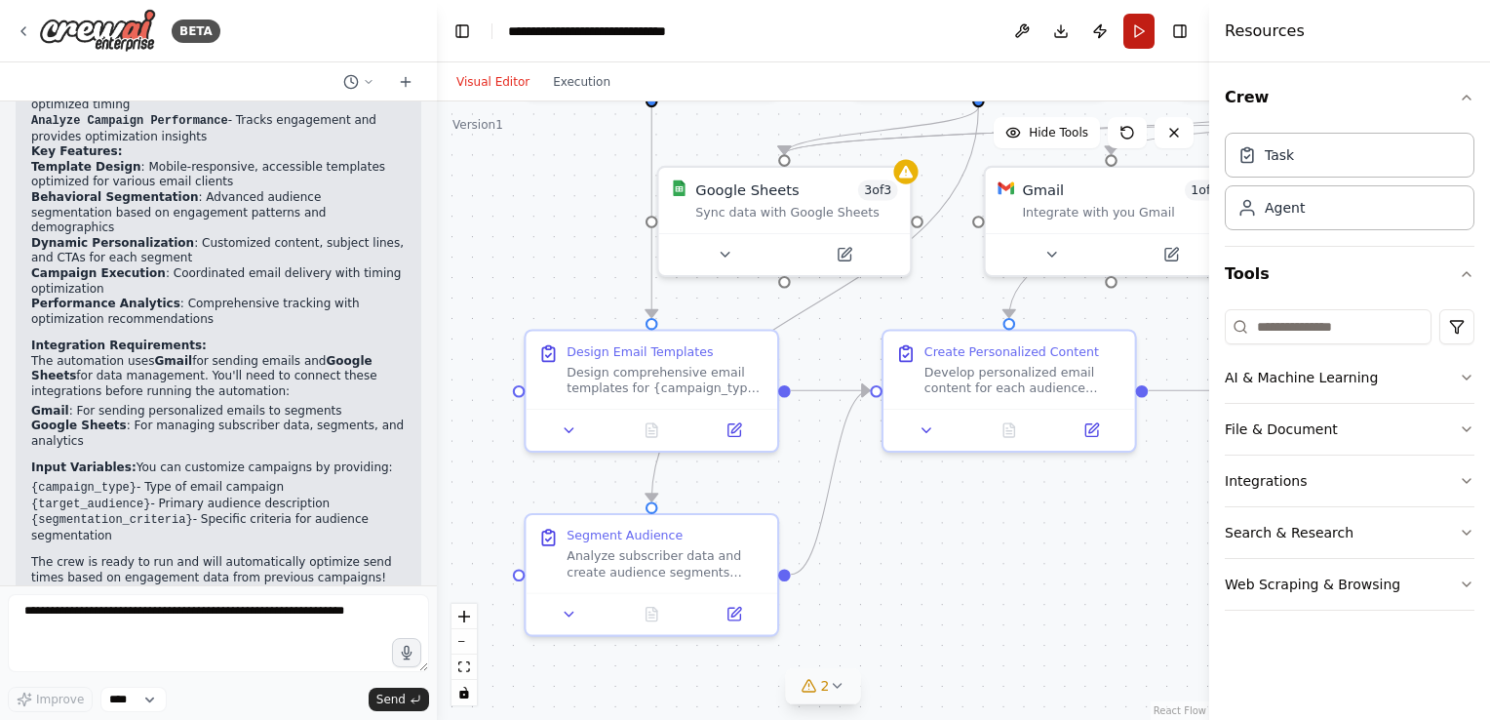
click at [1134, 31] on button "Run" at bounding box center [1138, 31] width 31 height 35
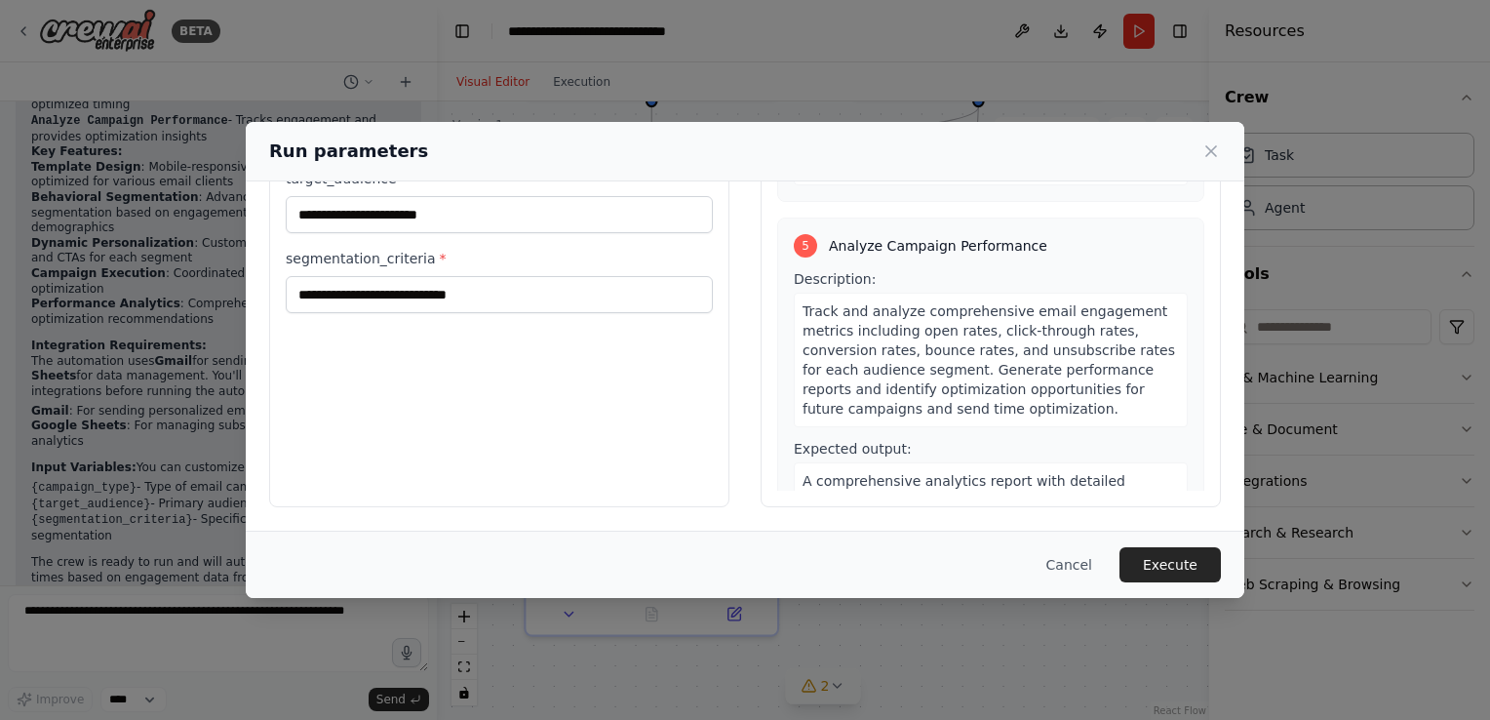
scroll to position [1265, 0]
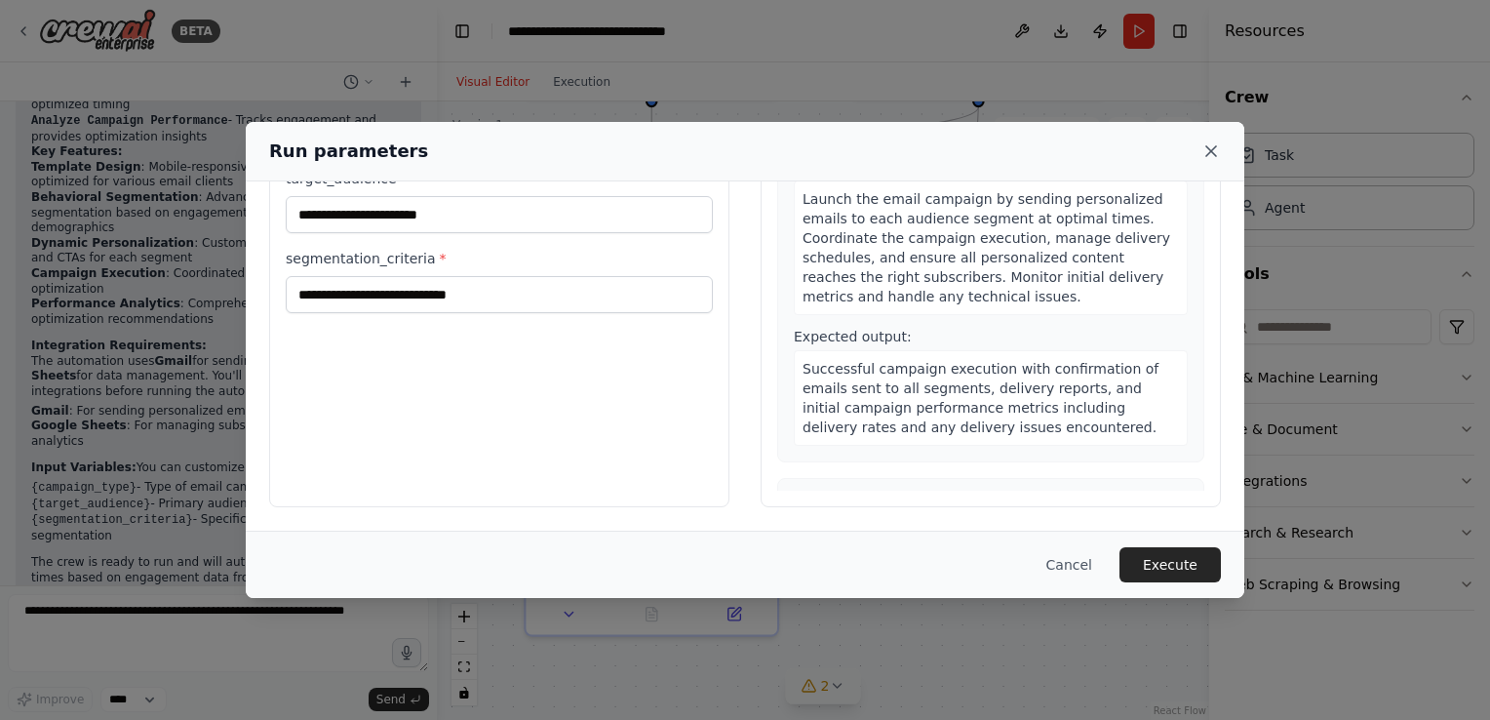
click at [1203, 148] on icon at bounding box center [1211, 151] width 20 height 20
